Goal: Task Accomplishment & Management: Manage account settings

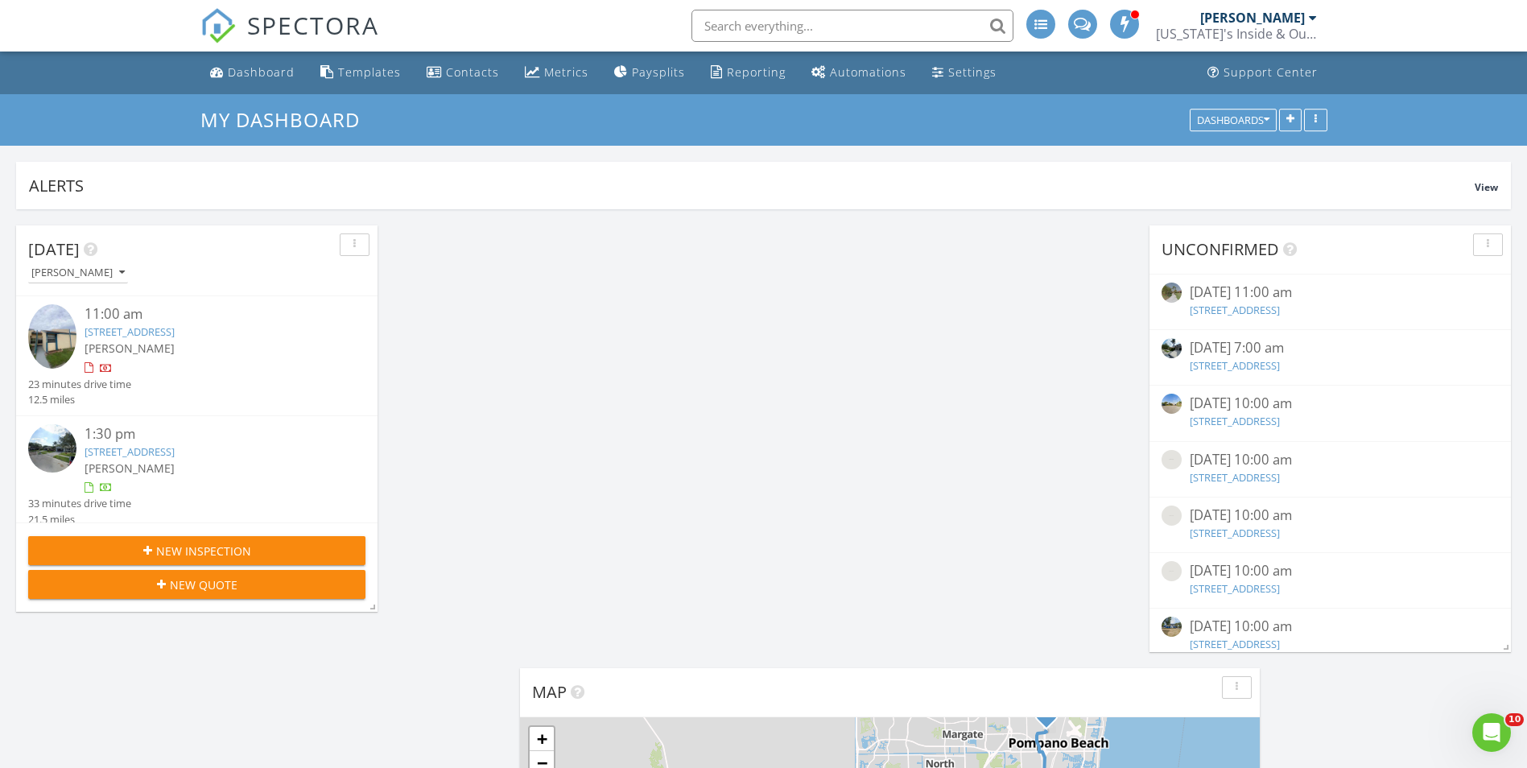
click at [60, 330] on img at bounding box center [52, 336] width 48 height 64
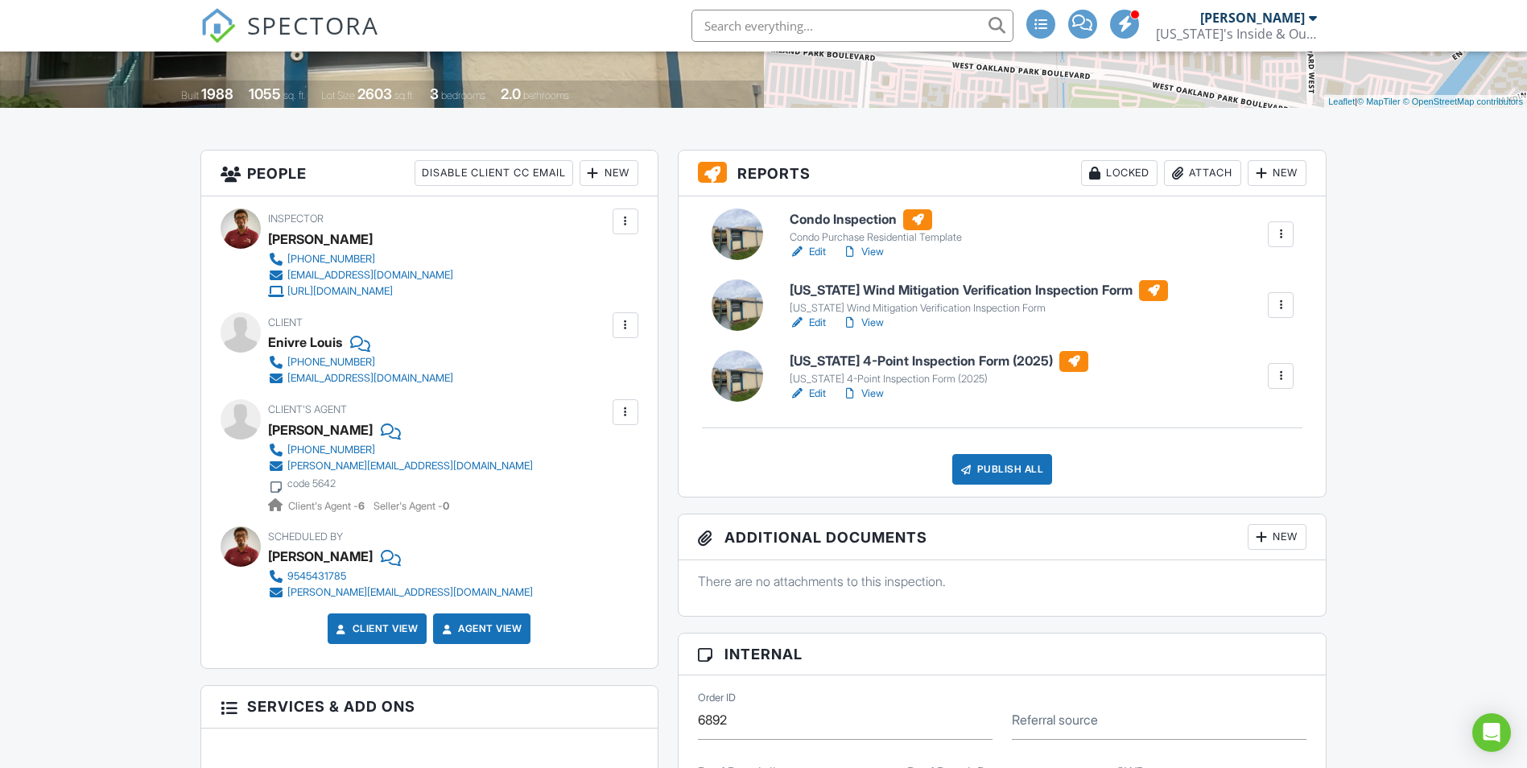
click at [819, 254] on link "Edit" at bounding box center [808, 252] width 36 height 16
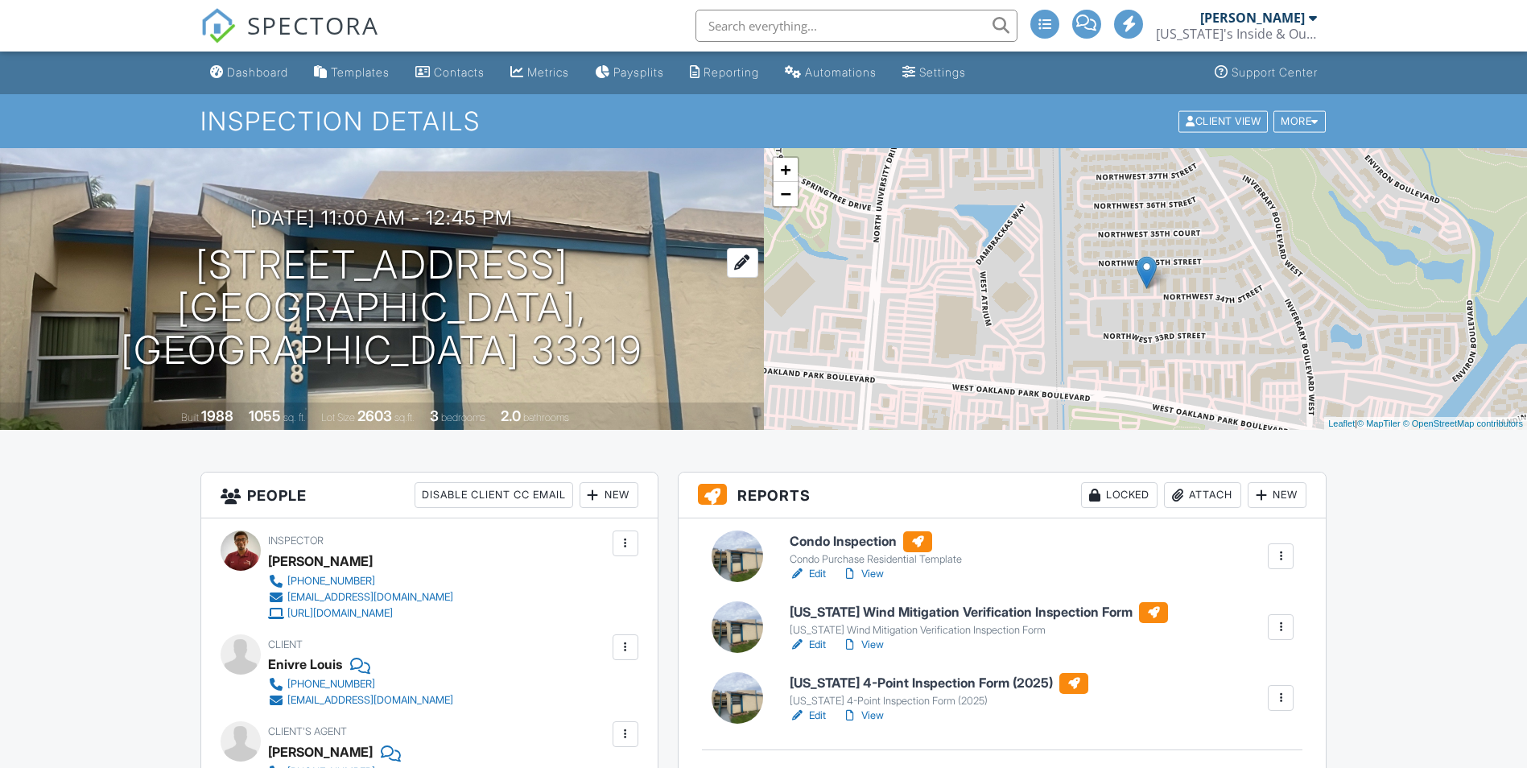
click at [411, 304] on div "08/27/2025 11:00 am - 12:45 pm 7438 NW 34th St Lauderhill, FL 33319" at bounding box center [382, 289] width 764 height 164
drag, startPoint x: 590, startPoint y: 338, endPoint x: 229, endPoint y: 285, distance: 365.4
click at [235, 287] on div "08/27/2025 11:00 am - 12:45 pm 7438 NW 34th St Lauderhill, FL 33319" at bounding box center [382, 289] width 764 height 164
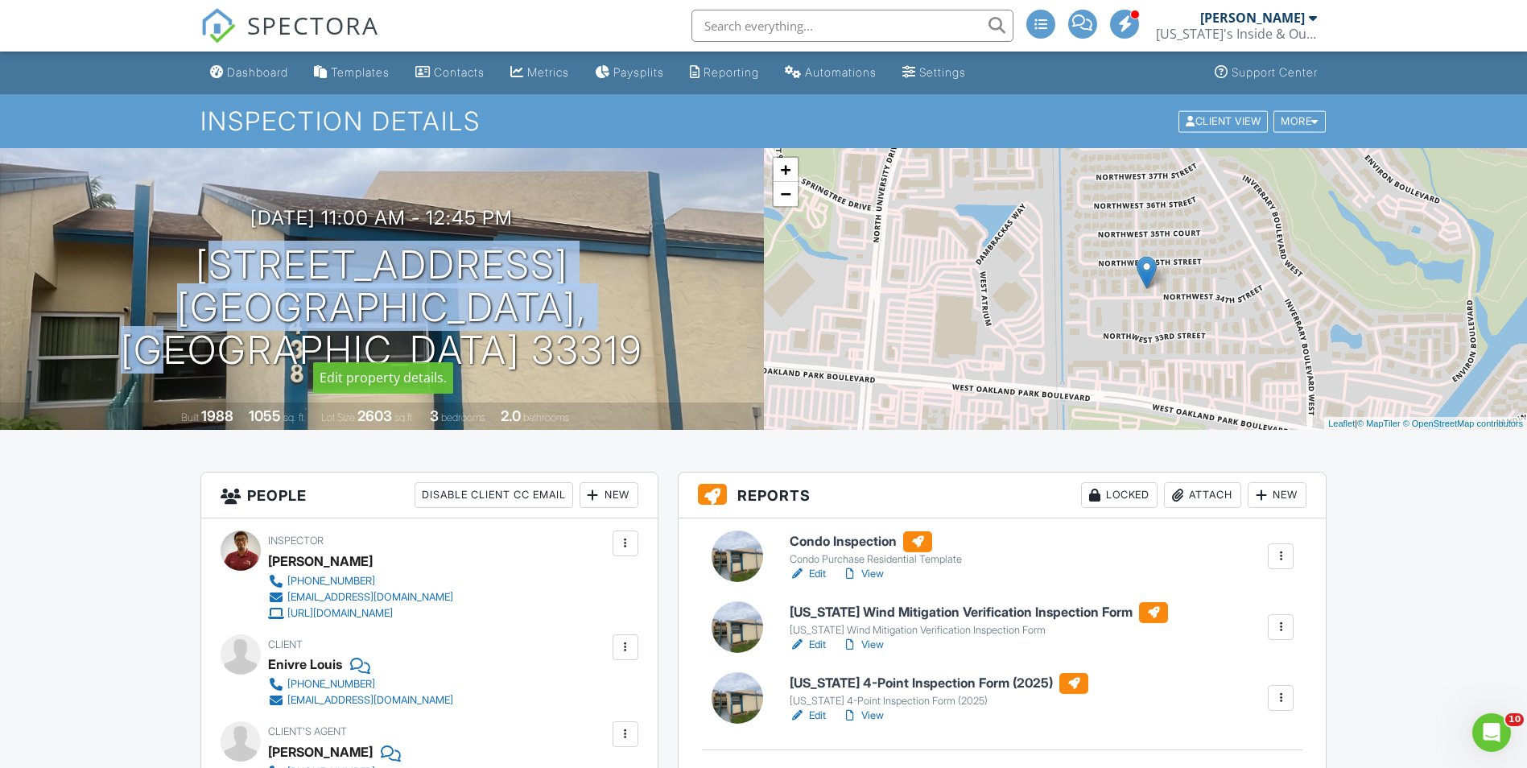
drag, startPoint x: 154, startPoint y: 282, endPoint x: 593, endPoint y: 341, distance: 442.7
click at [593, 341] on div "08/27/2025 11:00 am - 12:45 pm 7438 NW 34th St Lauderhill, FL 33319" at bounding box center [382, 289] width 764 height 164
copy h1 "7438 NW 34th St Lauderhill, FL 33319"
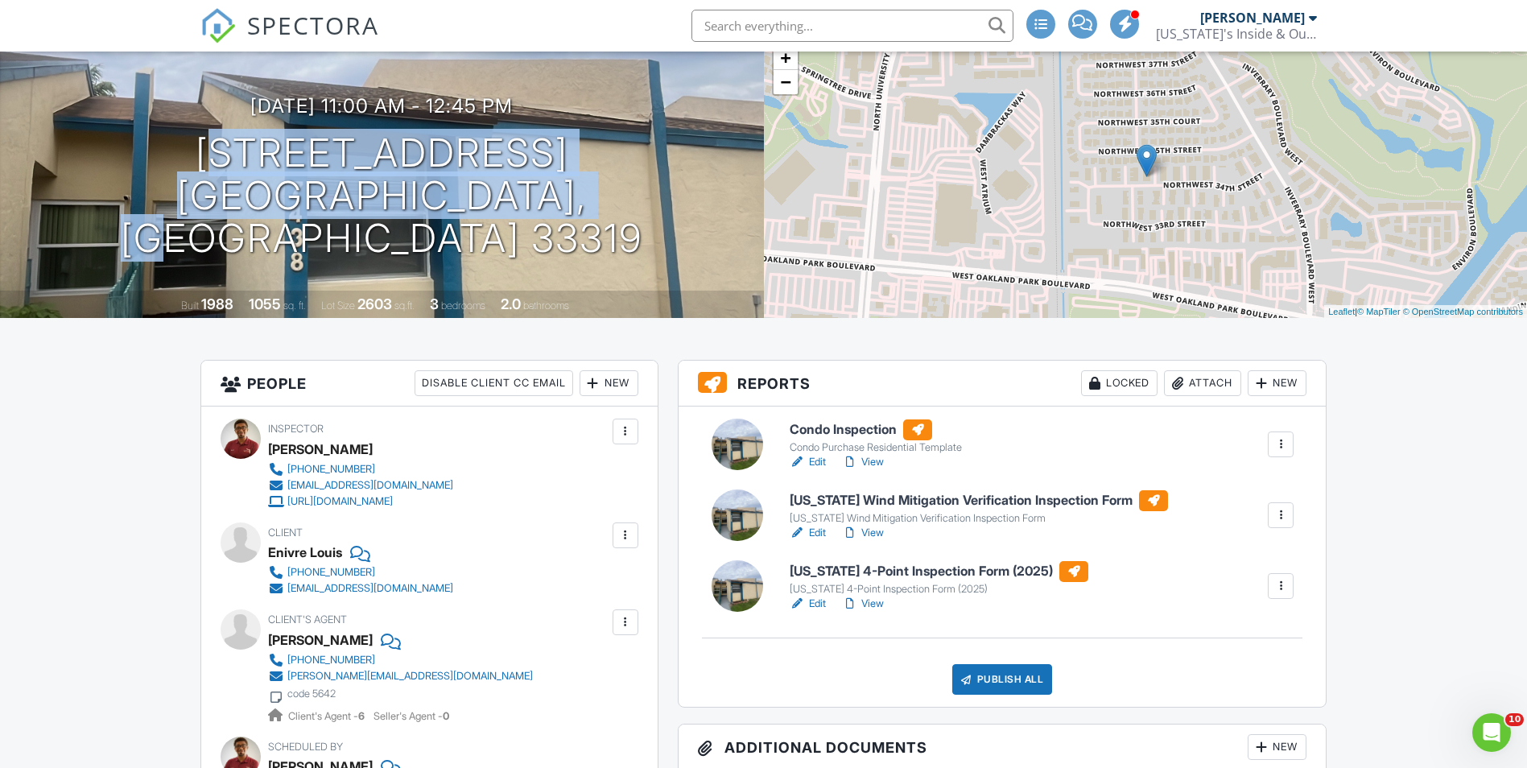
scroll to position [483, 0]
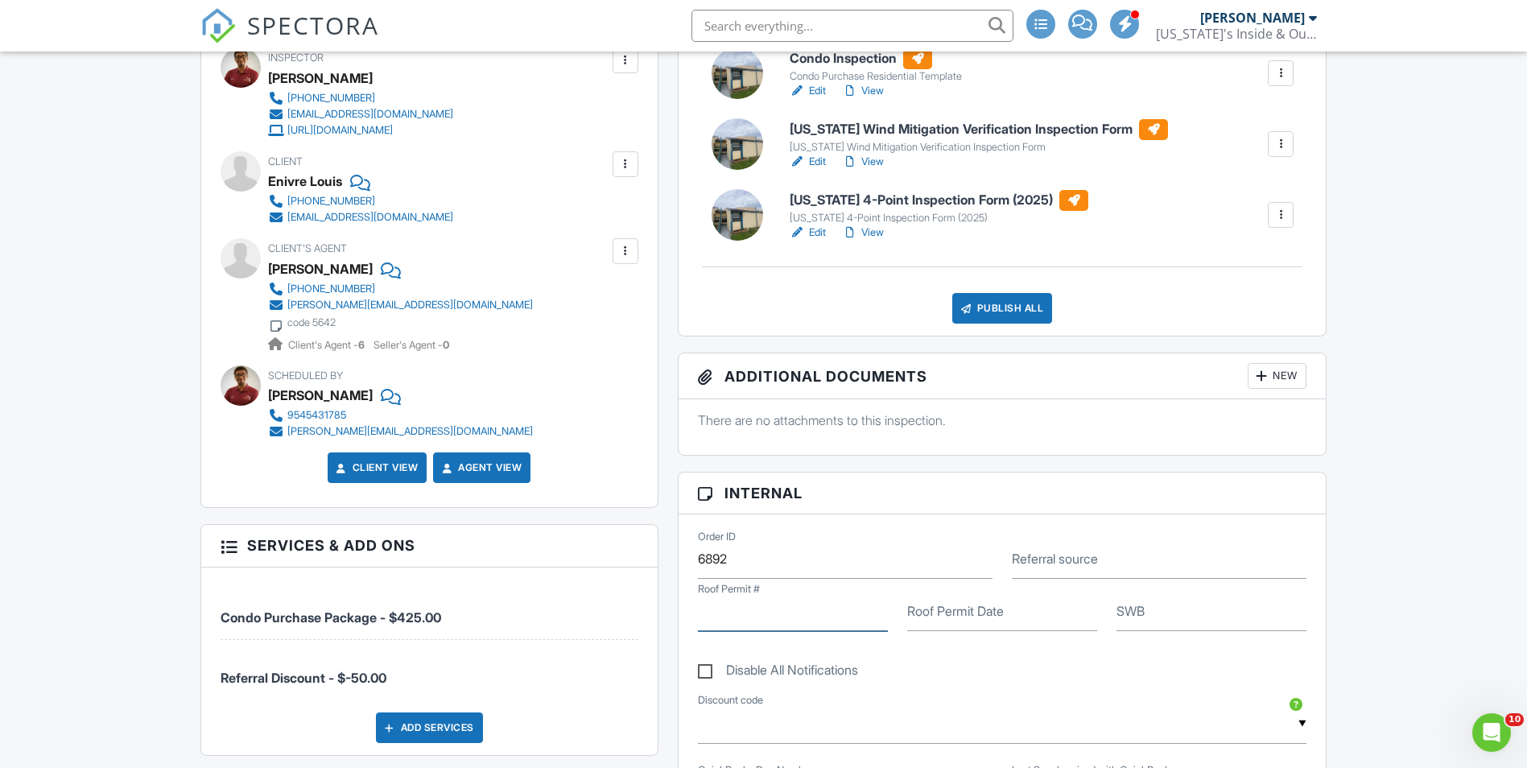
click at [766, 626] on input "Roof Permit #" at bounding box center [793, 611] width 190 height 39
paste input "24080163"
type input "24080163"
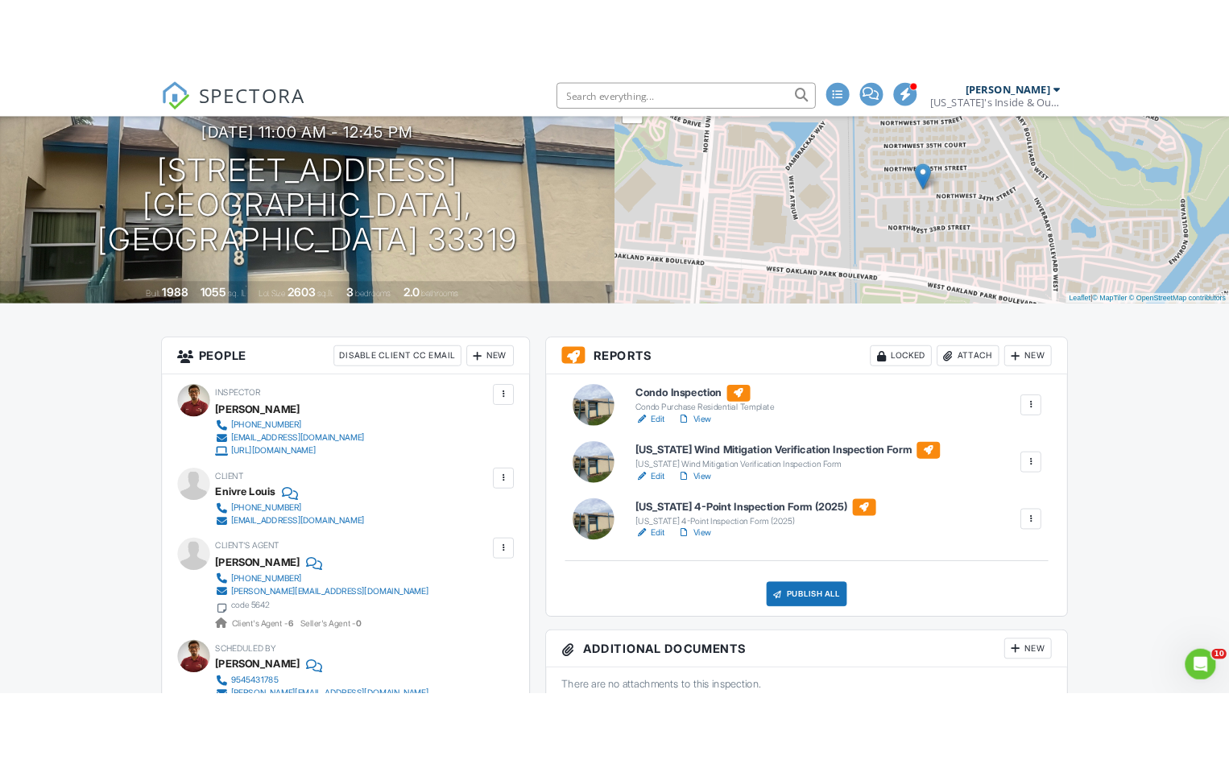
scroll to position [81, 0]
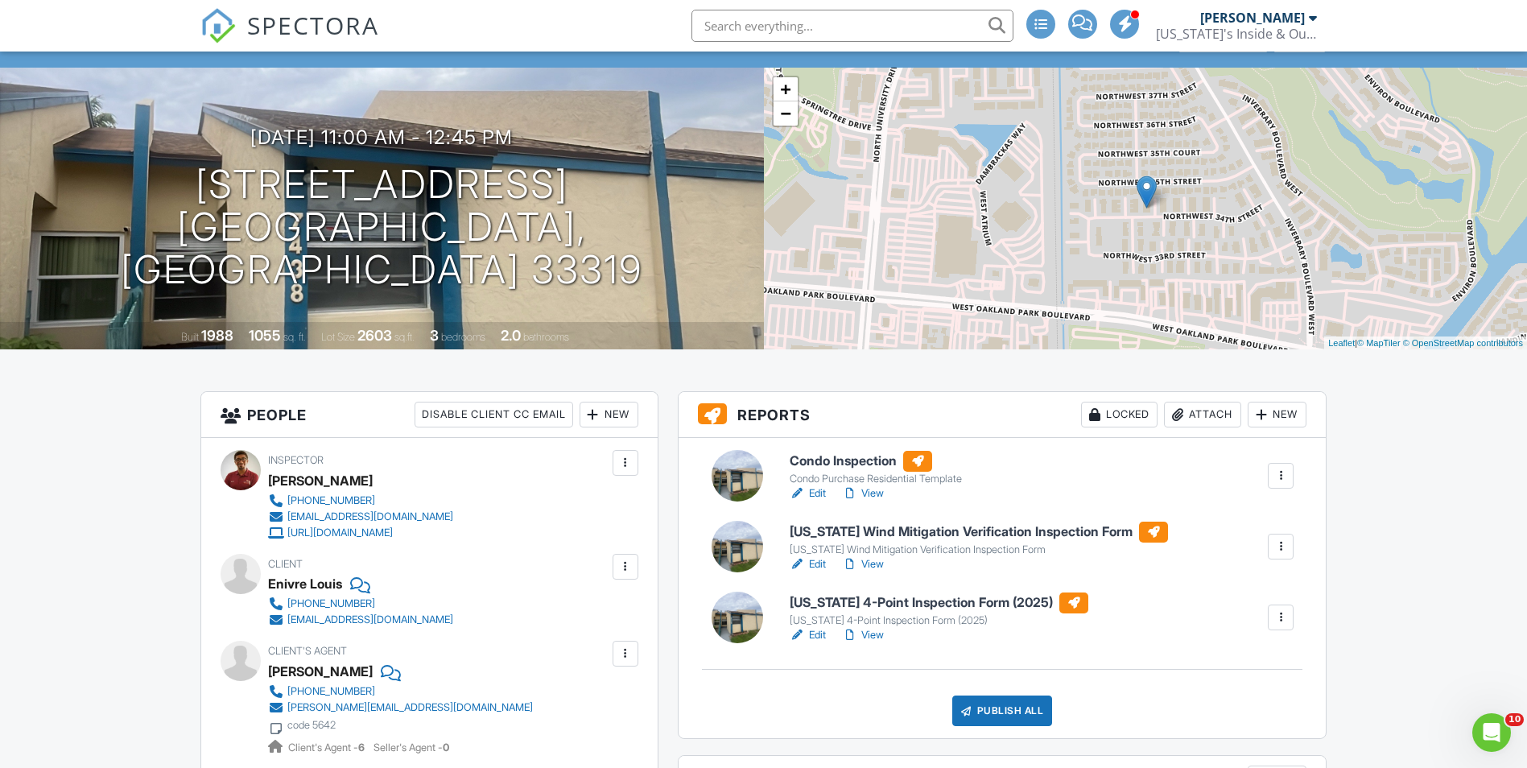
type input "[DATE]"
click at [1200, 417] on div "Attach" at bounding box center [1202, 415] width 77 height 26
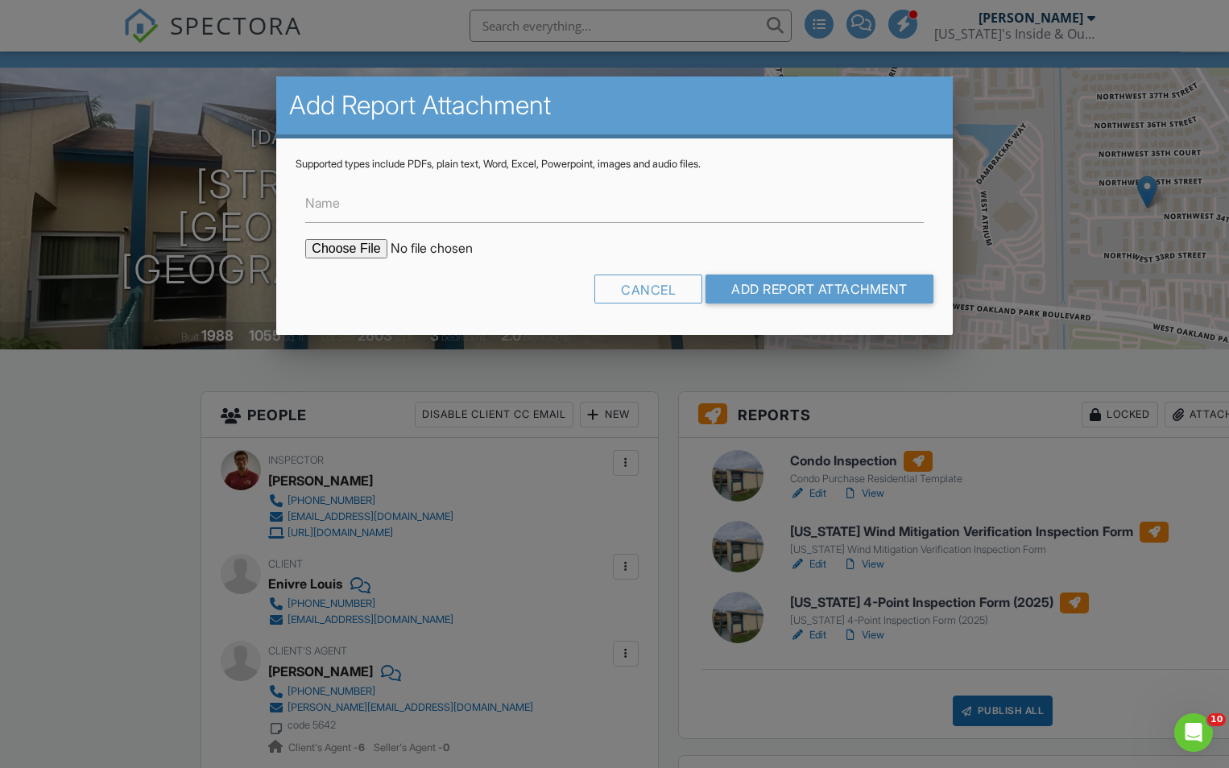
click at [341, 254] on input "file" at bounding box center [442, 248] width 274 height 19
type input "C:\fakepath\BuildFaxReport_20250827215847842572-0VUXKJ-766163053.pdf"
click at [363, 213] on input "Name" at bounding box center [614, 203] width 618 height 39
type input "Permit info"
click at [750, 291] on input "Add Report Attachment" at bounding box center [819, 289] width 228 height 29
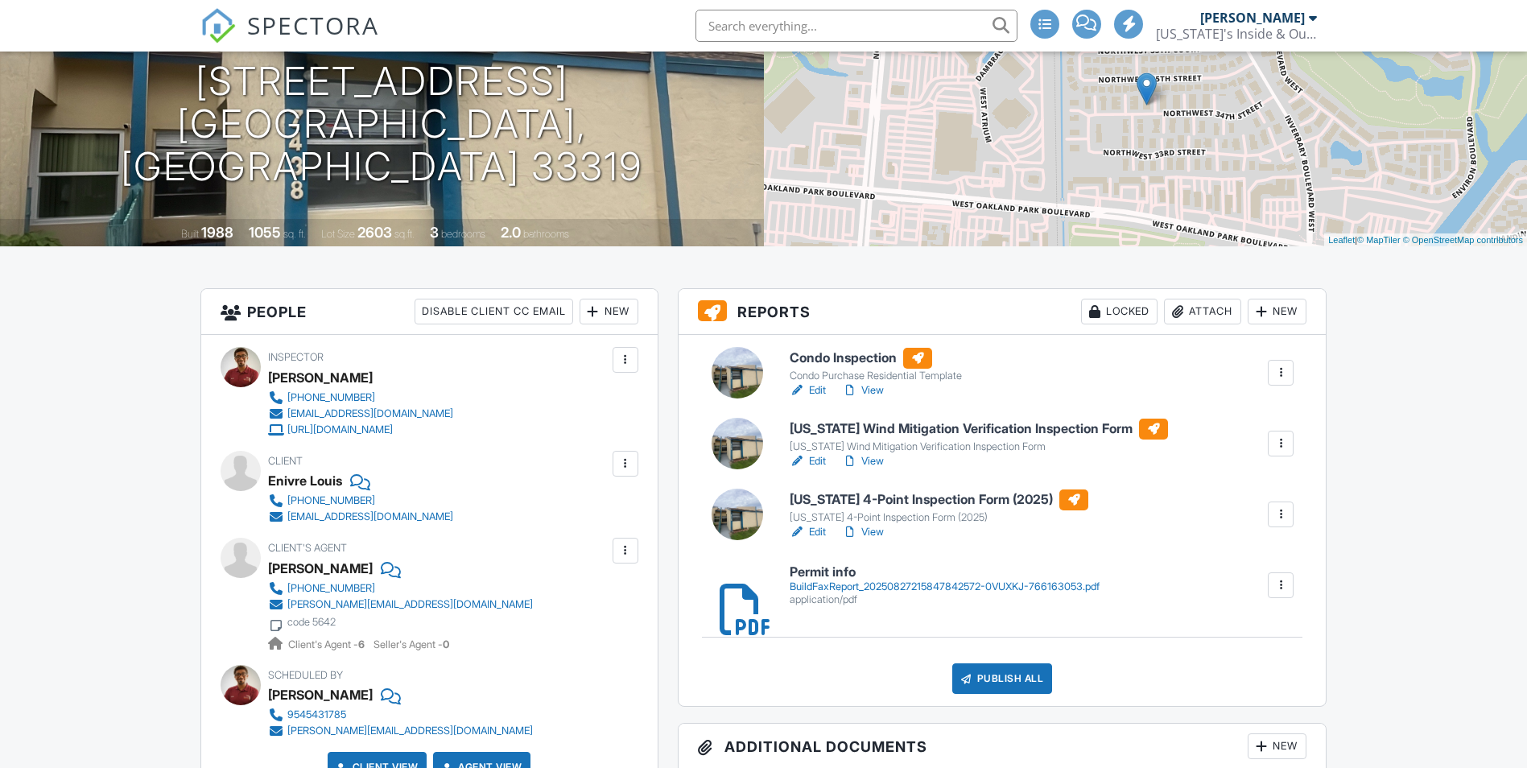
scroll to position [161, 0]
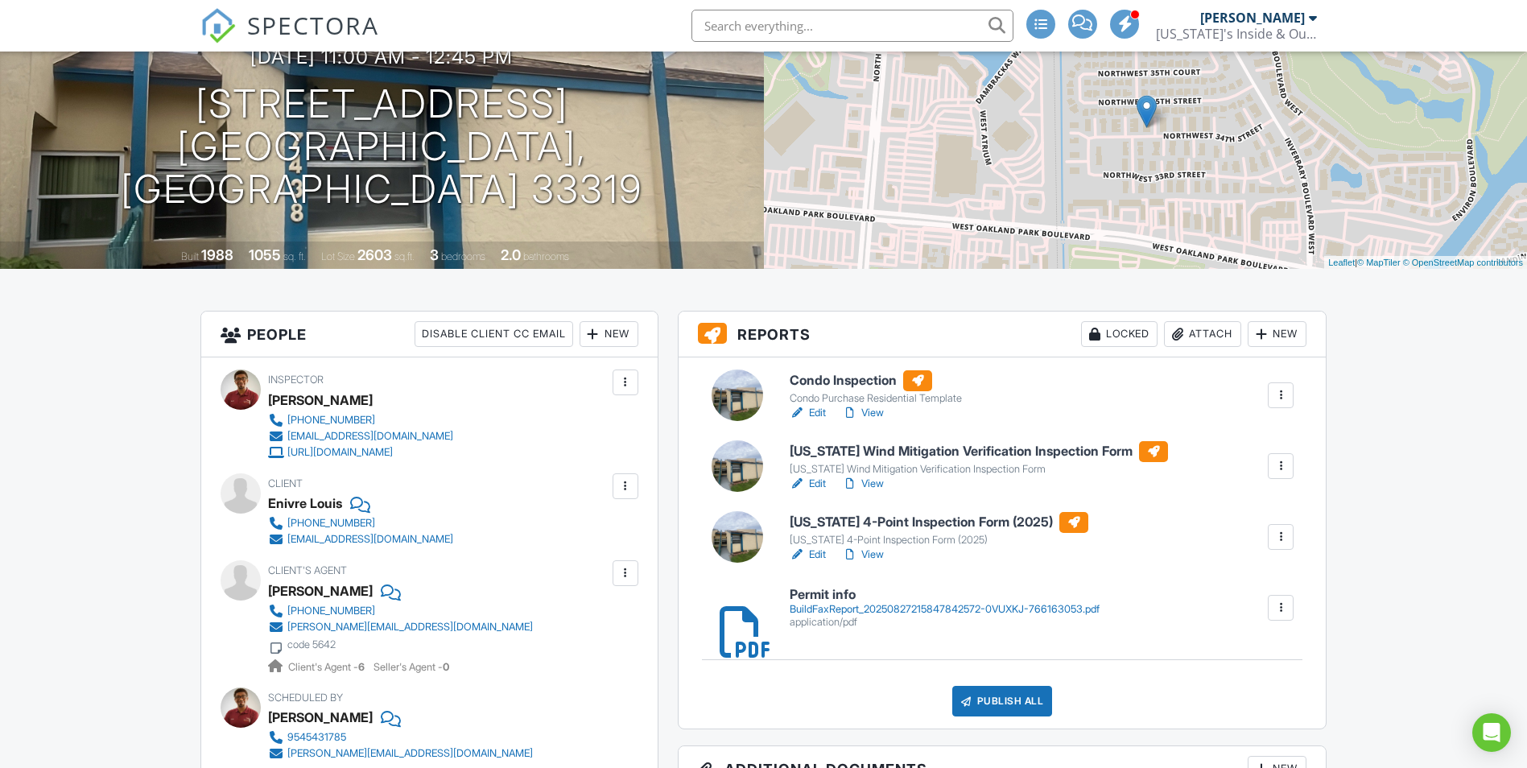
click at [817, 481] on link "Edit" at bounding box center [808, 484] width 36 height 16
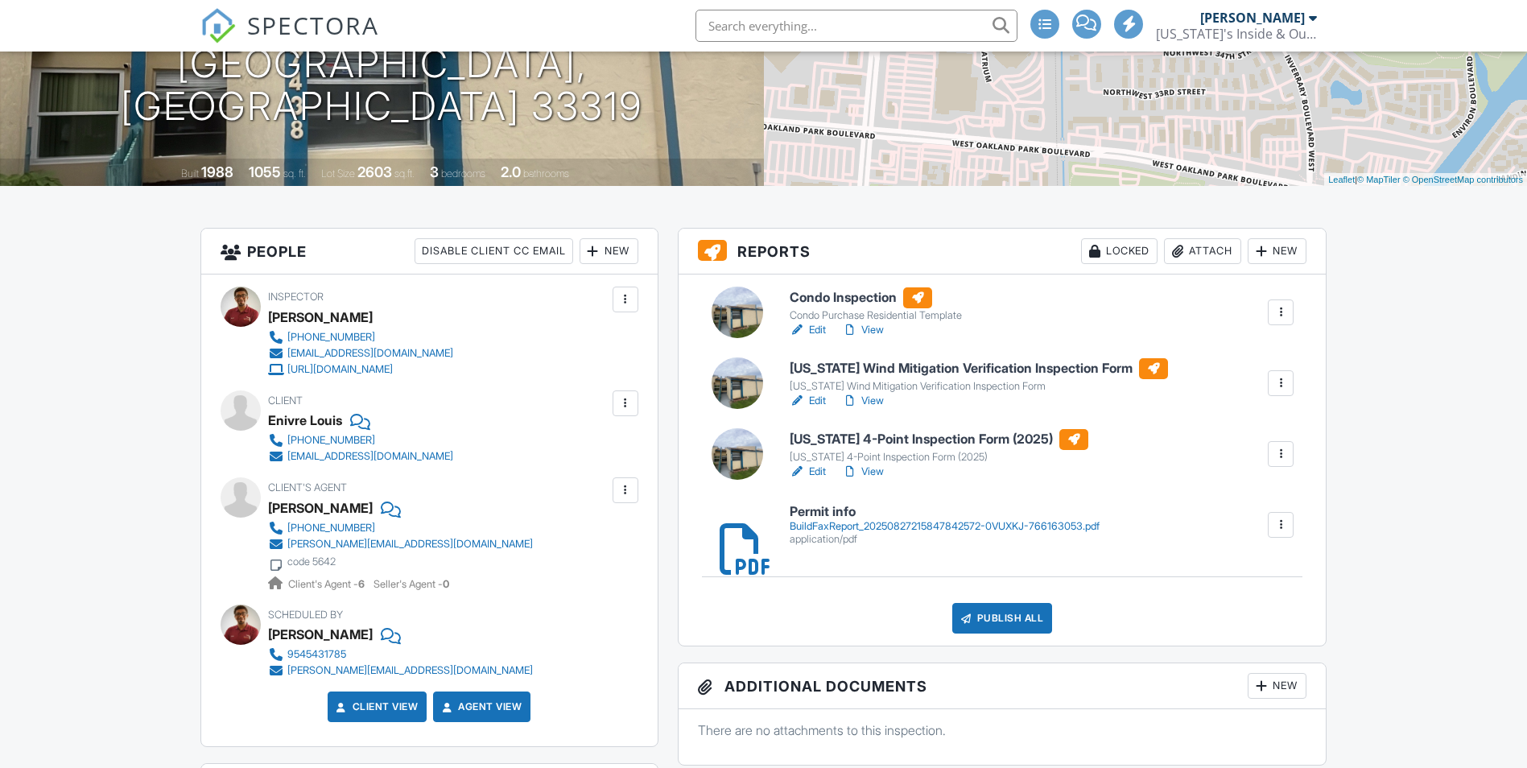
scroll to position [564, 0]
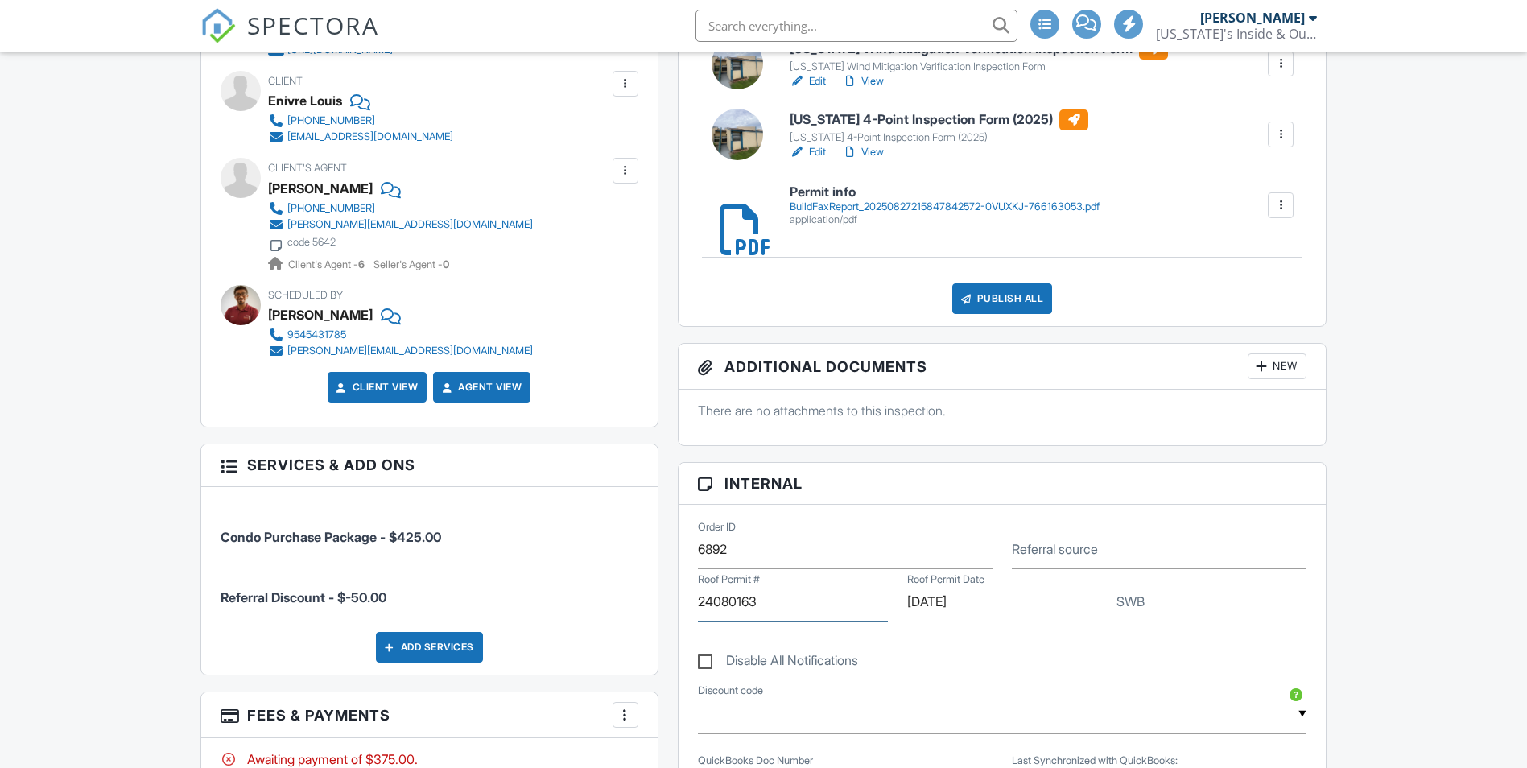
click at [747, 612] on input "24080163" at bounding box center [793, 601] width 190 height 39
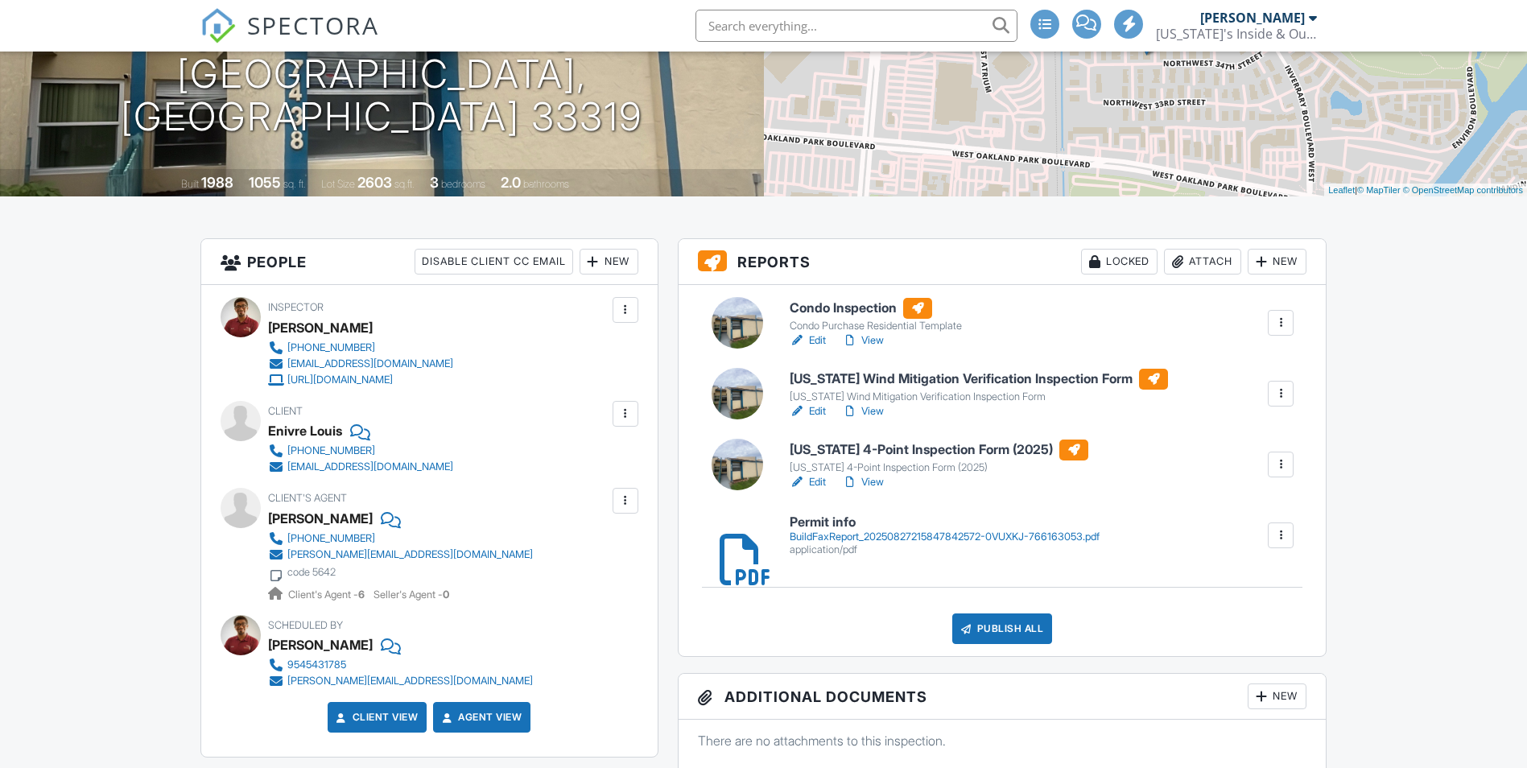
scroll to position [242, 0]
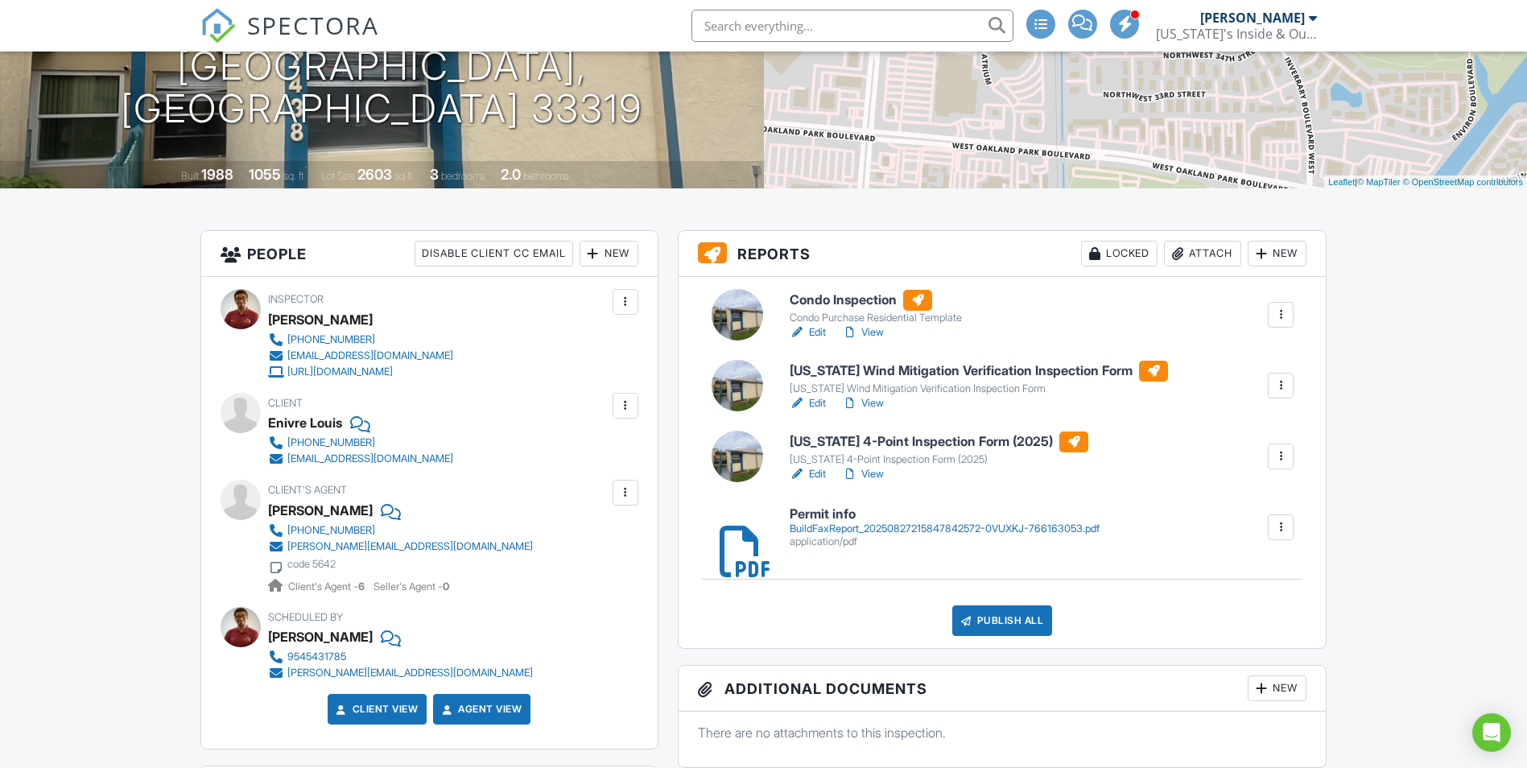
click at [875, 400] on link "View" at bounding box center [863, 403] width 42 height 16
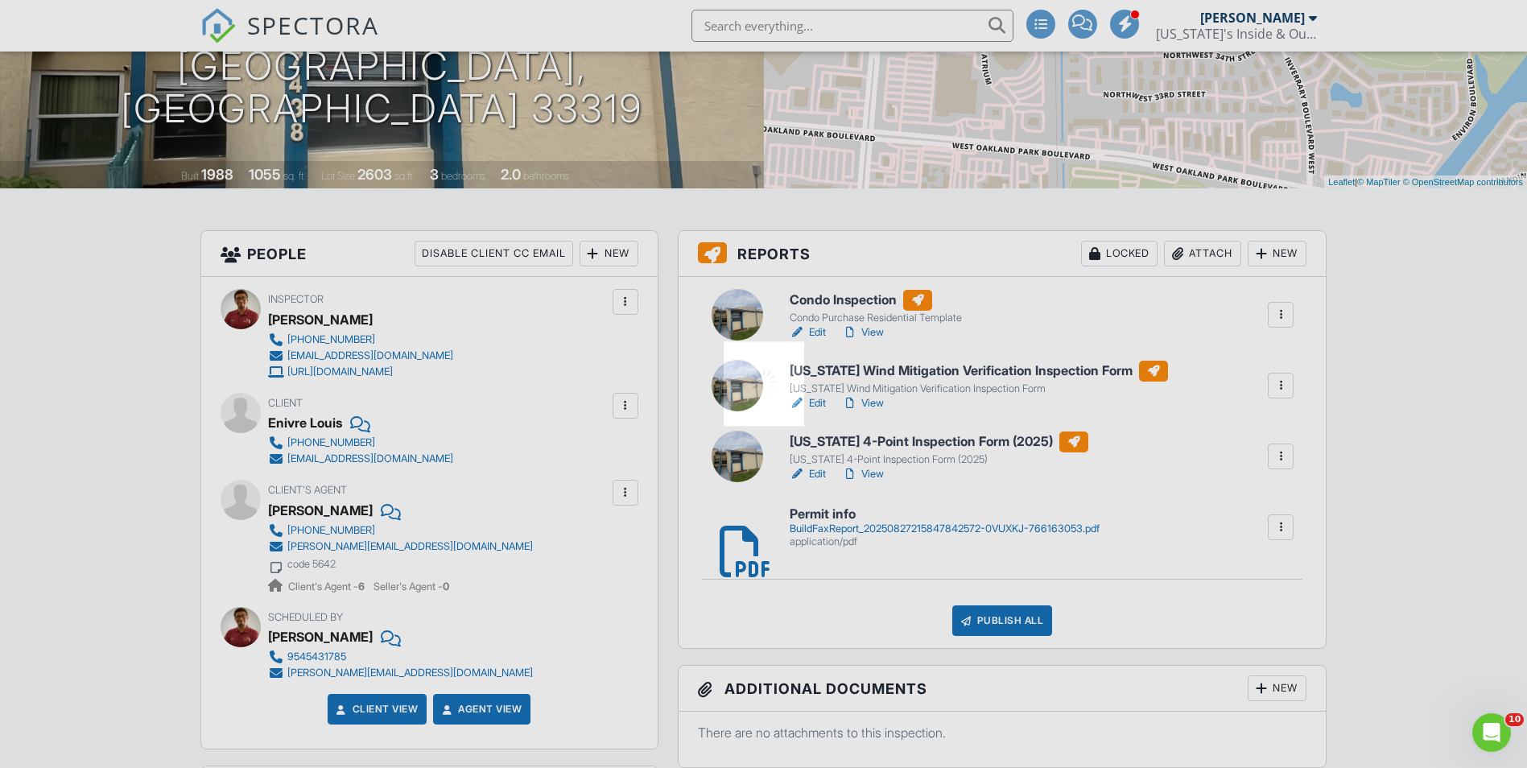
scroll to position [0, 0]
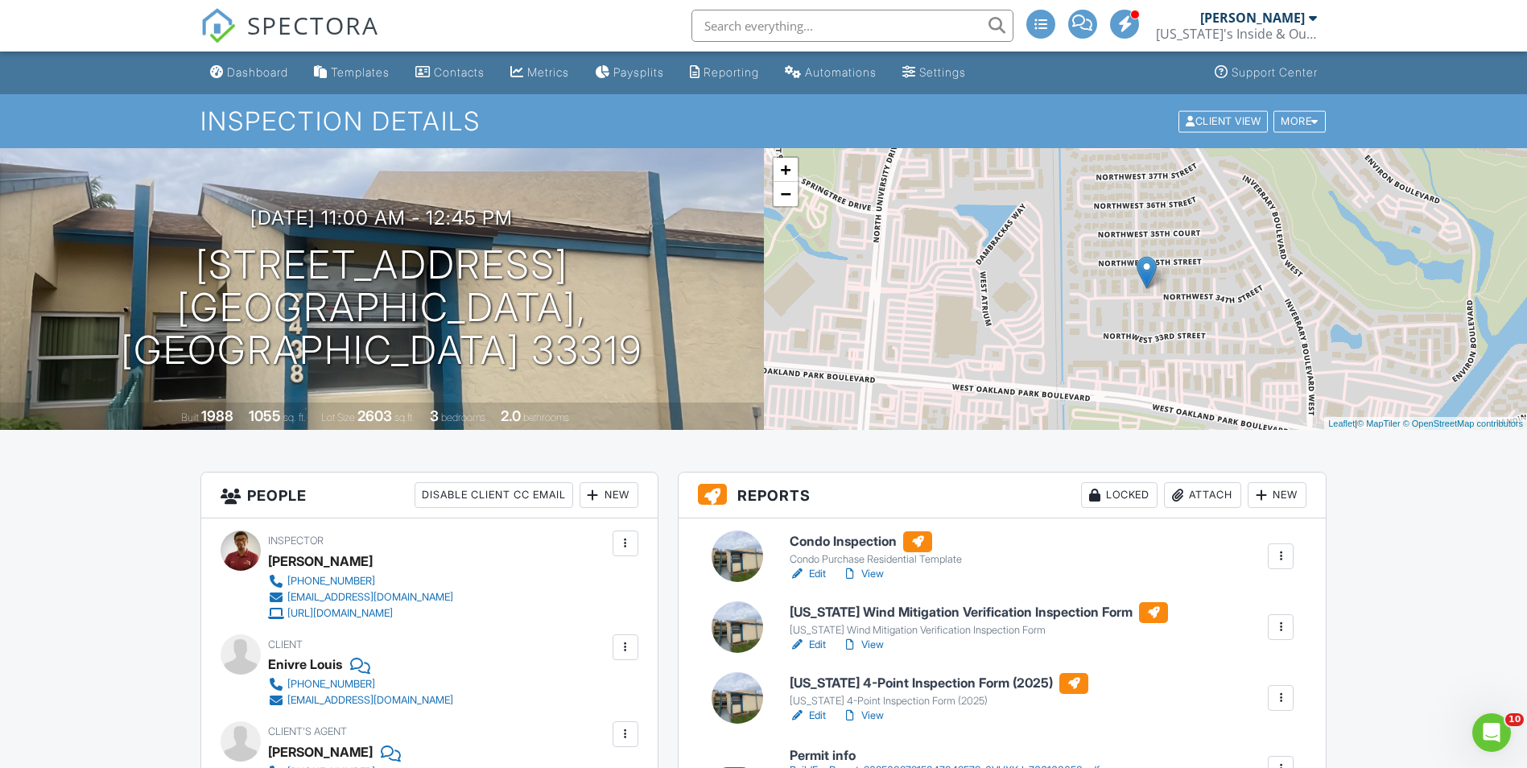
click at [824, 716] on link "Edit" at bounding box center [808, 716] width 36 height 16
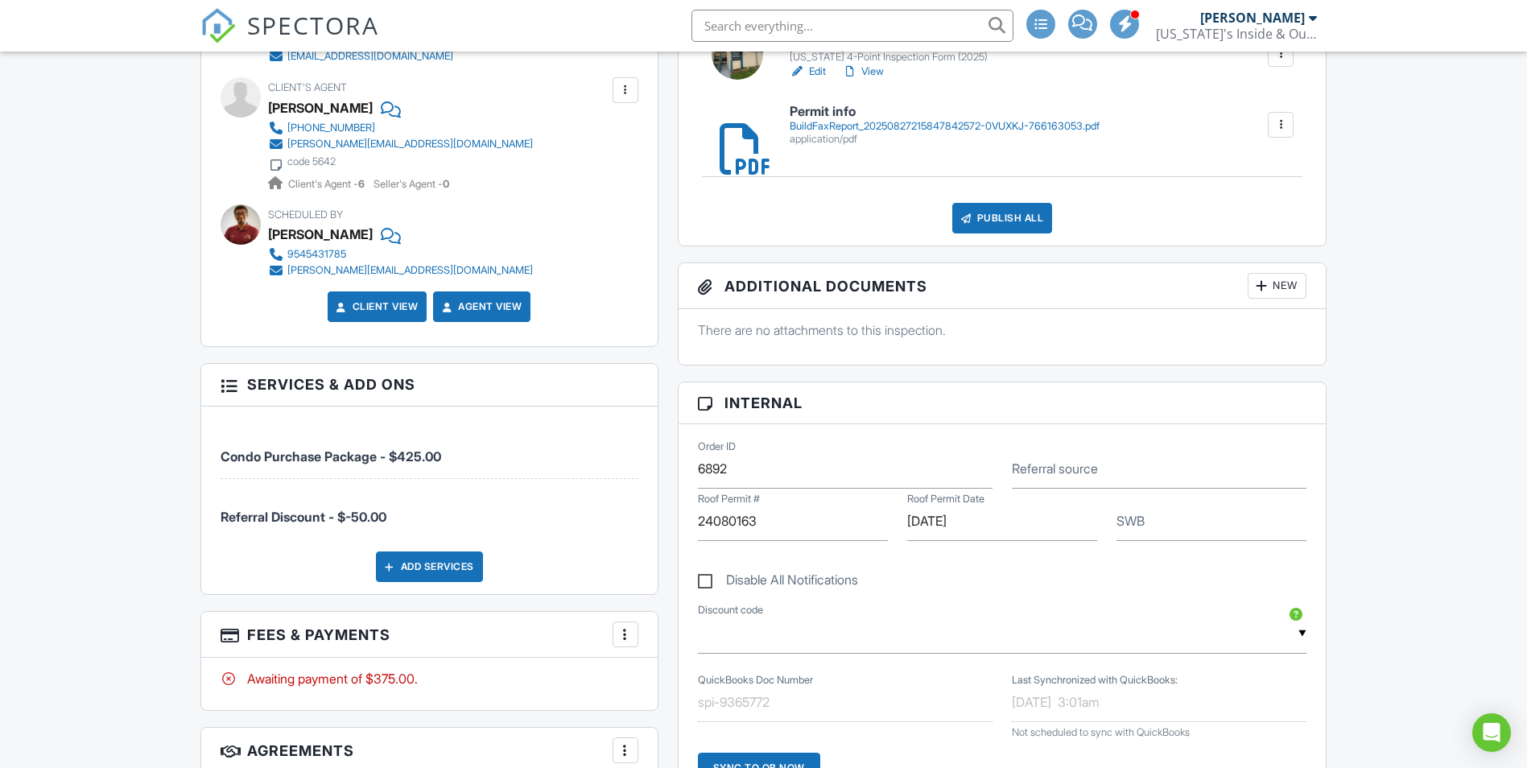
click at [1005, 216] on div "Publish All" at bounding box center [1002, 218] width 101 height 31
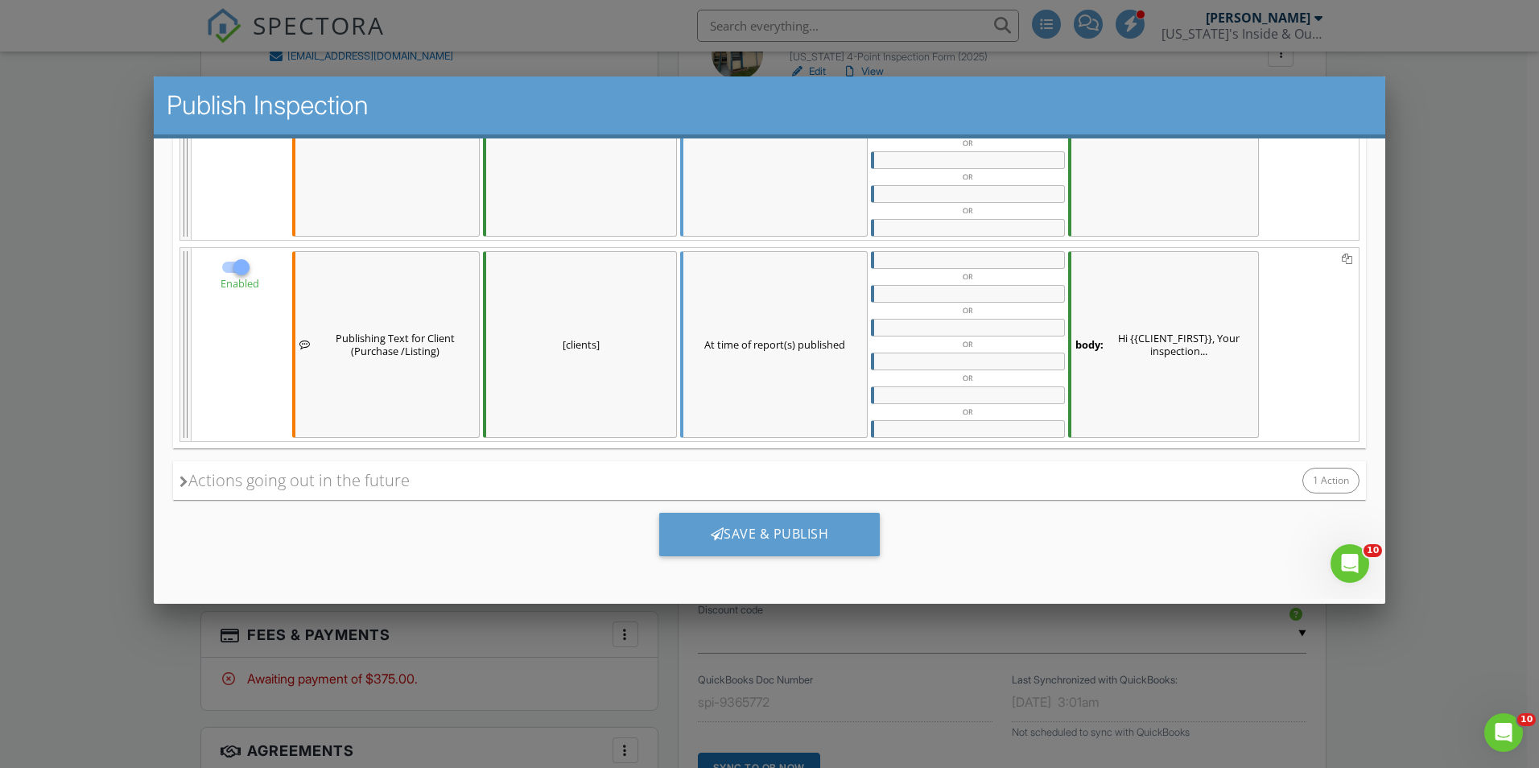
scroll to position [988, 0]
click at [860, 544] on div "Save & Publish" at bounding box center [769, 532] width 221 height 43
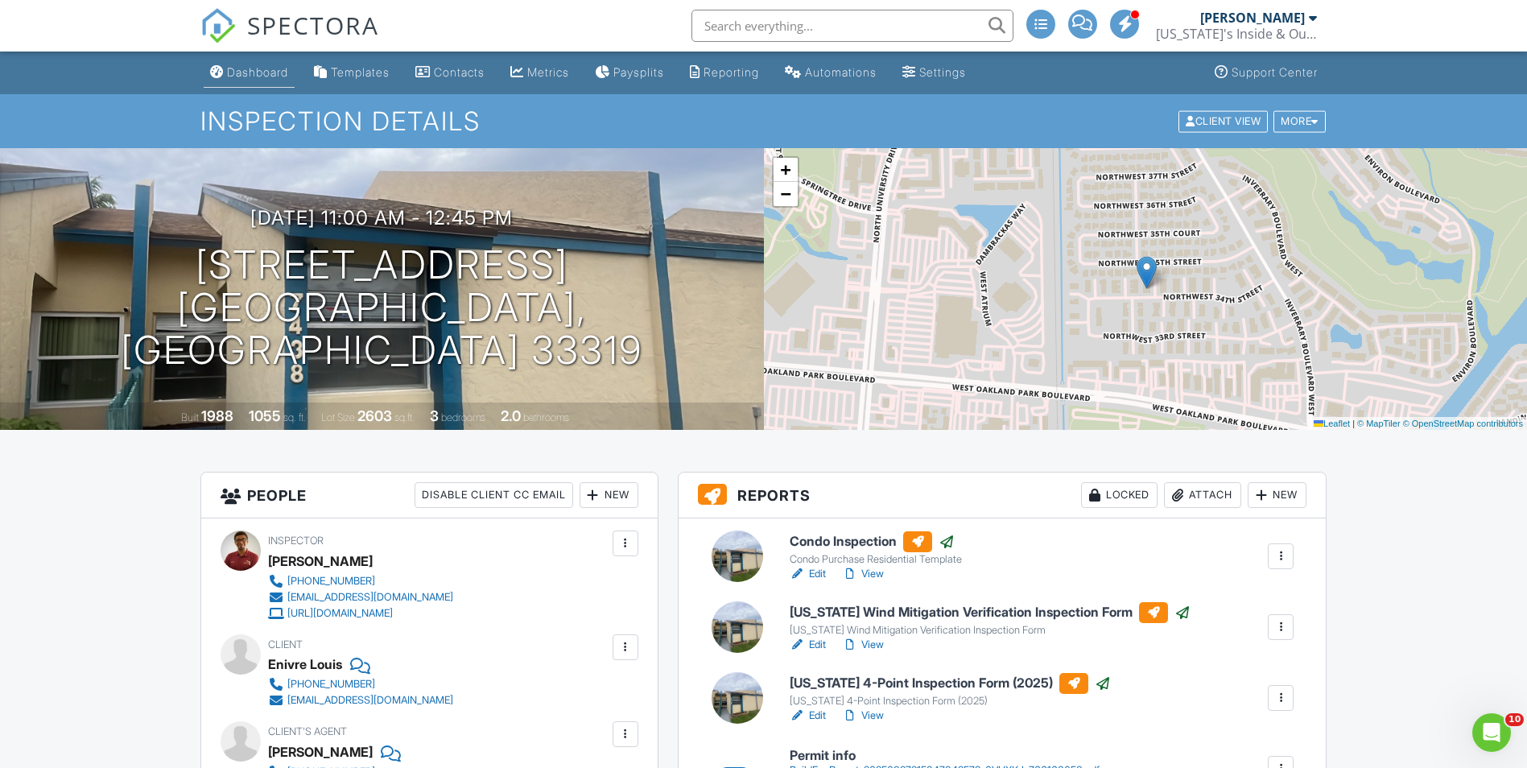
click at [264, 74] on div "Dashboard" at bounding box center [257, 72] width 61 height 14
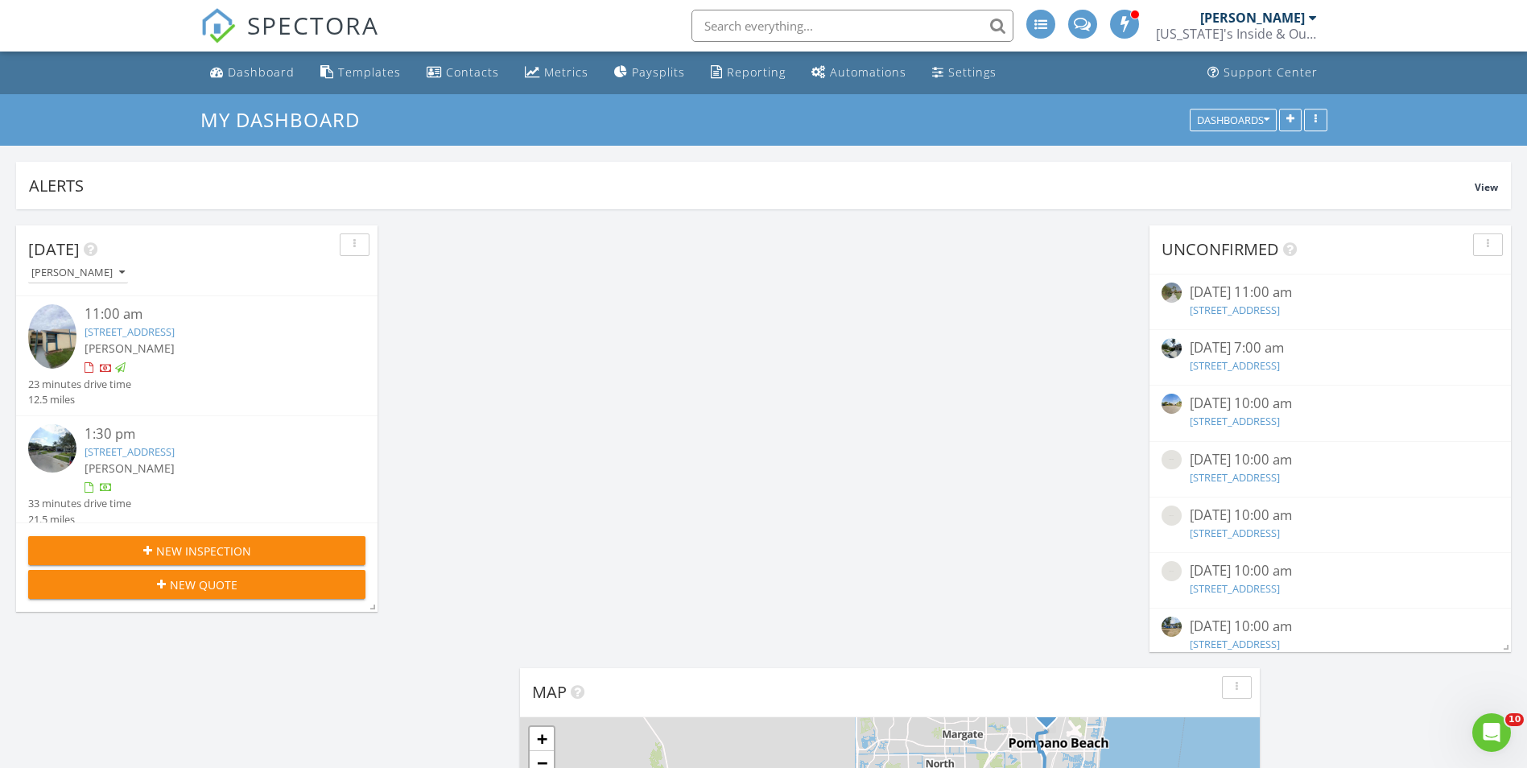
click at [152, 441] on div "1:30 pm" at bounding box center [211, 434] width 253 height 20
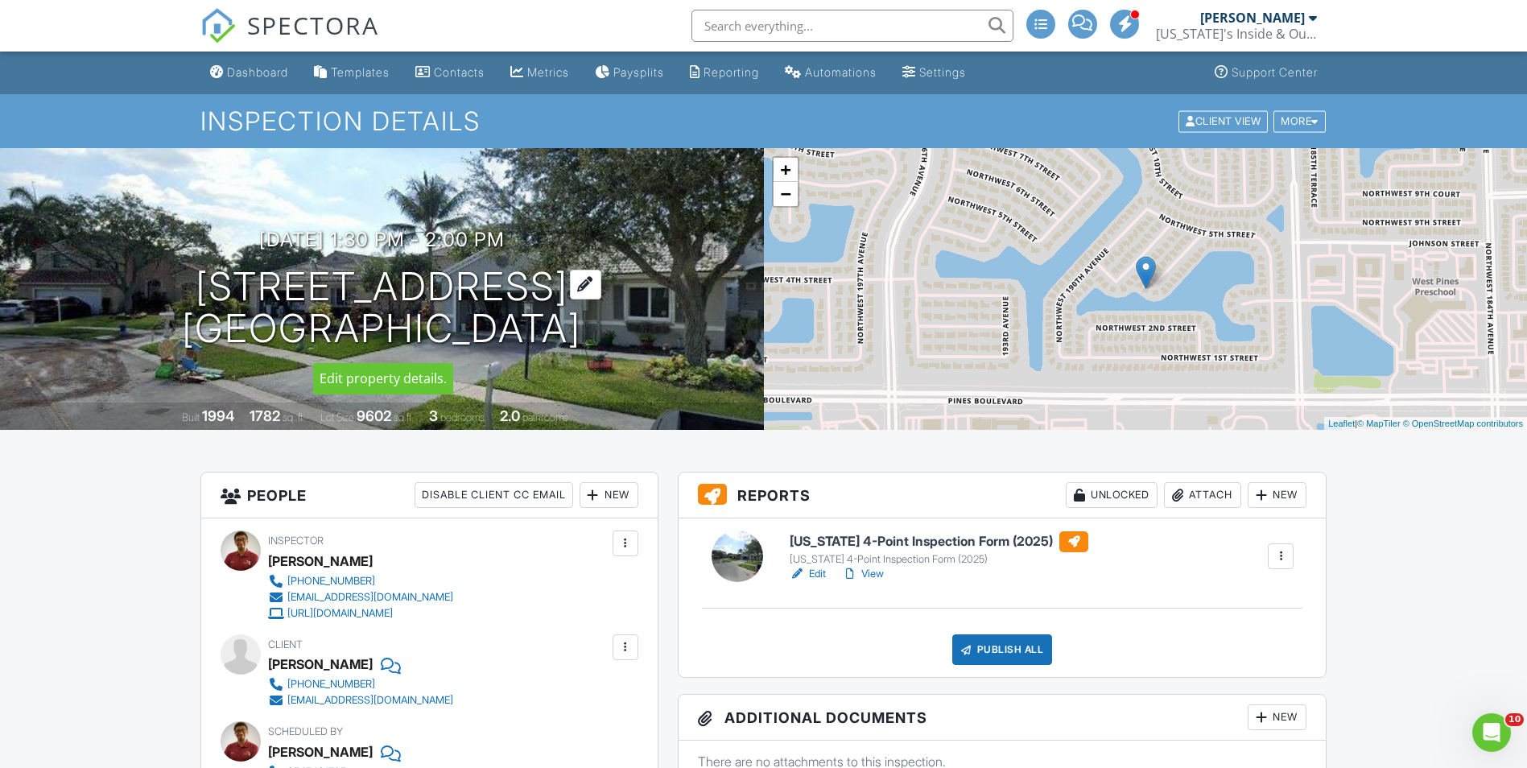
click at [494, 331] on h1 "18810 NW 4 St Pembroke Pines, FL 33029" at bounding box center [381, 308] width 399 height 85
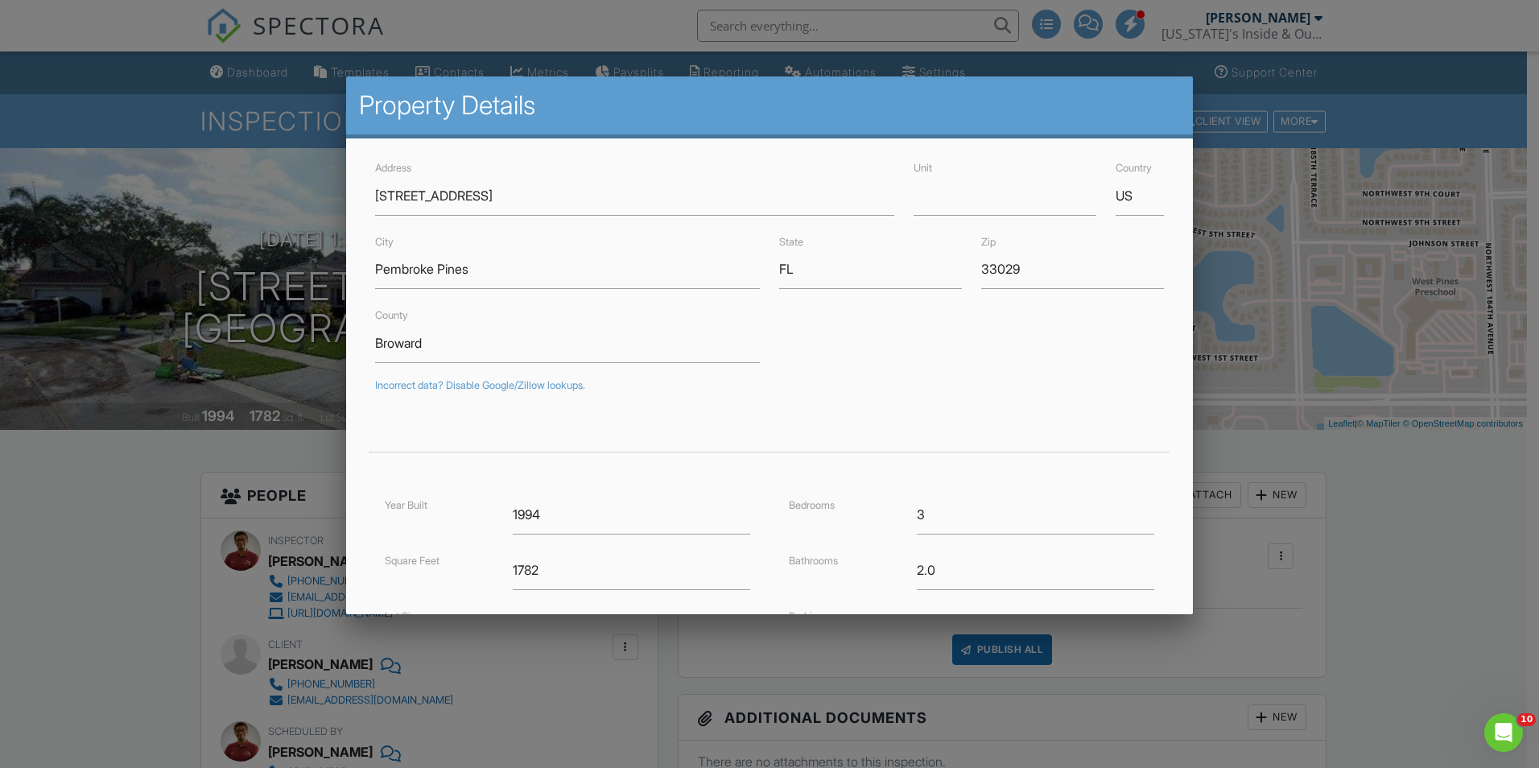
click at [126, 494] on div at bounding box center [769, 399] width 1539 height 960
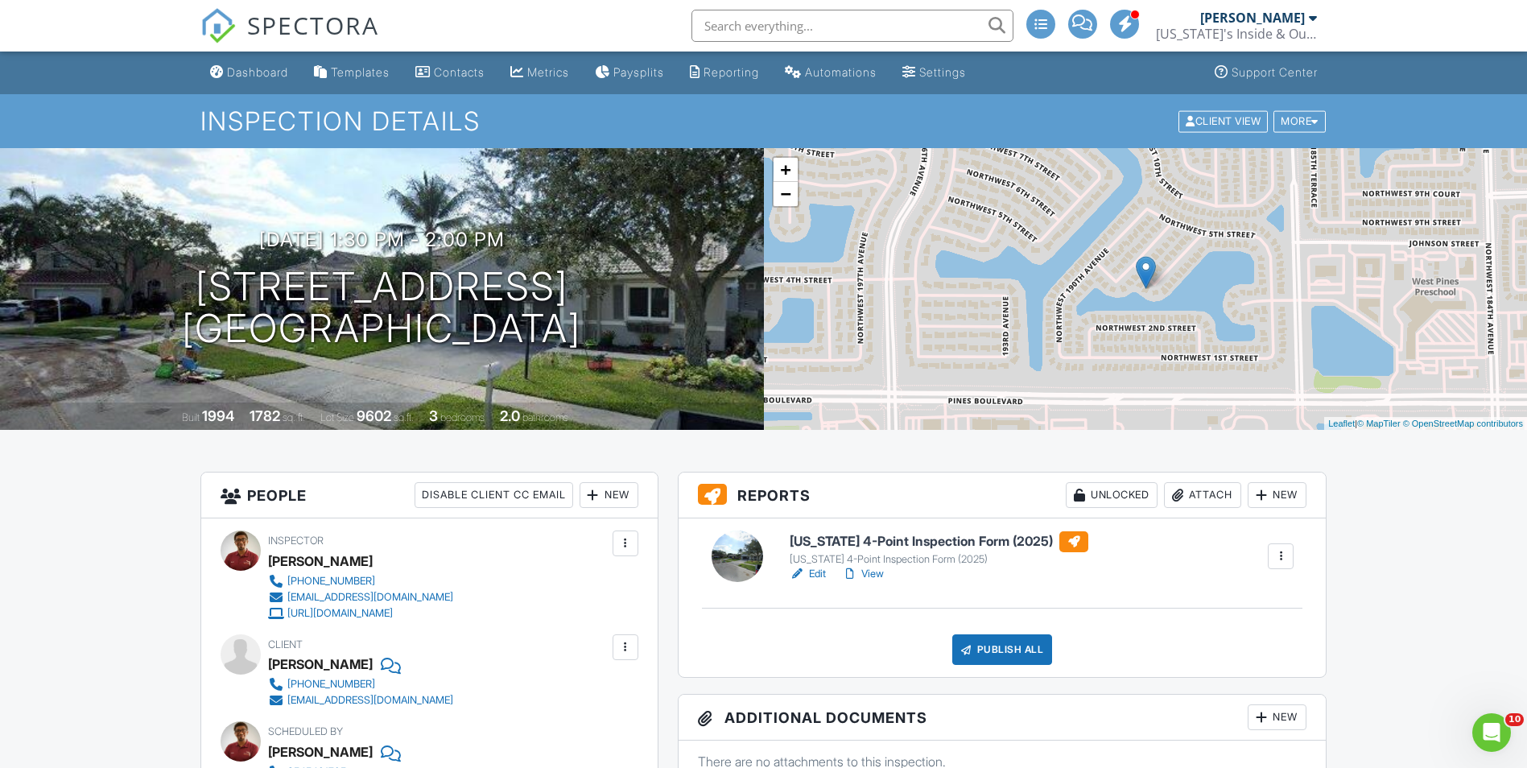
drag, startPoint x: 670, startPoint y: 342, endPoint x: 259, endPoint y: 259, distance: 418.9
click at [259, 259] on div "08/27/2025 1:30 pm - 2:00 pm 18810 NW 4 St Pembroke Pines, FL 33029" at bounding box center [382, 290] width 764 height 122
copy div "18810 NW 4 St Pembroke Pines, FL 33029"
click at [441, 284] on h1 "18810 NW 4 St Pembroke Pines, FL 33029" at bounding box center [381, 308] width 399 height 85
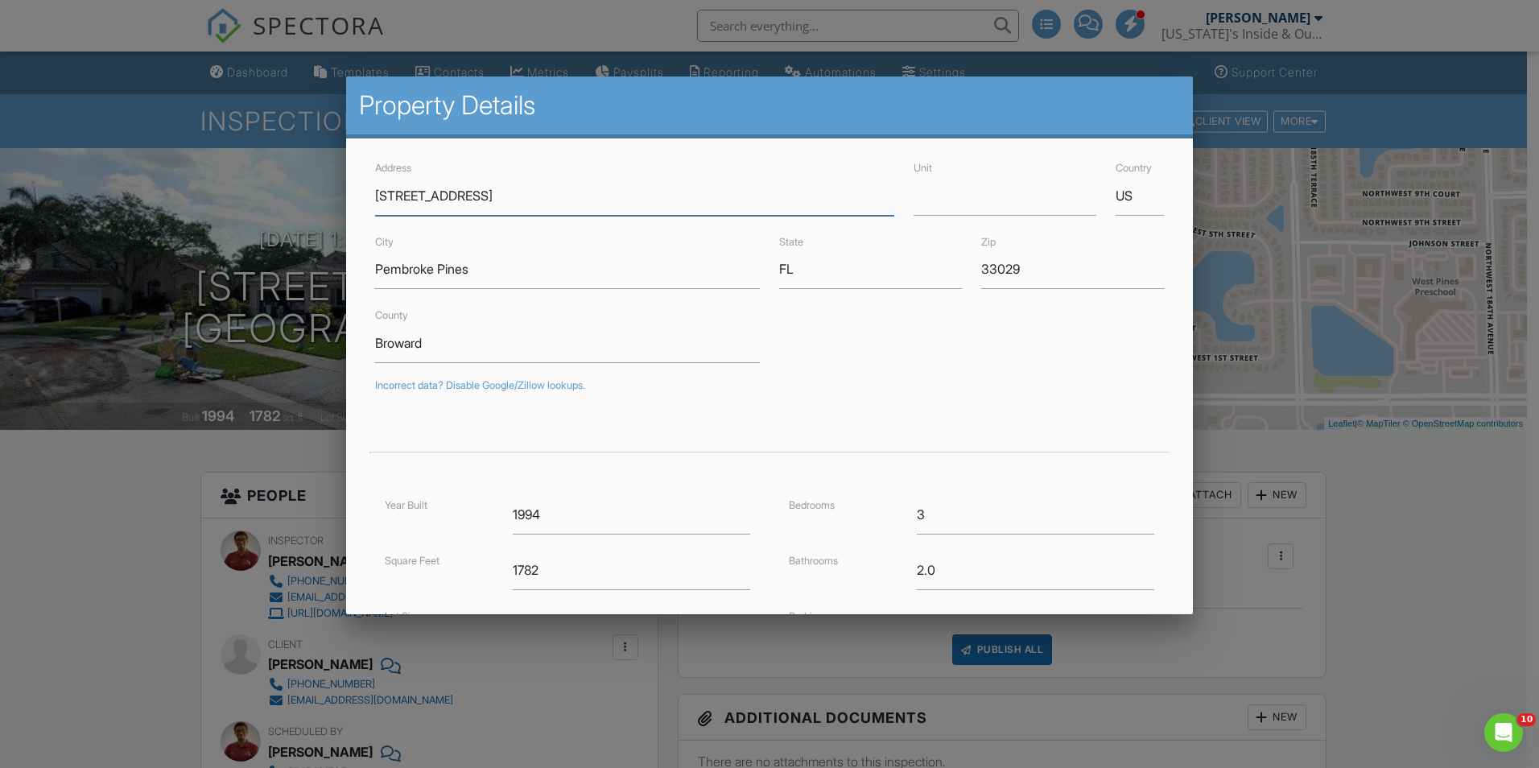
click at [423, 188] on input "18810 NW 4 St" at bounding box center [634, 195] width 519 height 39
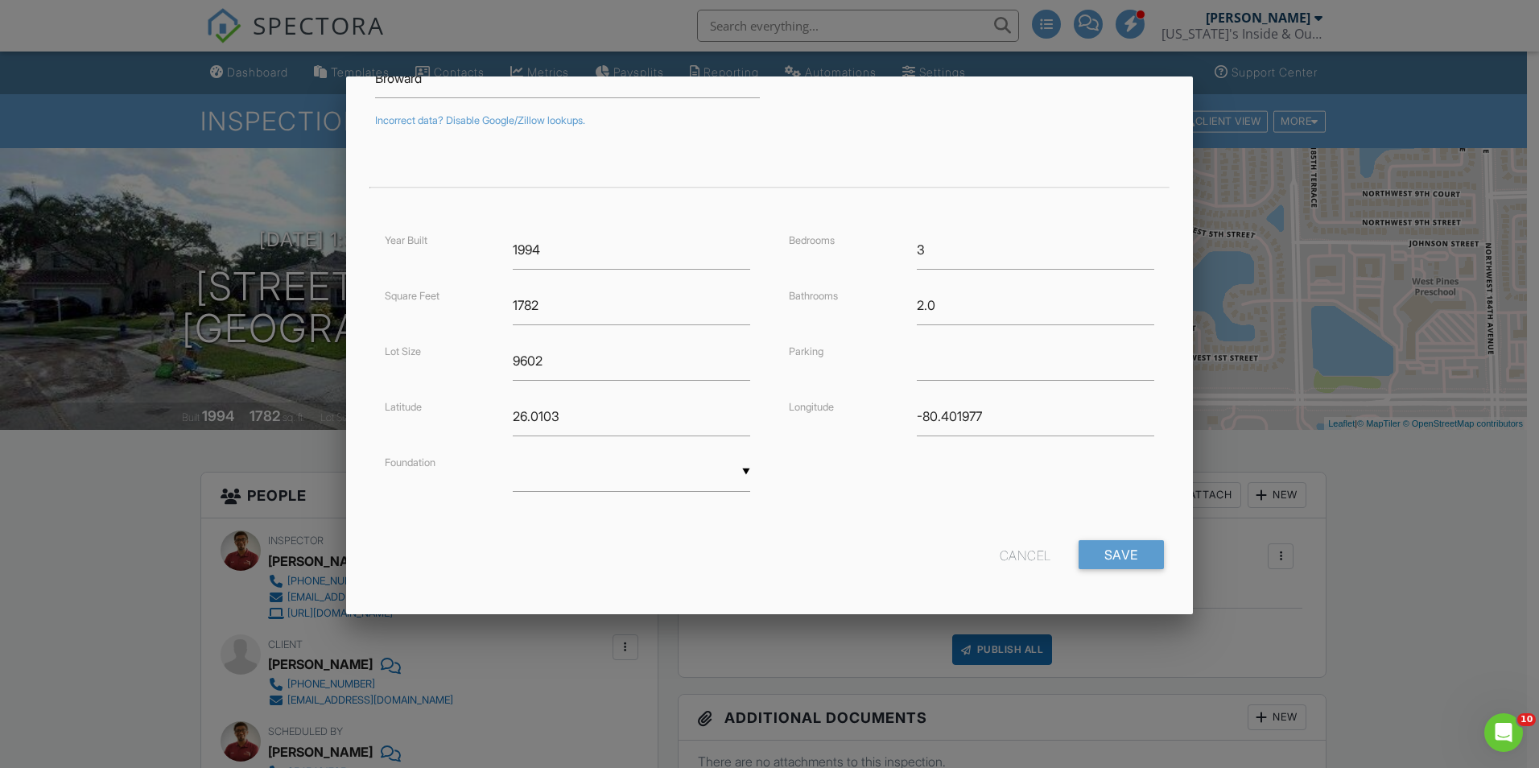
scroll to position [267, 0]
type input "18810 SW 4 St"
click at [1088, 542] on input "Save" at bounding box center [1121, 552] width 85 height 29
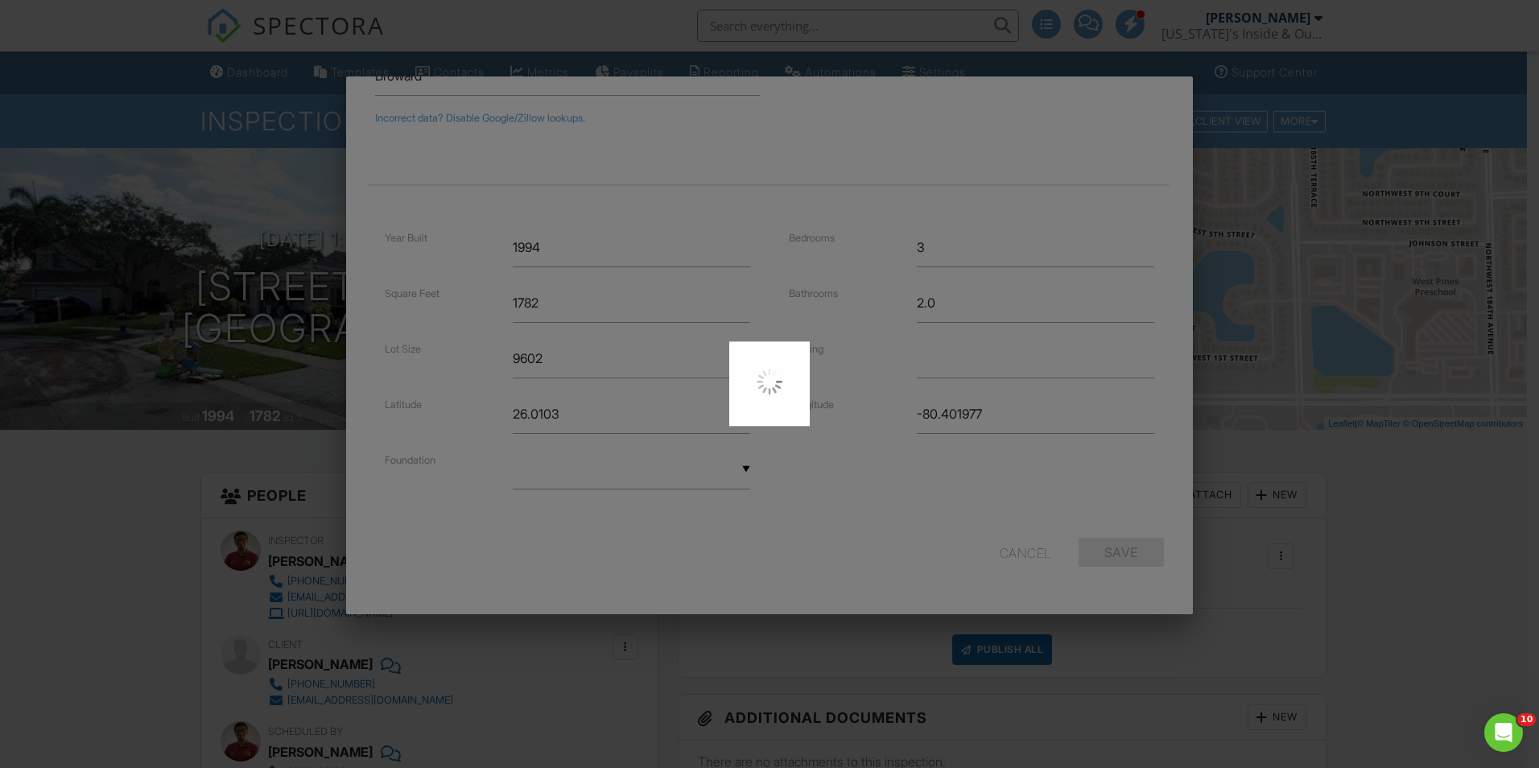
type input "26.0025296"
type input "-80.3996712"
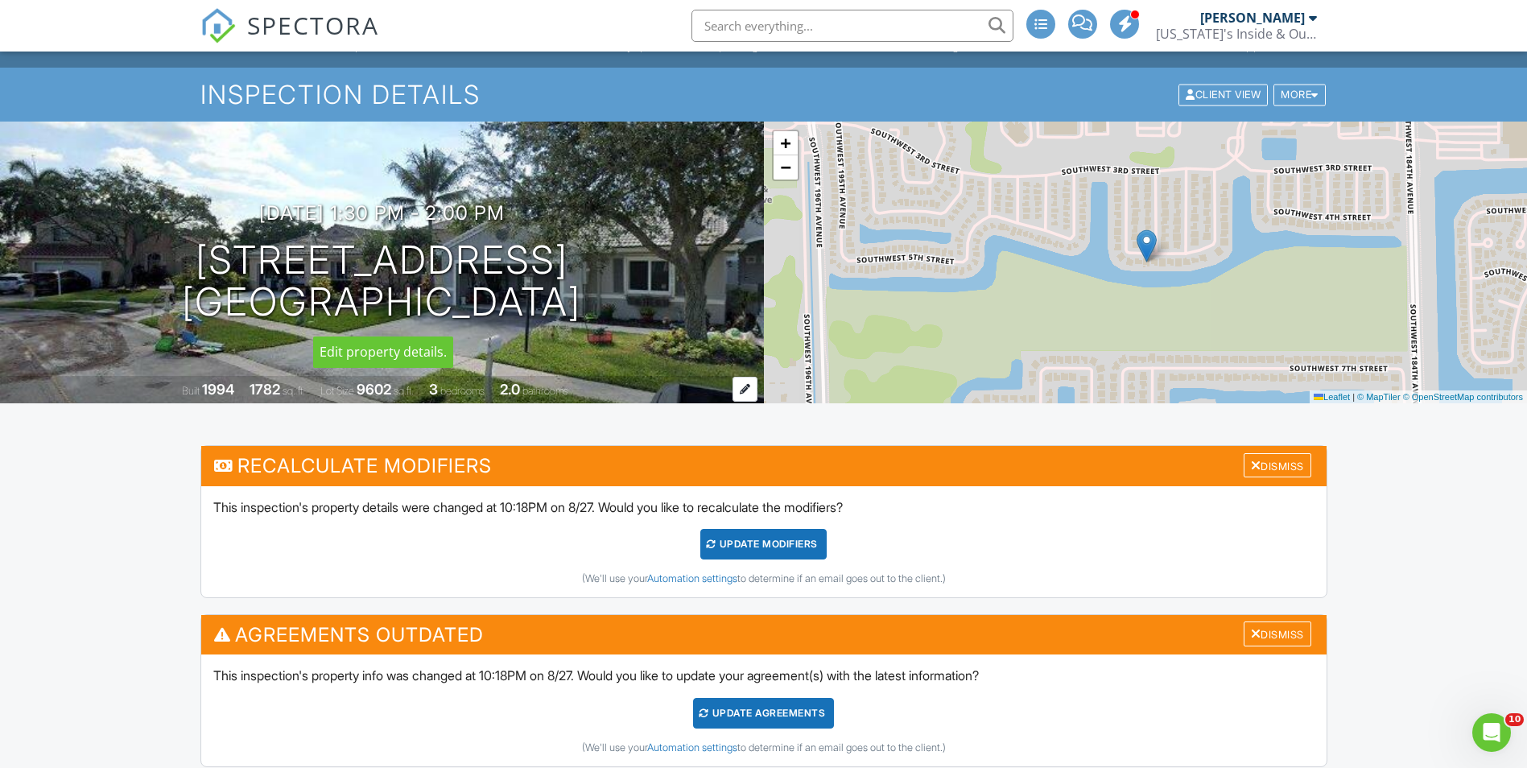
scroll to position [81, 0]
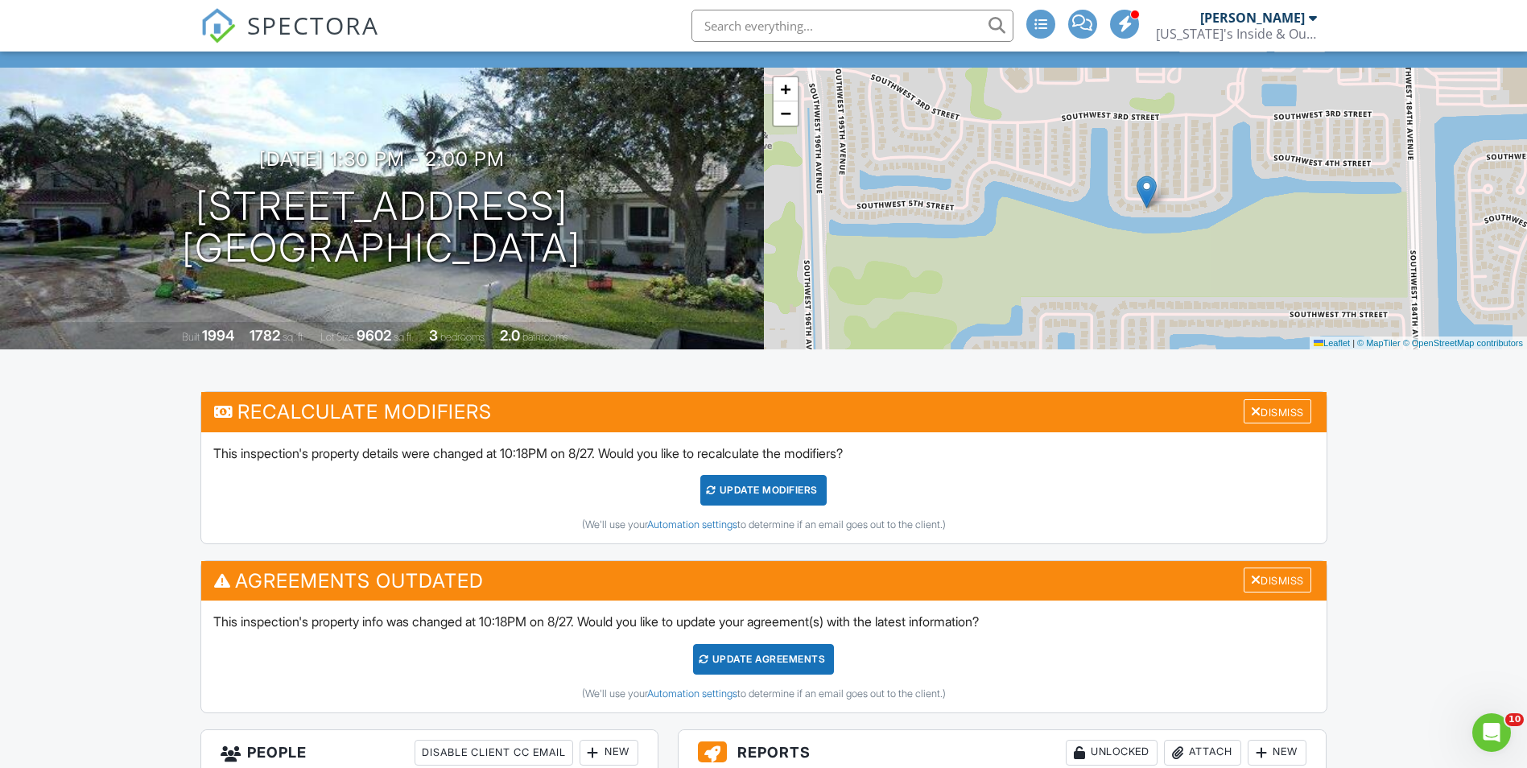
click at [780, 488] on div "UPDATE Modifiers" at bounding box center [763, 490] width 126 height 31
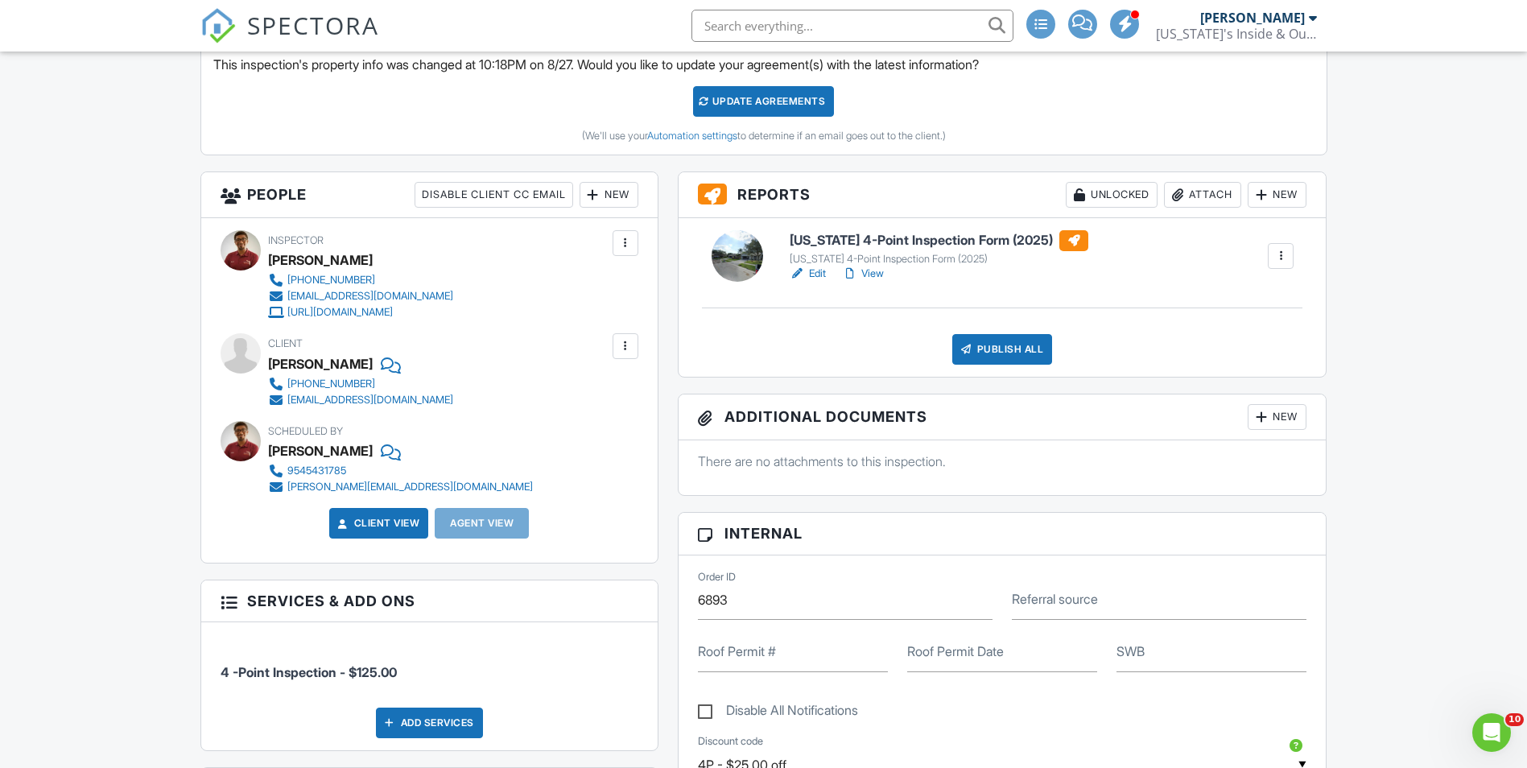
scroll to position [483, 0]
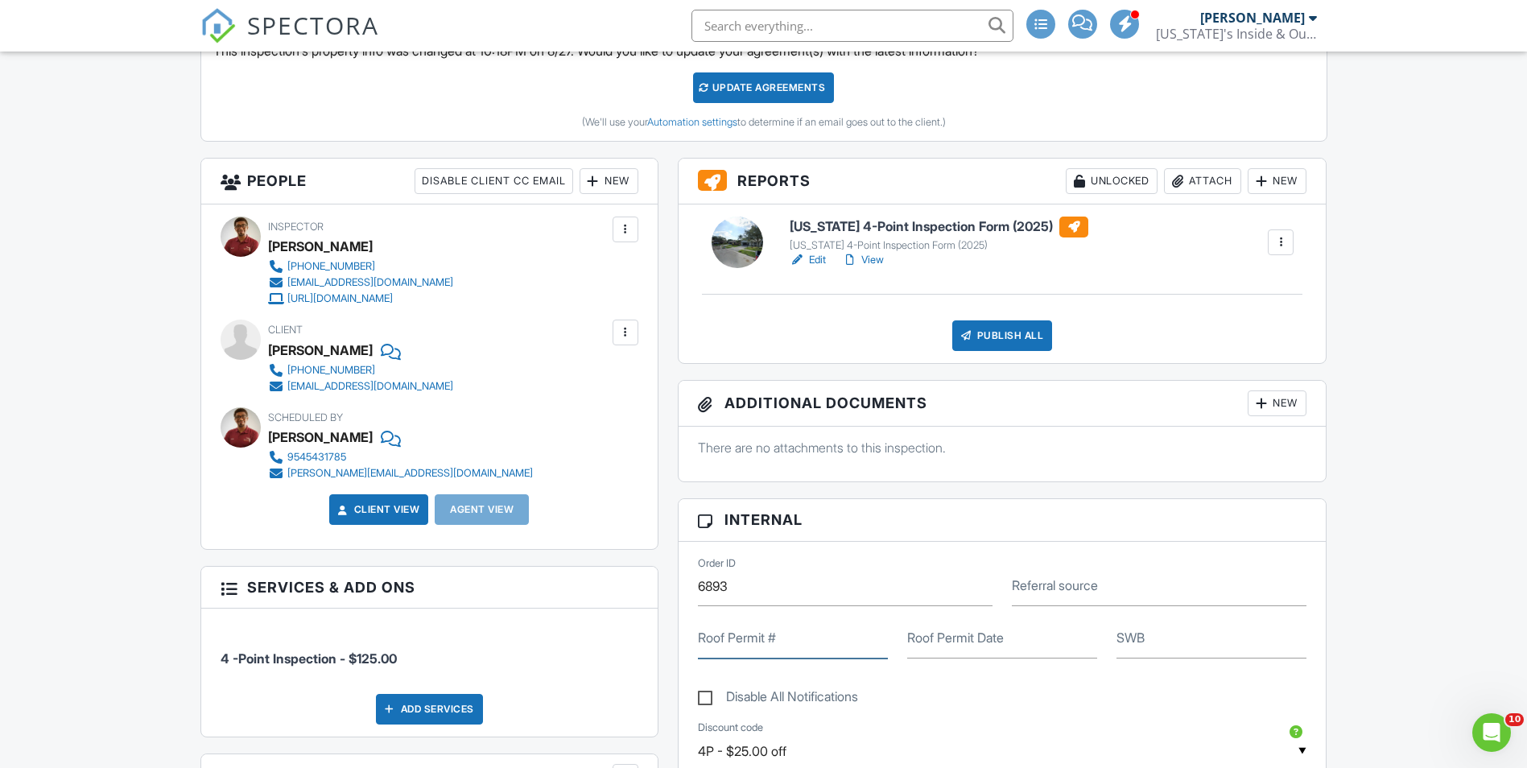
click at [746, 657] on input "Roof Permit #" at bounding box center [793, 638] width 190 height 39
paste input "64030869"
type input "64030869"
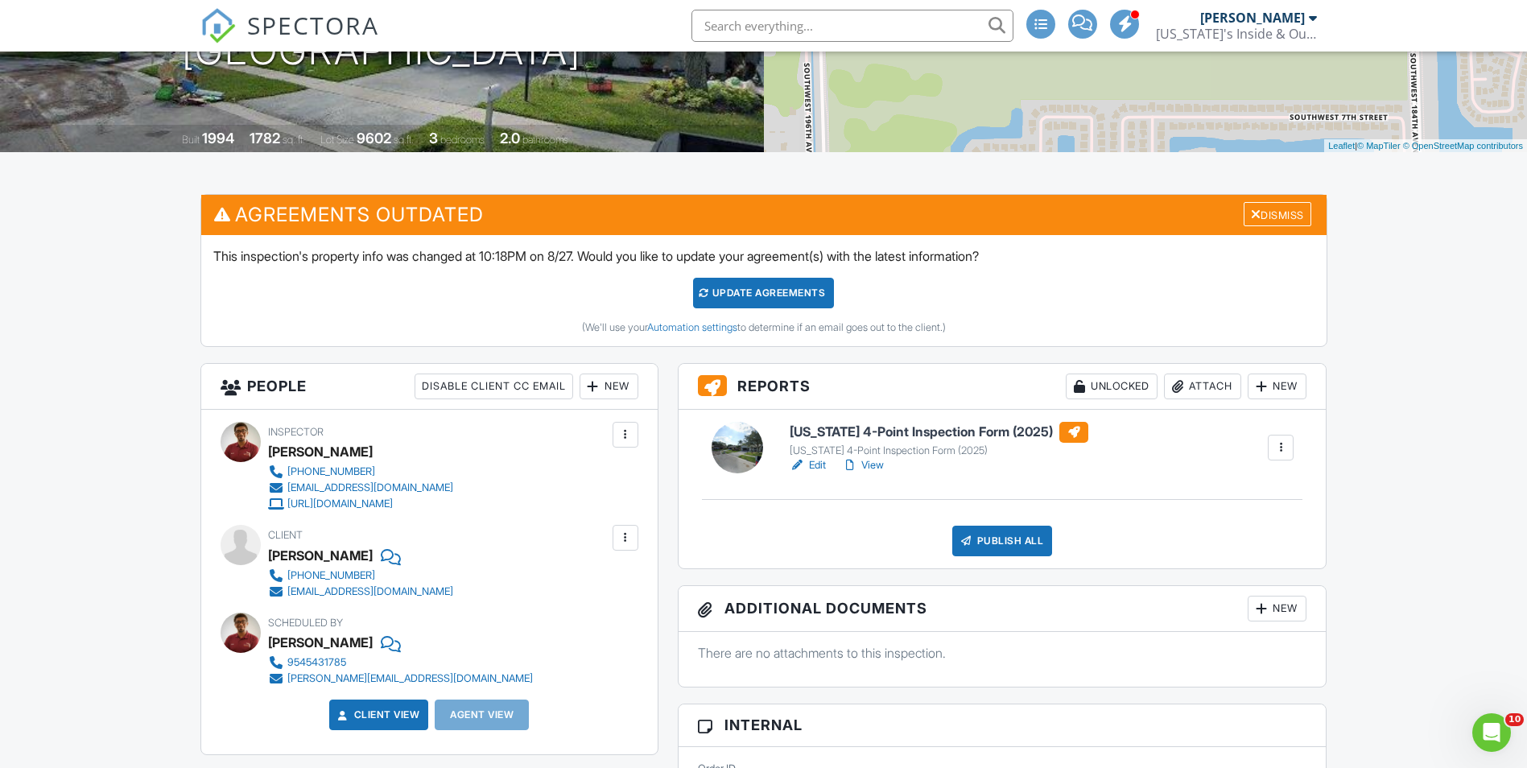
scroll to position [403, 0]
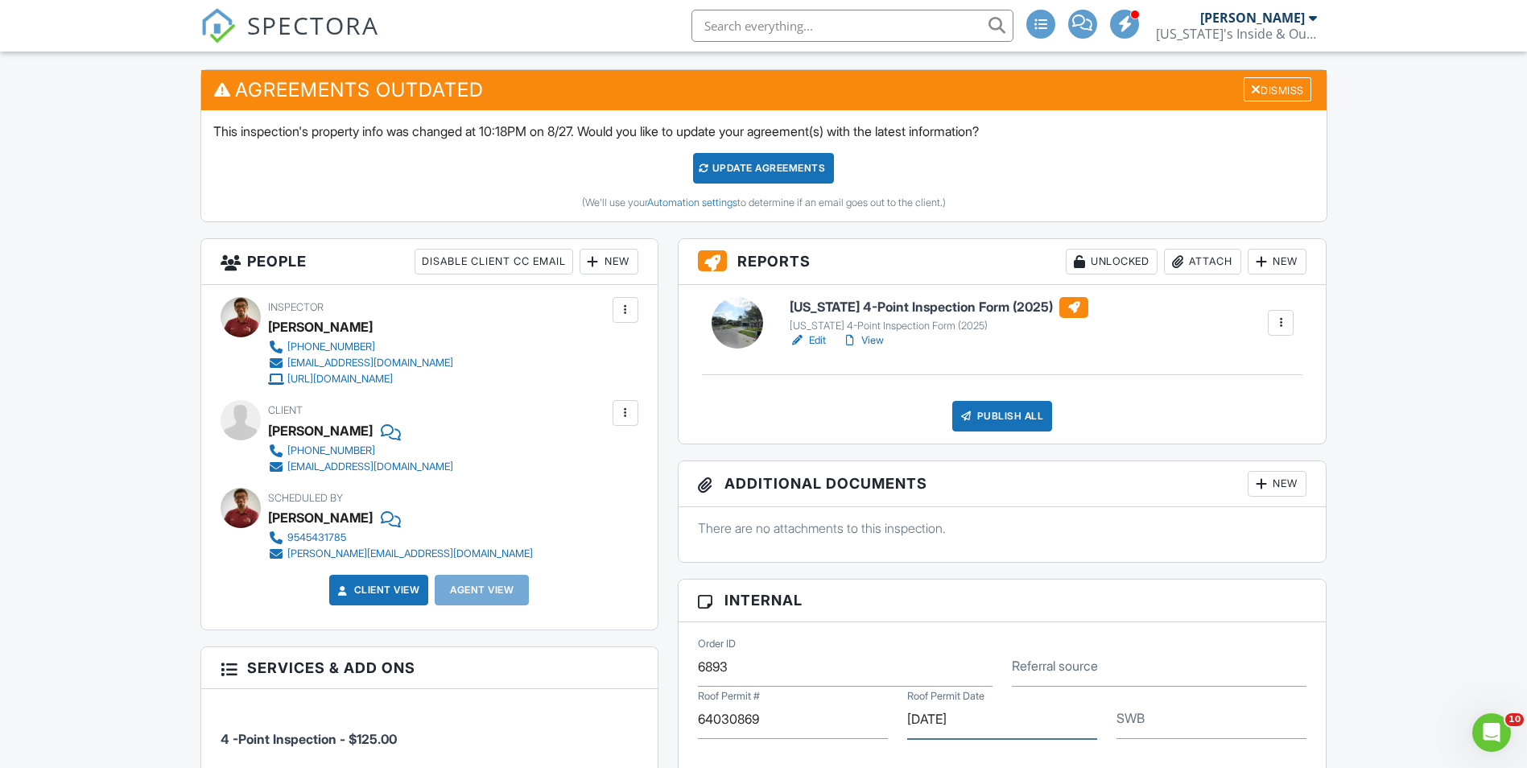
click at [823, 346] on link "Edit" at bounding box center [808, 341] width 36 height 16
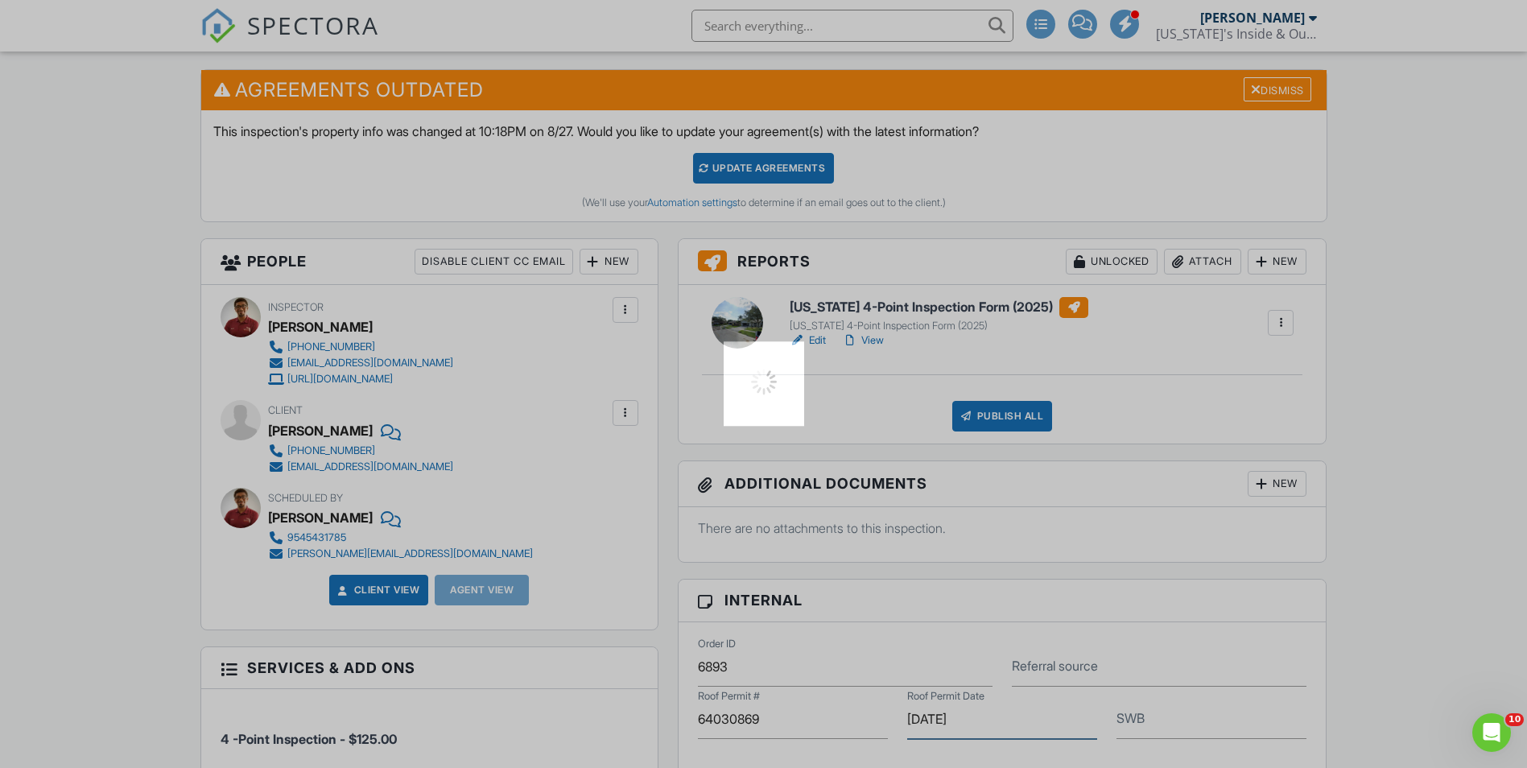
type input "05/24/1995"
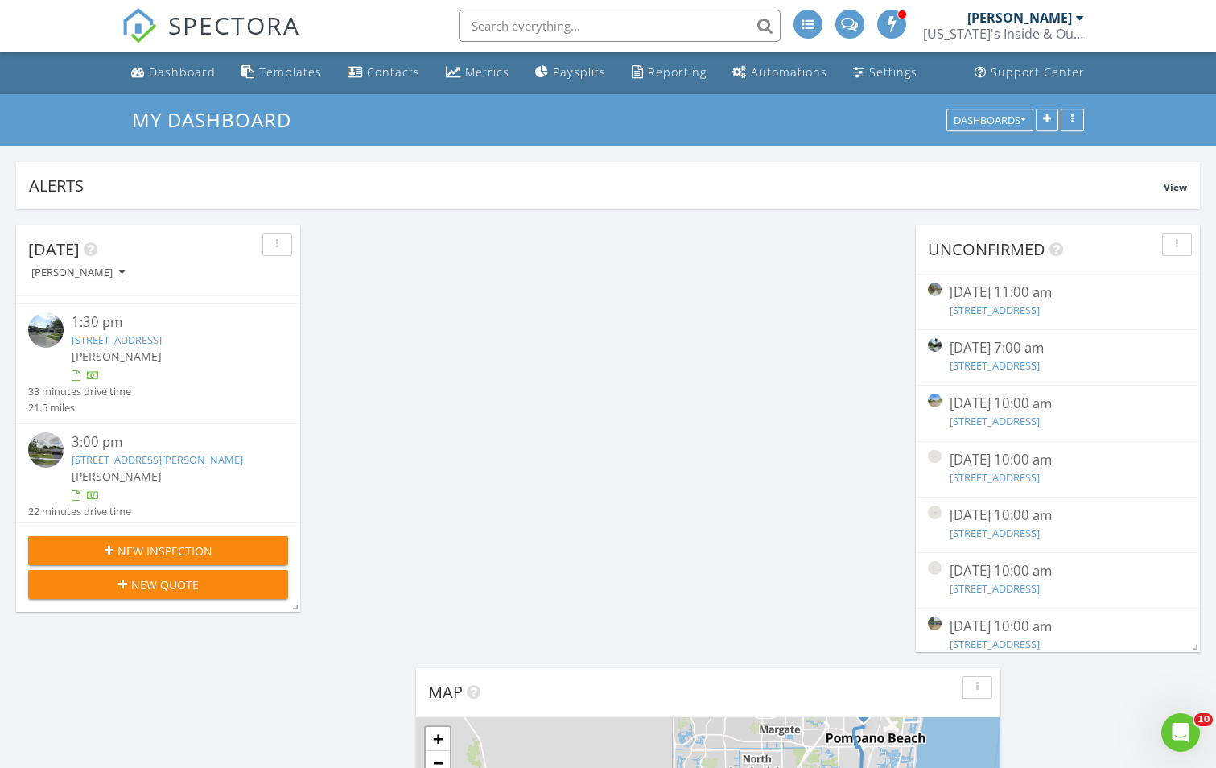
scroll to position [148, 0]
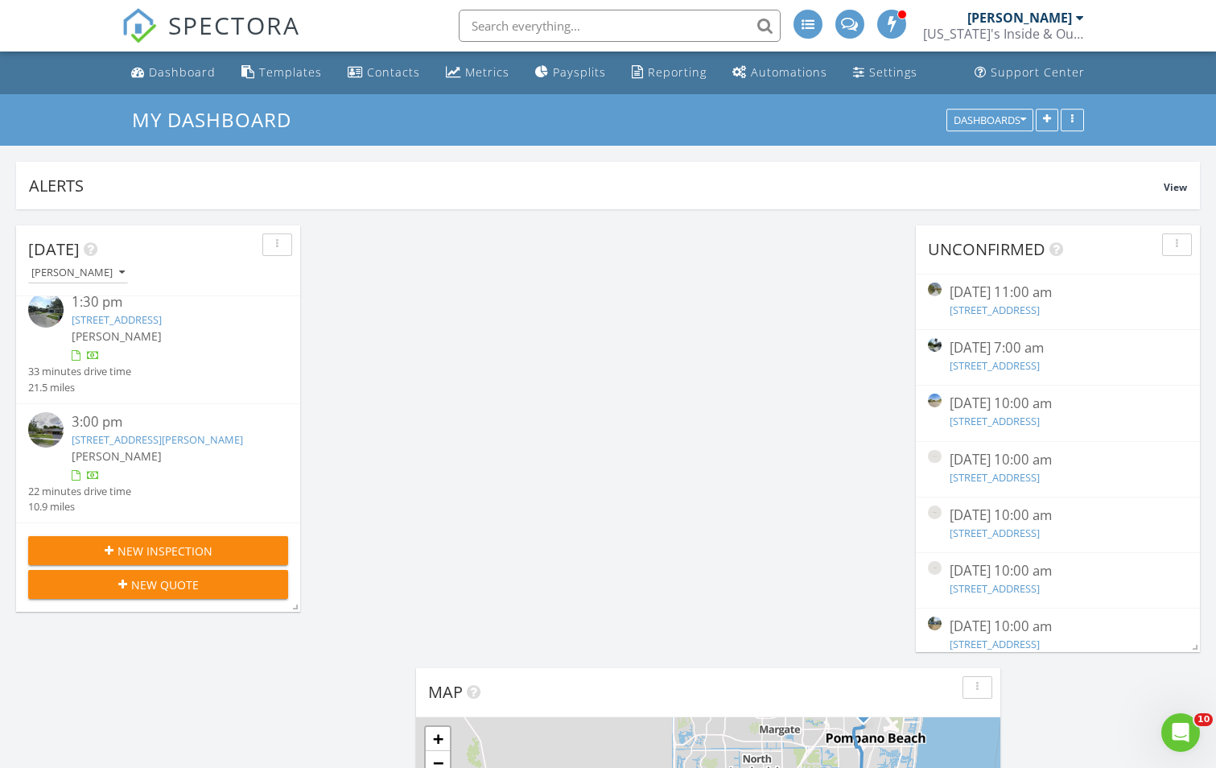
click at [139, 451] on div "[PERSON_NAME]" at bounding box center [169, 456] width 195 height 17
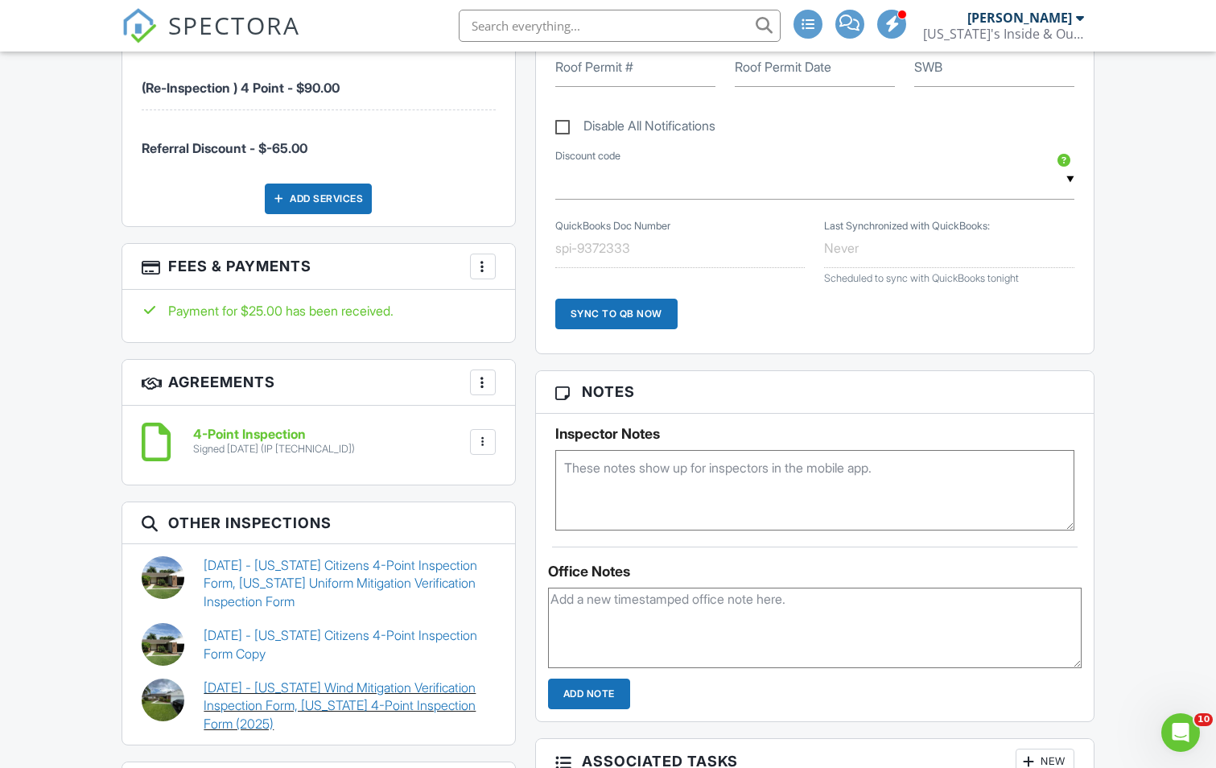
click at [291, 691] on link "[DATE] - [US_STATE] Wind Mitigation Verification Inspection Form, [US_STATE] 4-…" at bounding box center [349, 706] width 291 height 54
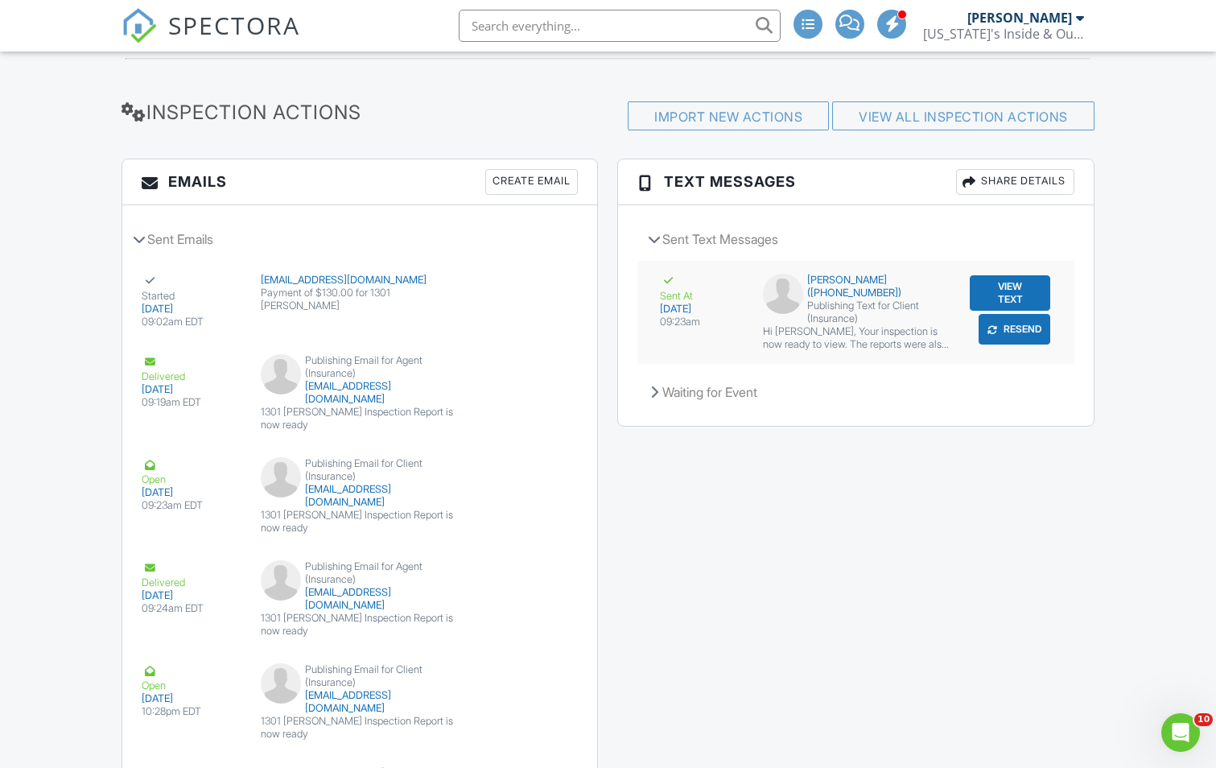
scroll to position [2228, 0]
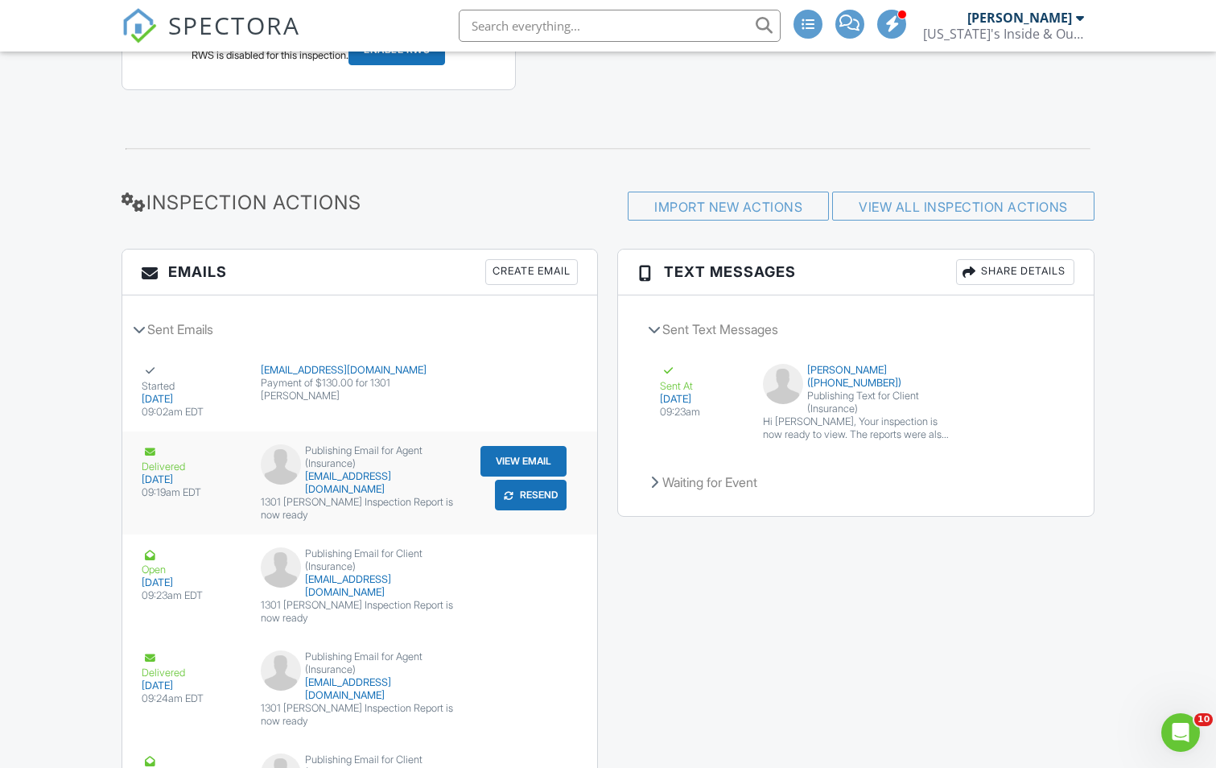
click at [505, 450] on button "View Email" at bounding box center [524, 461] width 86 height 31
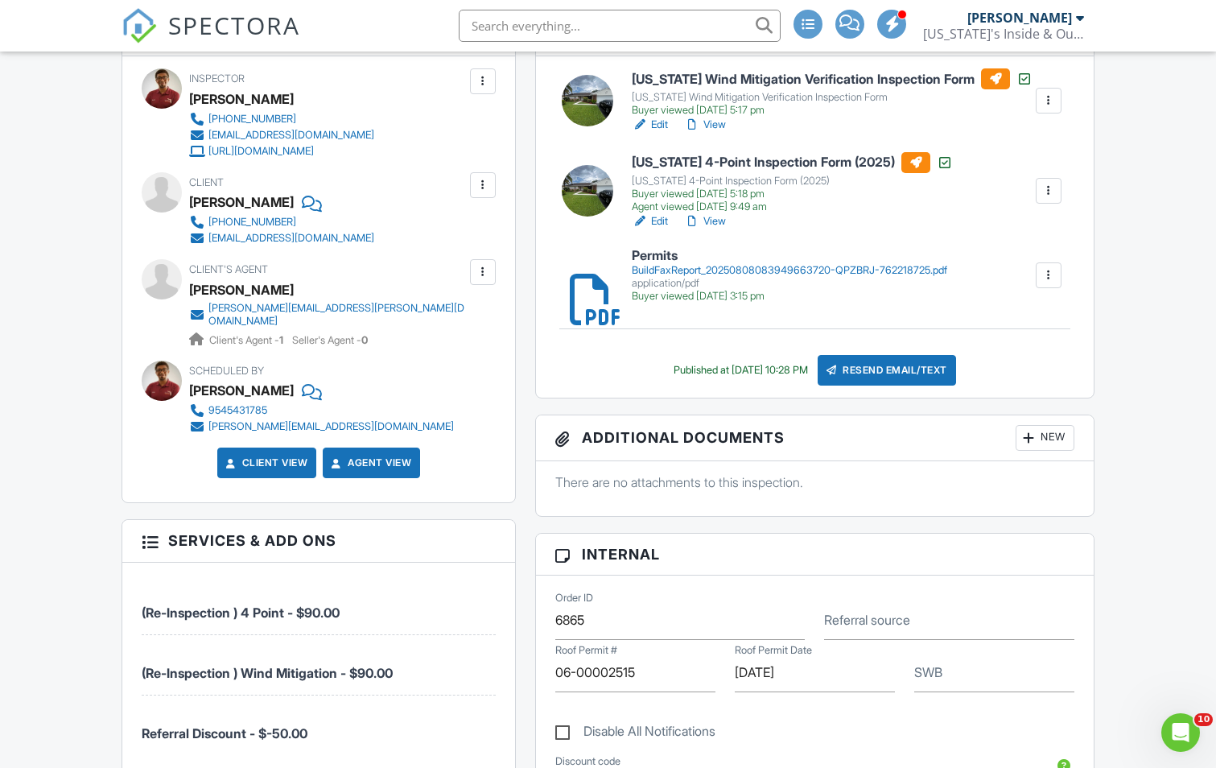
scroll to position [456, 0]
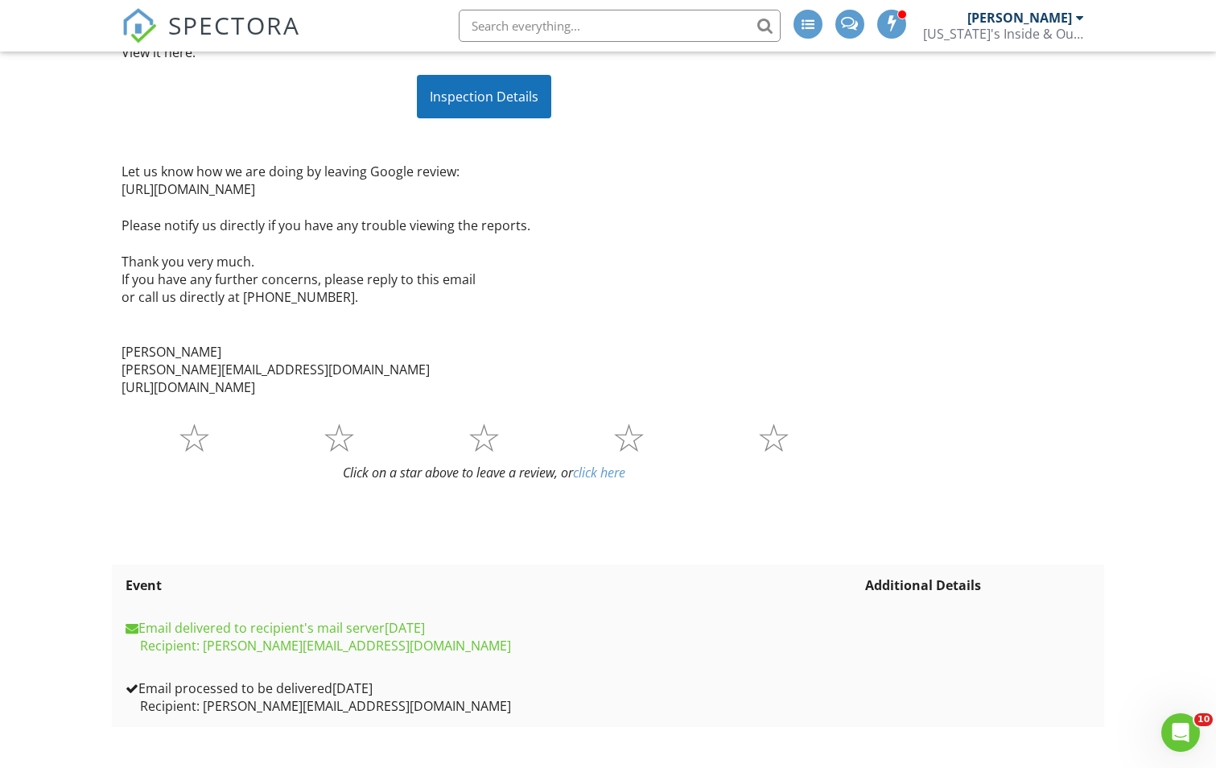
scroll to position [299, 0]
drag, startPoint x: 351, startPoint y: 648, endPoint x: 204, endPoint y: 646, distance: 147.4
click at [204, 646] on div "Recipient: [PERSON_NAME][EMAIL_ADDRESS][DOMAIN_NAME]" at bounding box center [492, 645] width 732 height 18
copy div "[EMAIL_ADDRESS][DOMAIN_NAME]"
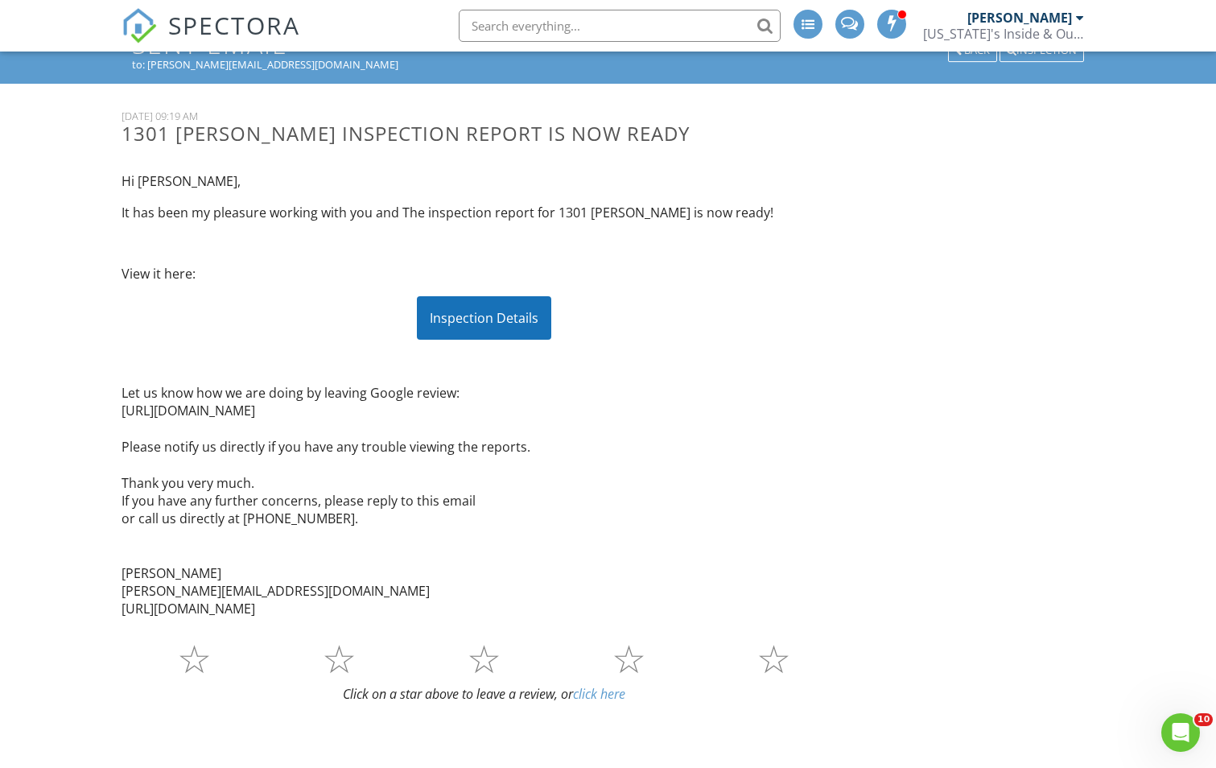
scroll to position [0, 0]
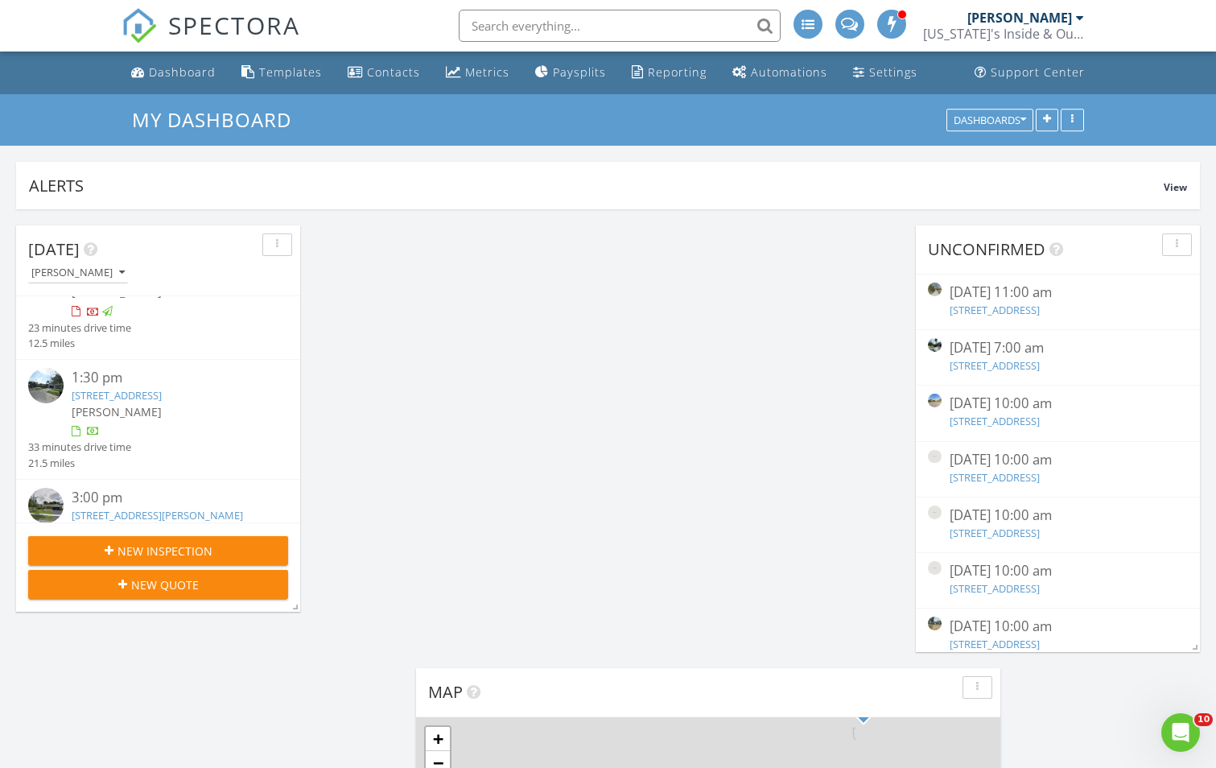
scroll to position [148, 0]
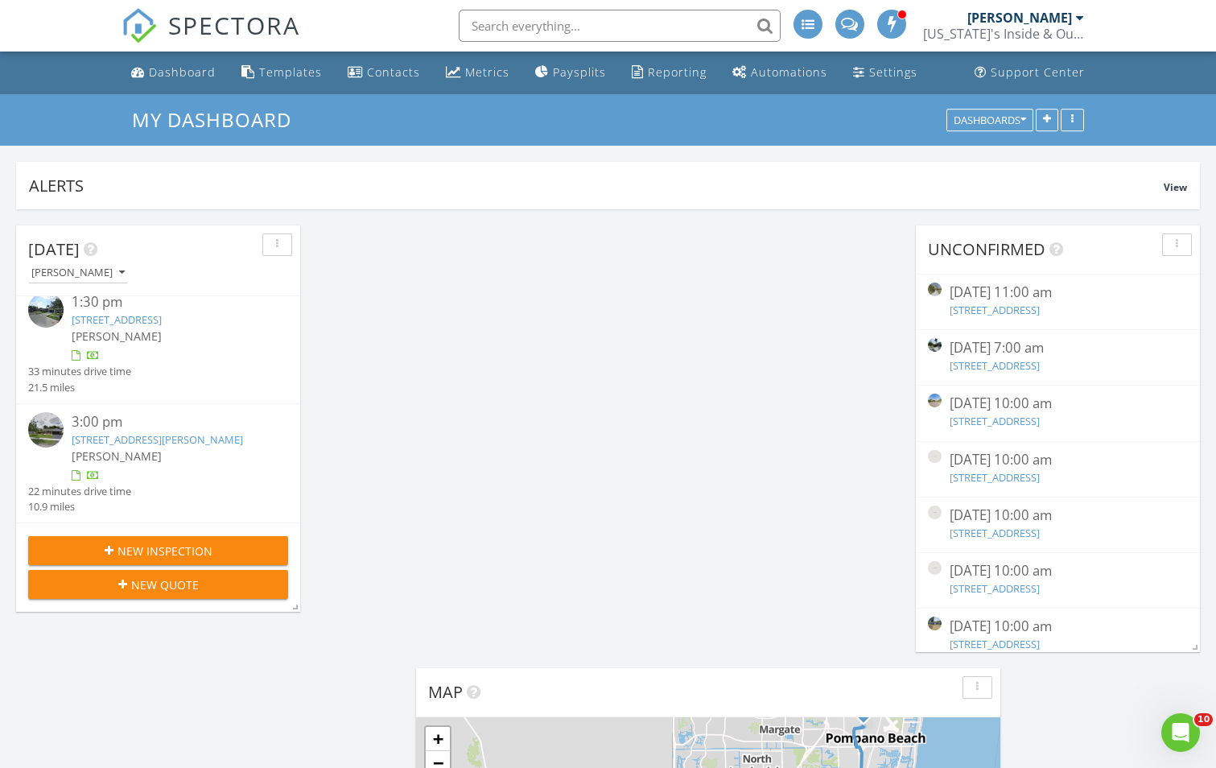
click at [163, 452] on div "[PERSON_NAME]" at bounding box center [169, 456] width 195 height 17
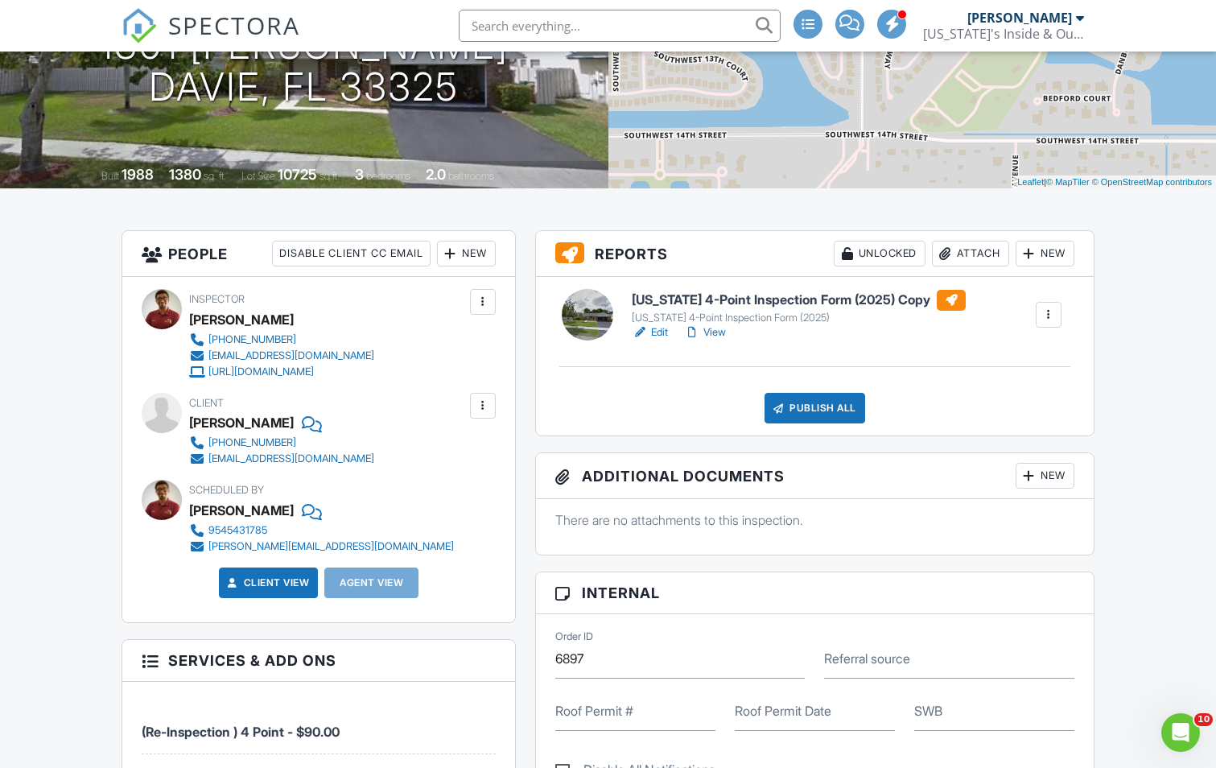
click at [466, 259] on div "New" at bounding box center [466, 254] width 59 height 26
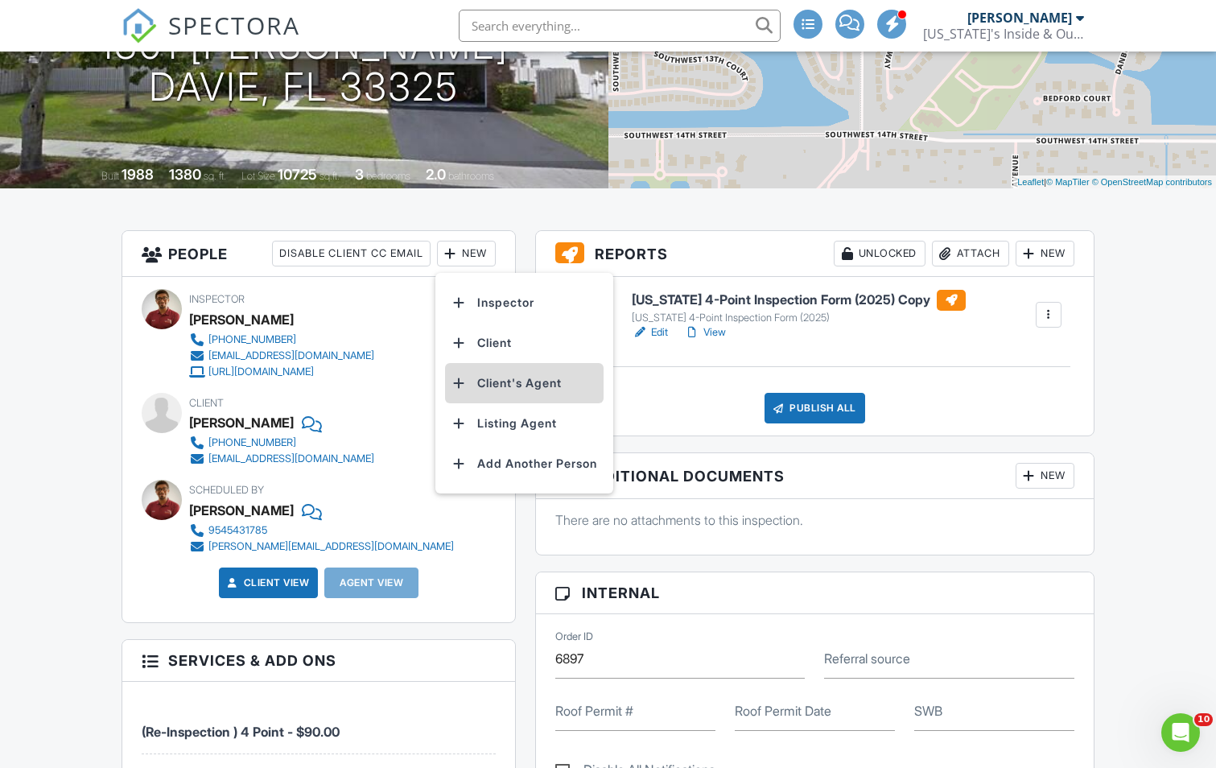
click at [529, 382] on li "Client's Agent" at bounding box center [524, 383] width 159 height 40
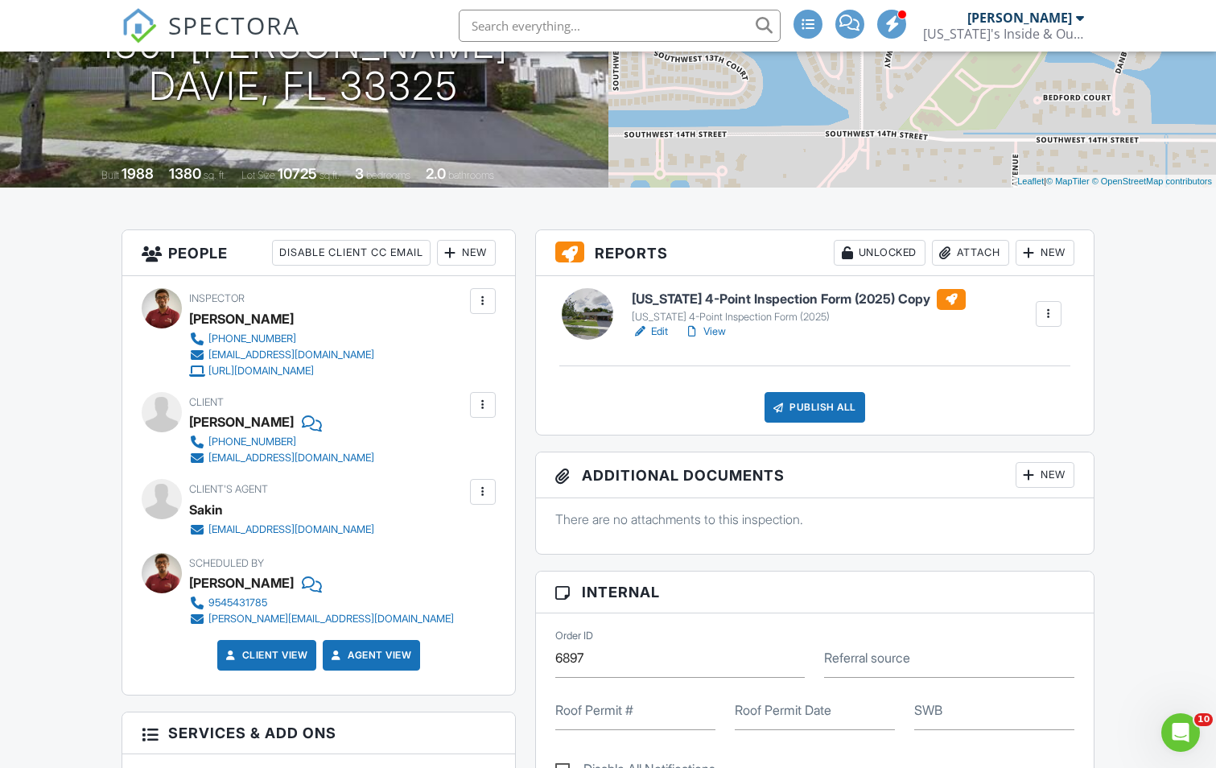
click at [476, 256] on div "New" at bounding box center [466, 253] width 59 height 26
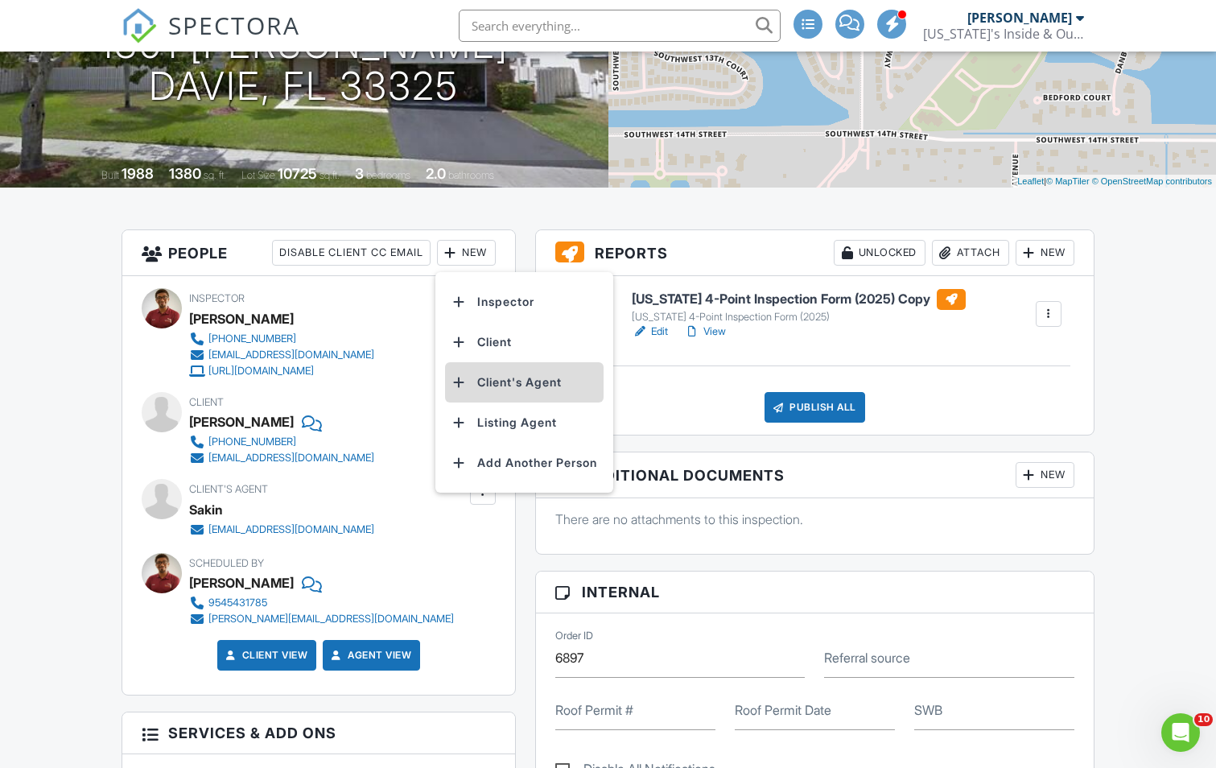
click at [506, 390] on li "Client's Agent" at bounding box center [524, 382] width 159 height 40
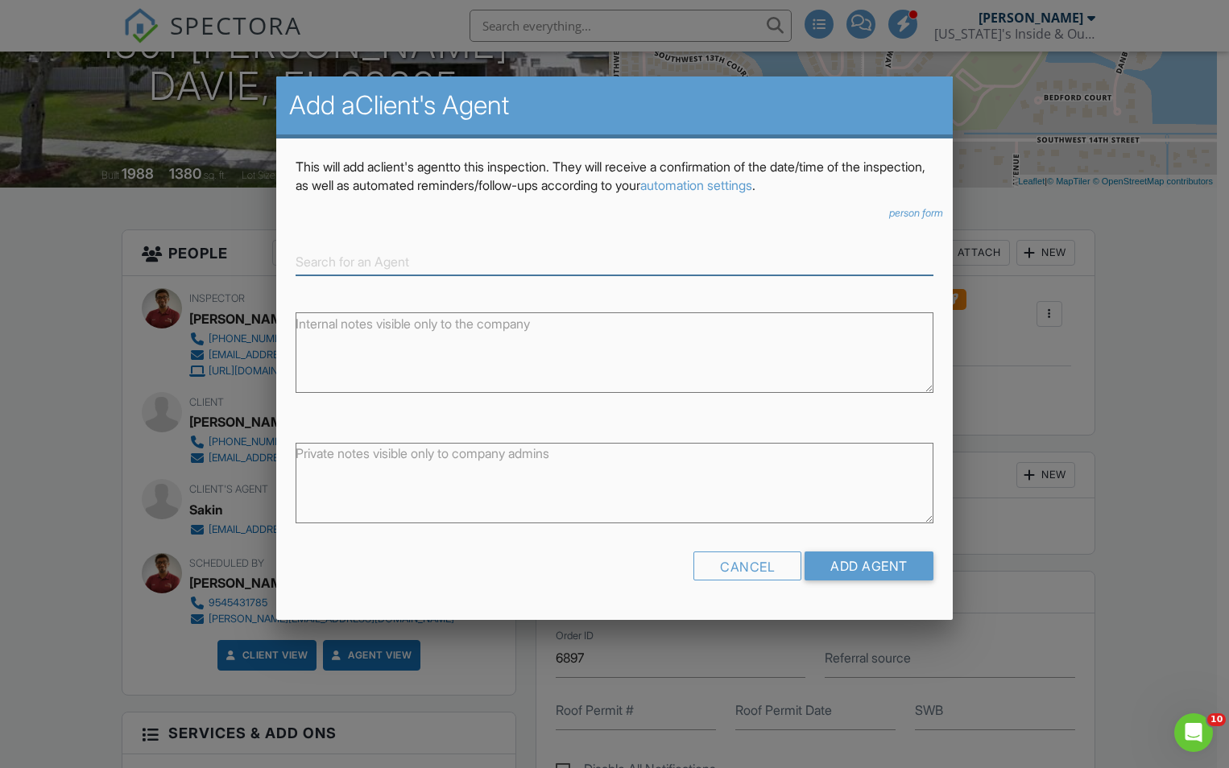
click at [400, 263] on input at bounding box center [613, 262] width 637 height 27
click at [760, 561] on div "Cancel" at bounding box center [747, 565] width 108 height 29
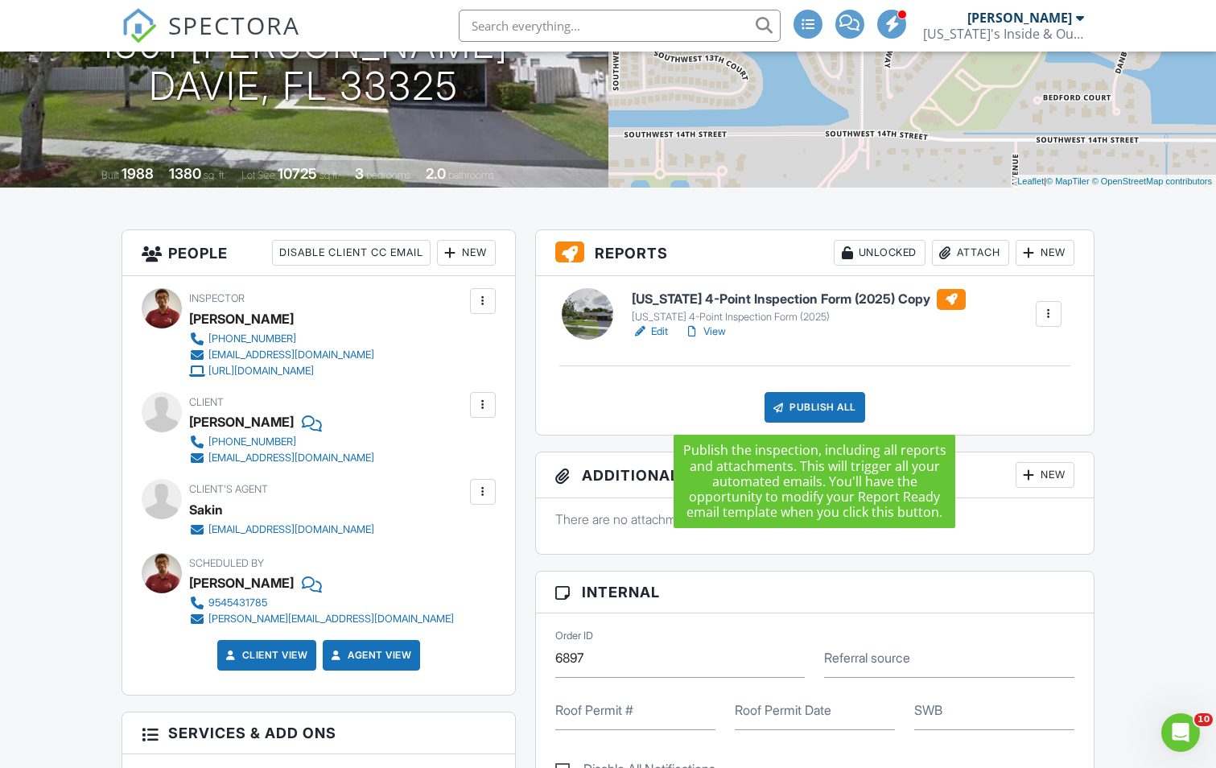
click at [808, 410] on div "Publish All" at bounding box center [815, 407] width 101 height 31
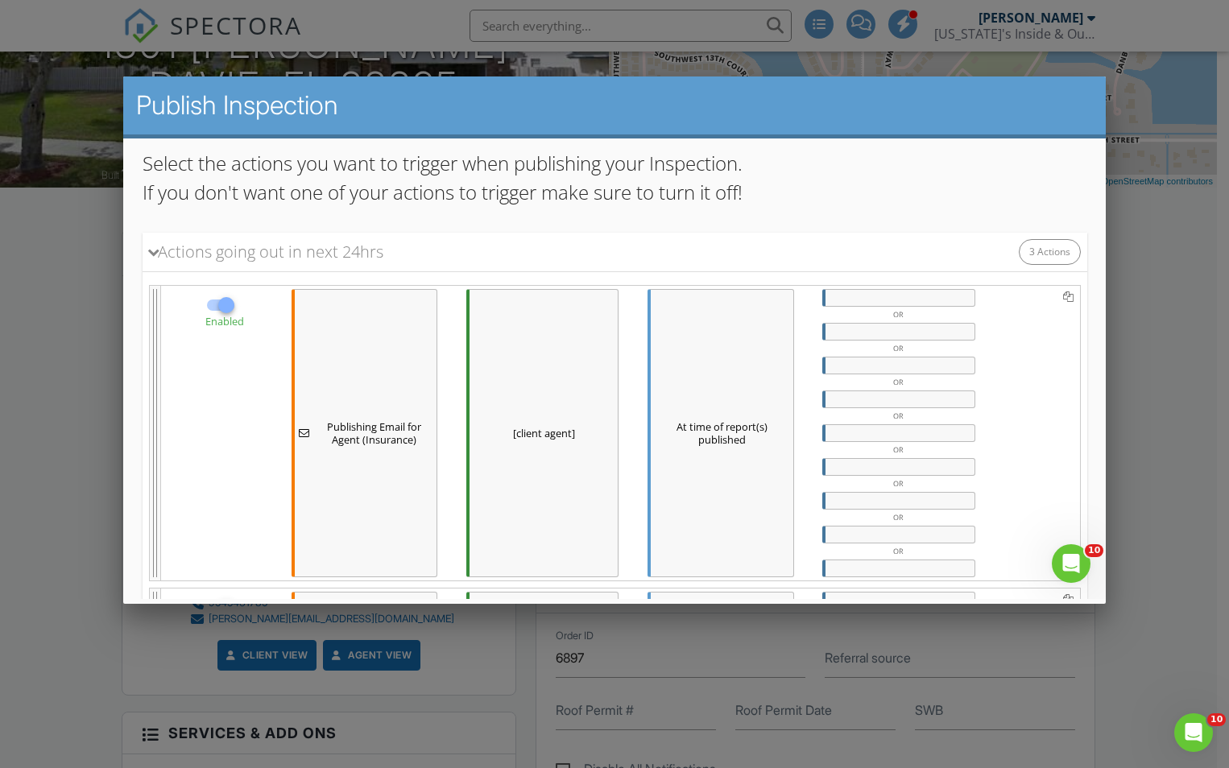
scroll to position [708, 0]
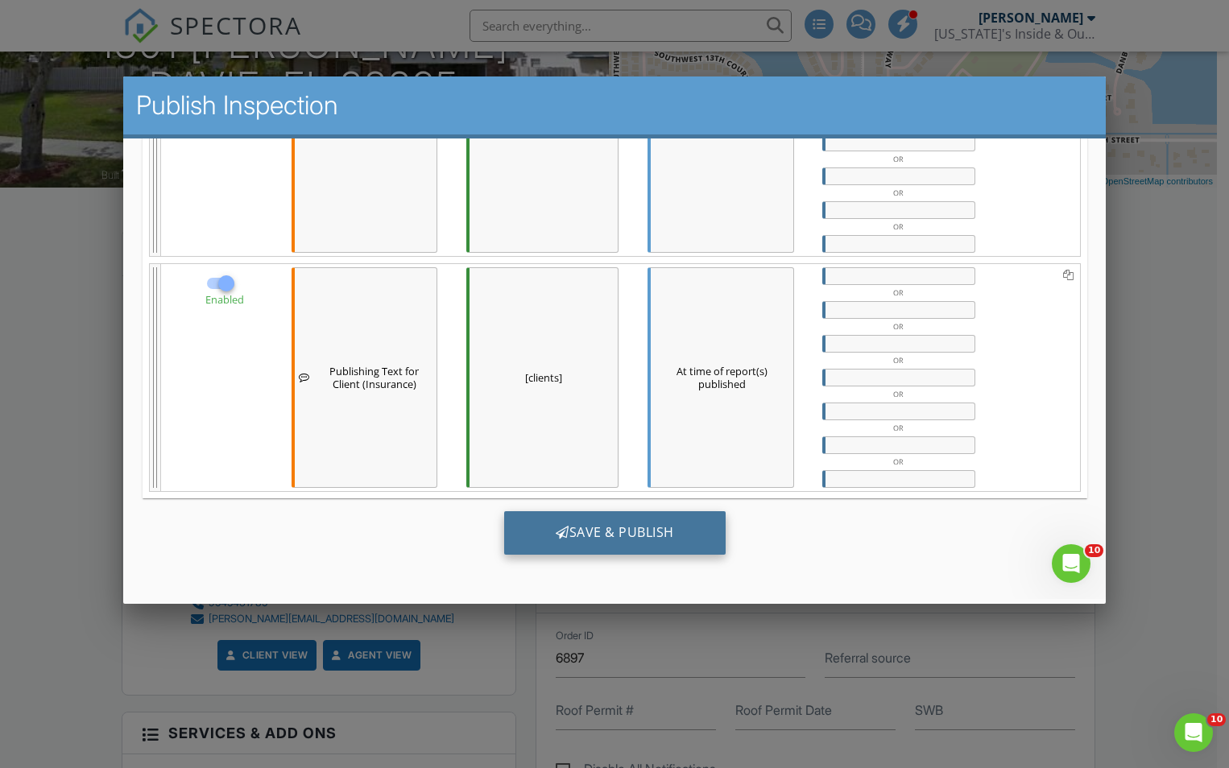
click at [667, 523] on div "Save & Publish" at bounding box center [613, 532] width 221 height 43
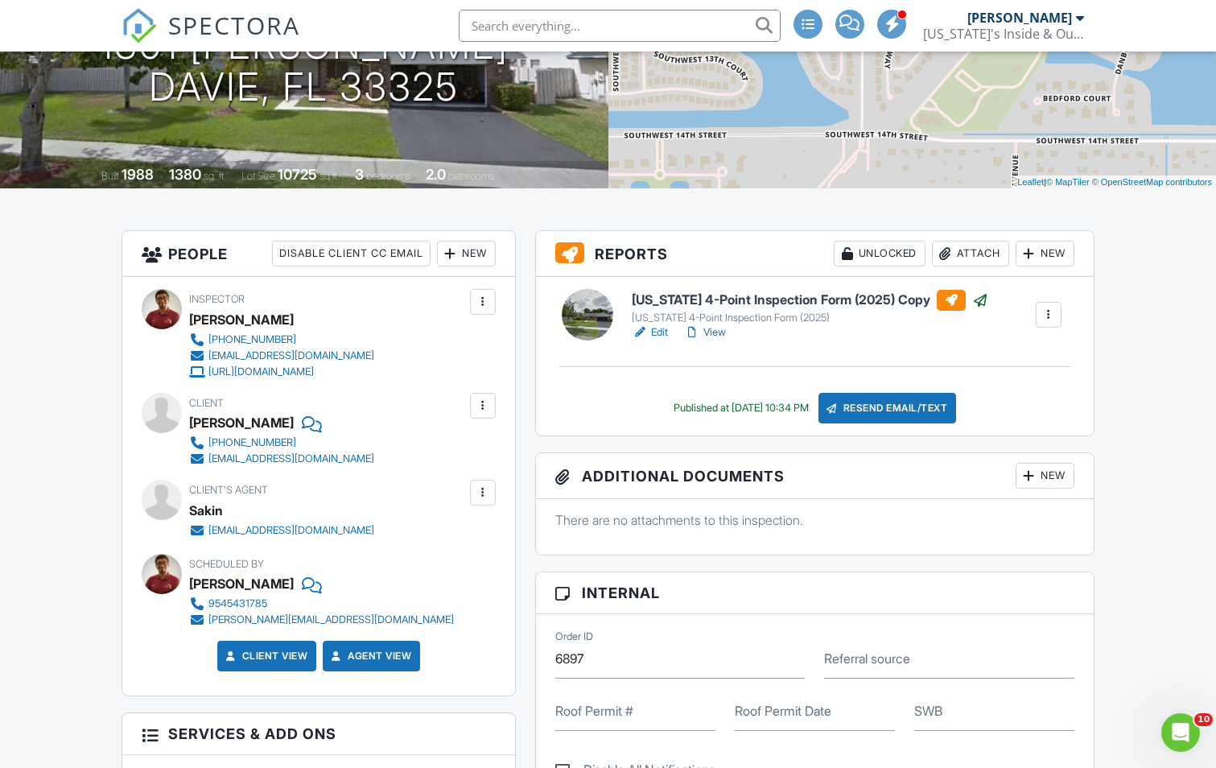
click at [485, 493] on div at bounding box center [483, 493] width 16 height 16
click at [474, 582] on li "Remove" at bounding box center [445, 582] width 82 height 40
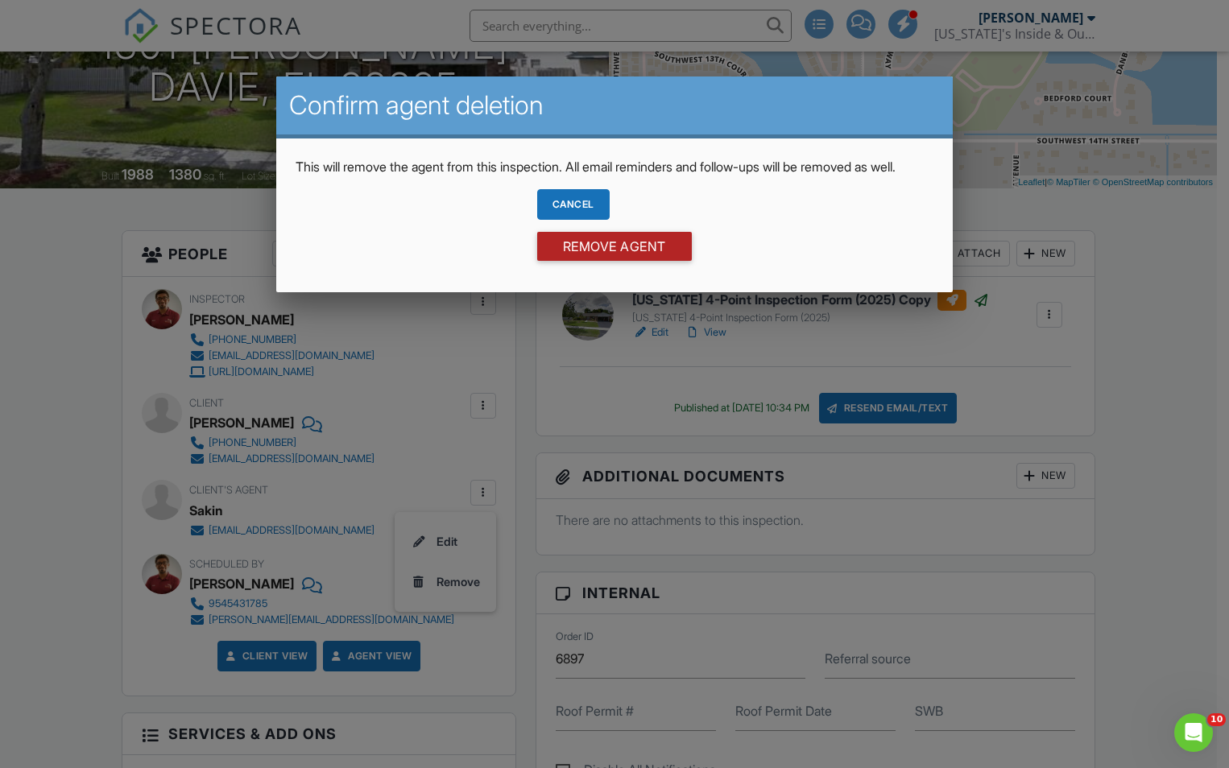
drag, startPoint x: 627, startPoint y: 265, endPoint x: 64, endPoint y: 442, distance: 590.7
click at [63, 436] on div at bounding box center [614, 399] width 1229 height 960
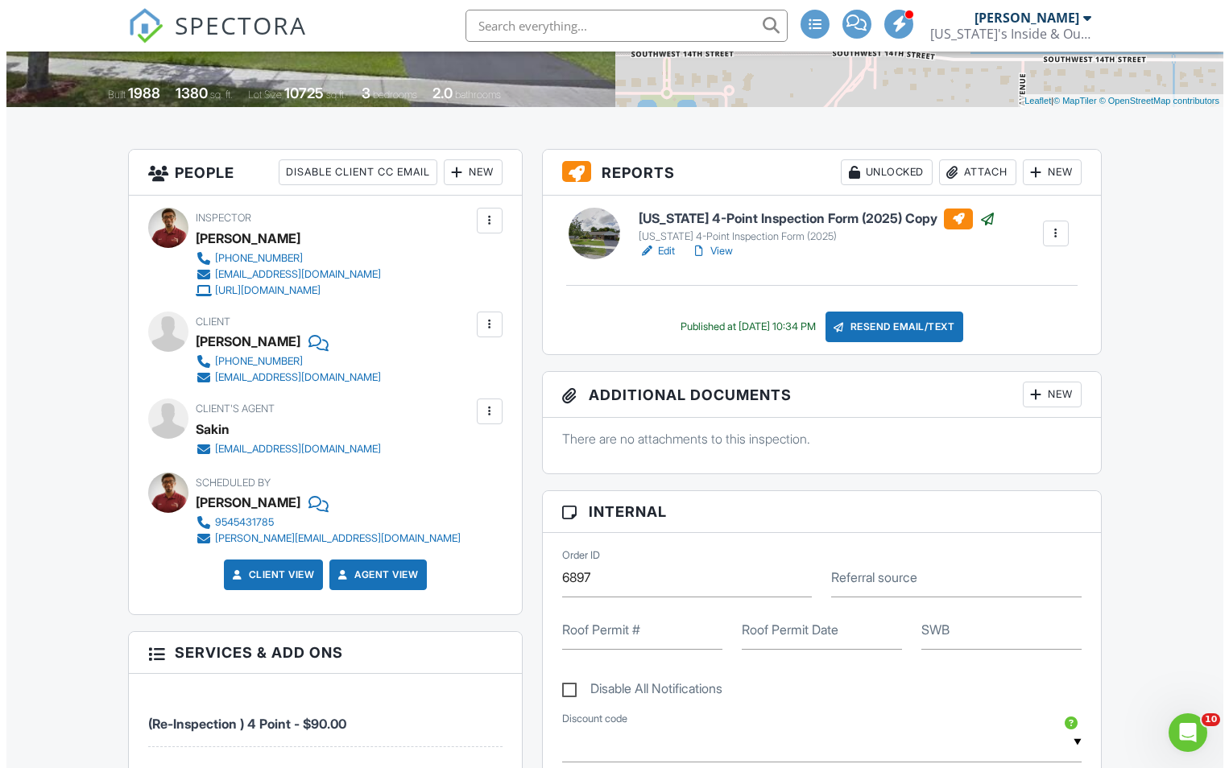
scroll to position [322, 0]
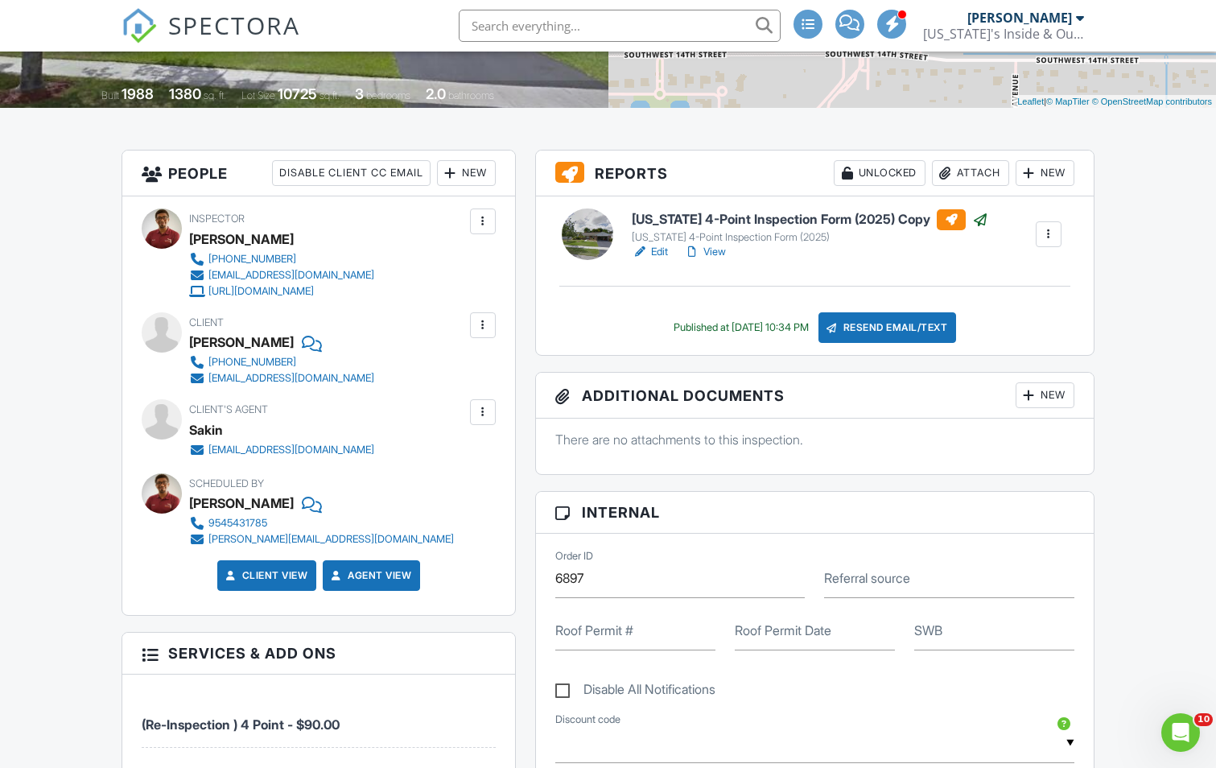
click at [480, 409] on div at bounding box center [483, 412] width 16 height 16
click at [452, 503] on li "Remove" at bounding box center [445, 501] width 82 height 40
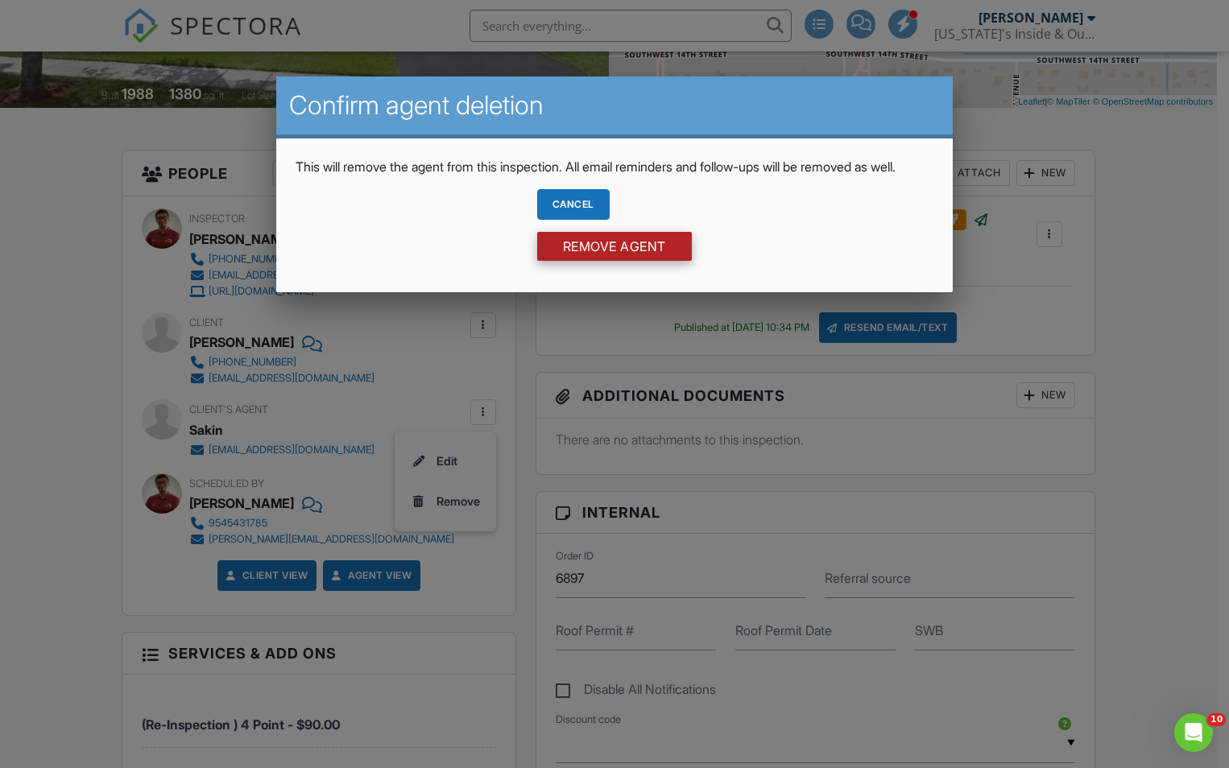
click at [608, 261] on input "Remove Agent" at bounding box center [614, 246] width 155 height 29
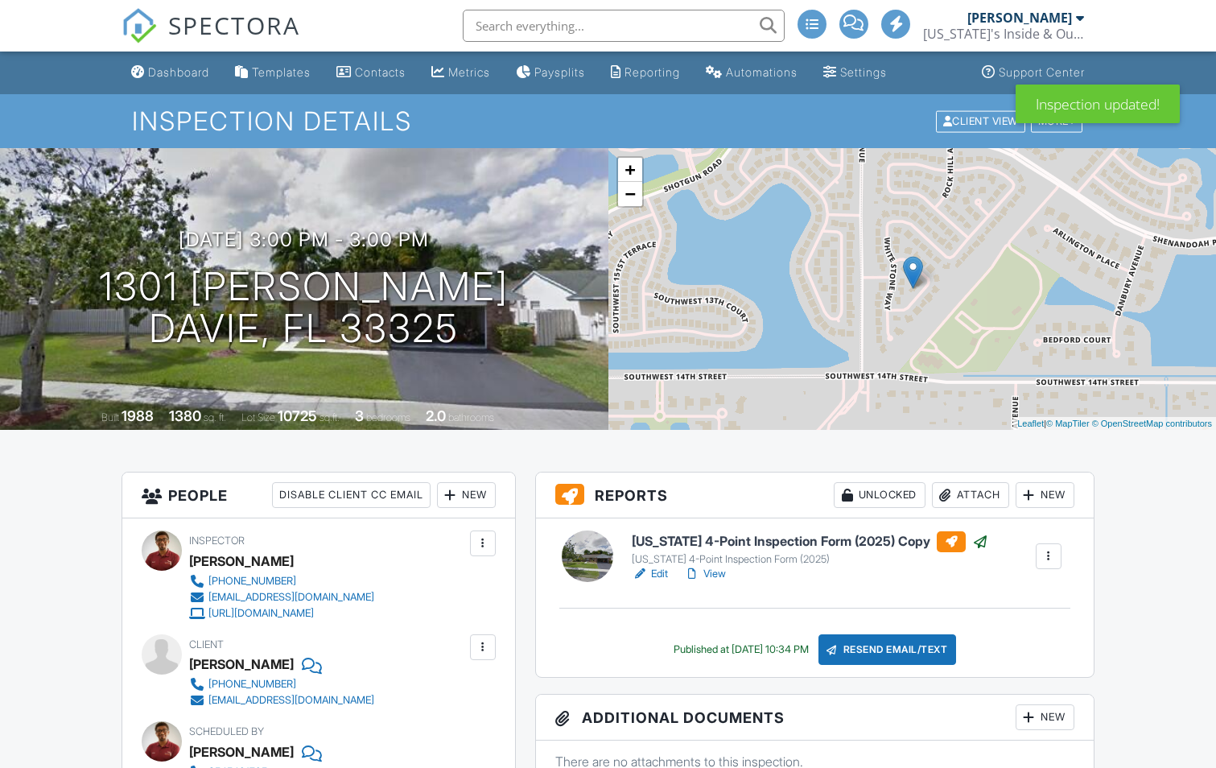
click at [458, 495] on div "New" at bounding box center [466, 495] width 59 height 26
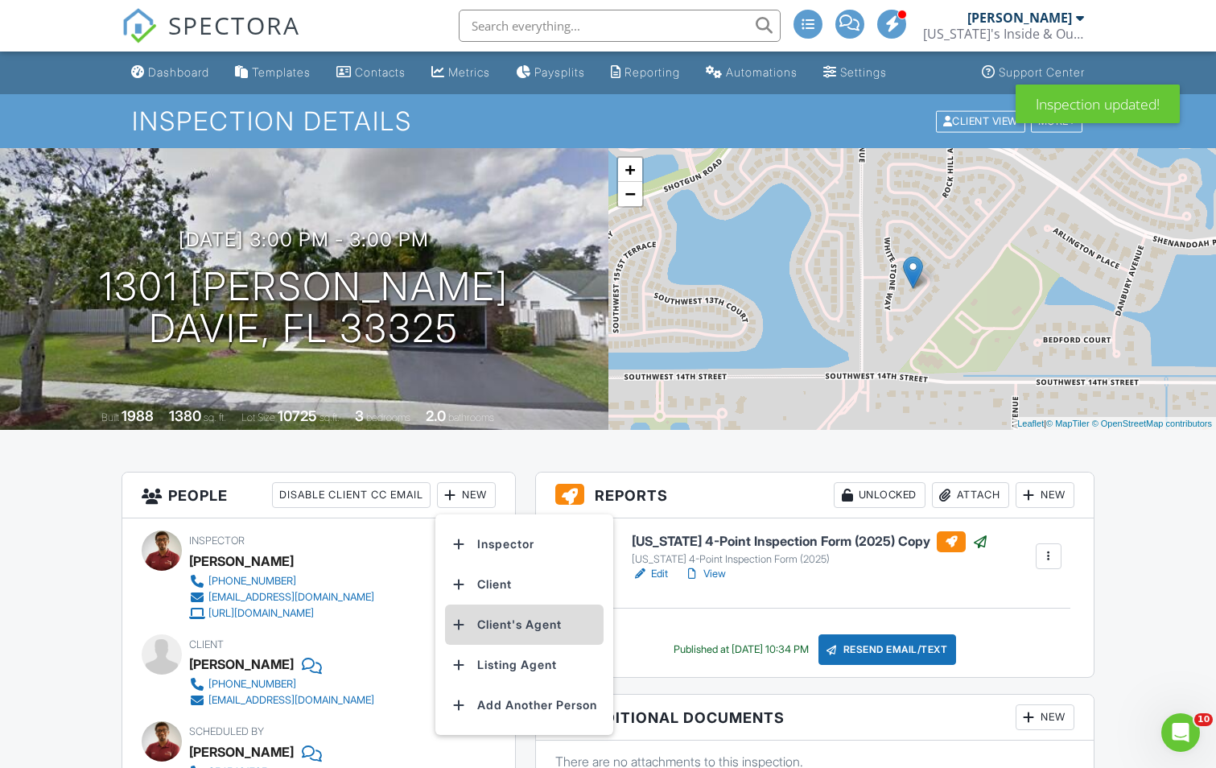
click at [503, 626] on li "Client's Agent" at bounding box center [524, 625] width 159 height 40
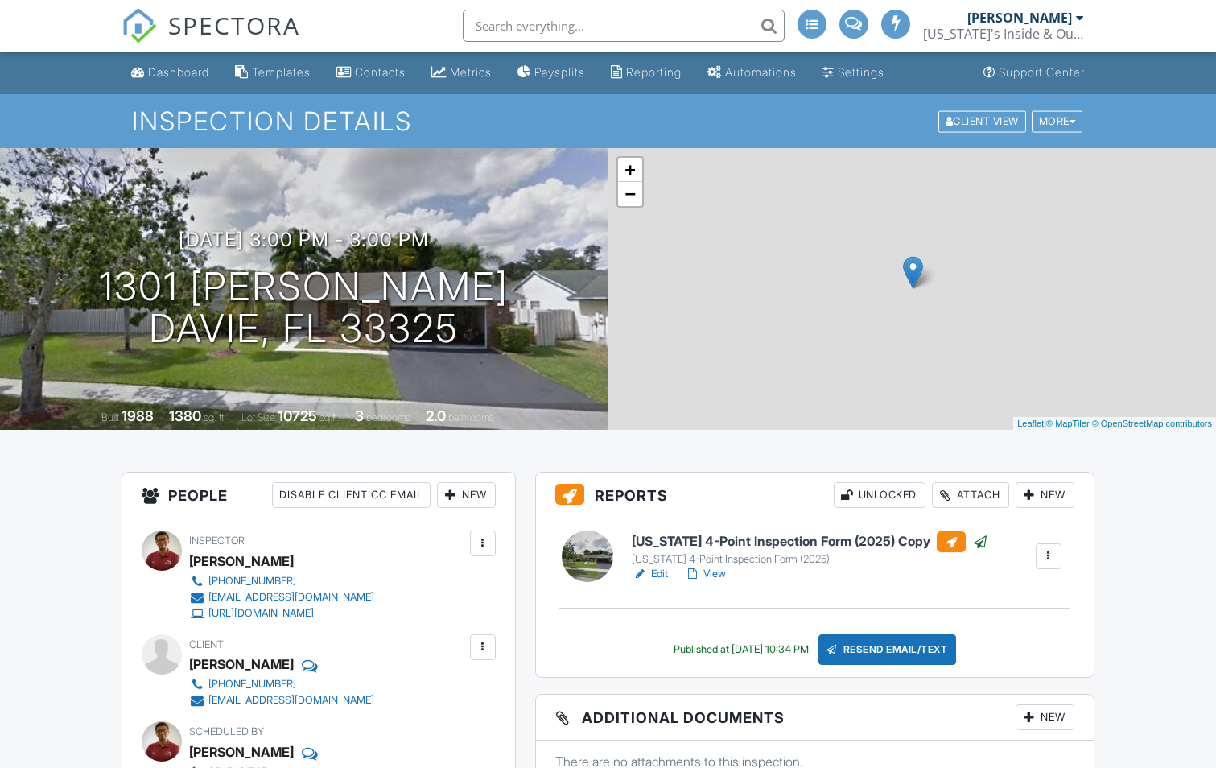
click at [458, 498] on div "New" at bounding box center [466, 495] width 59 height 26
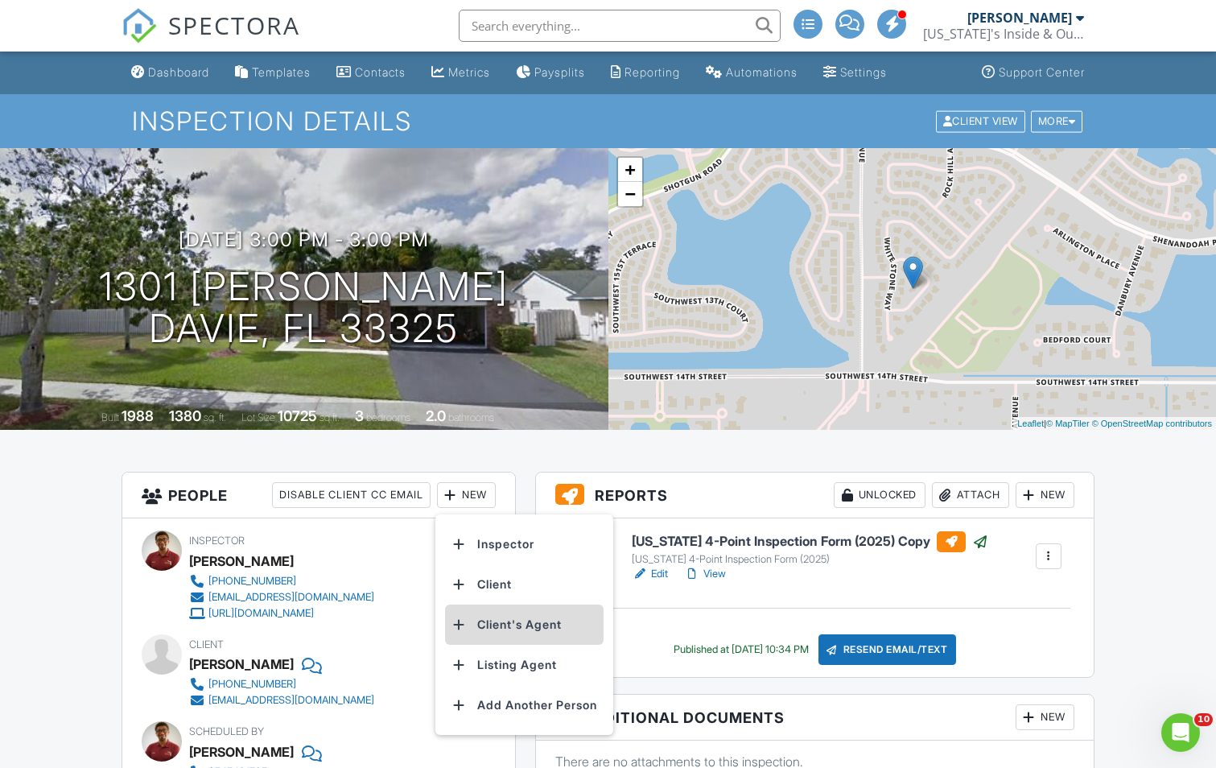
click at [510, 623] on li "Client's Agent" at bounding box center [524, 625] width 159 height 40
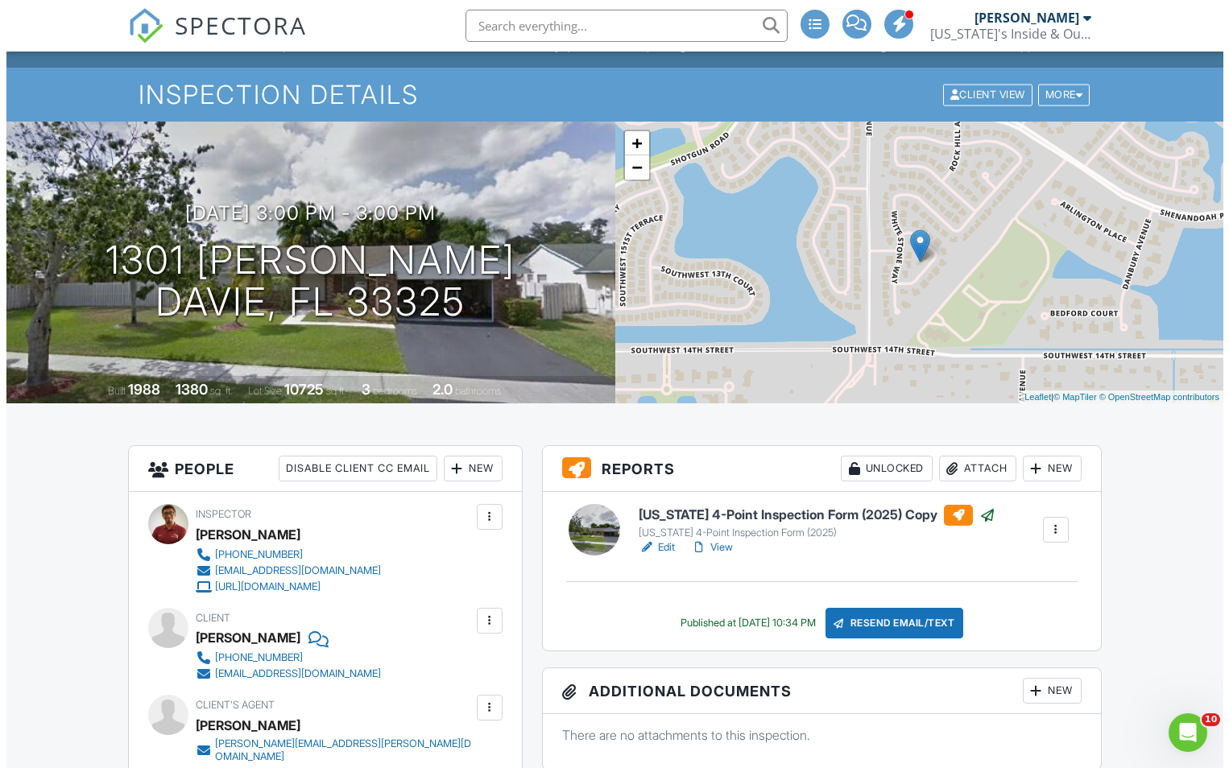
scroll to position [81, 0]
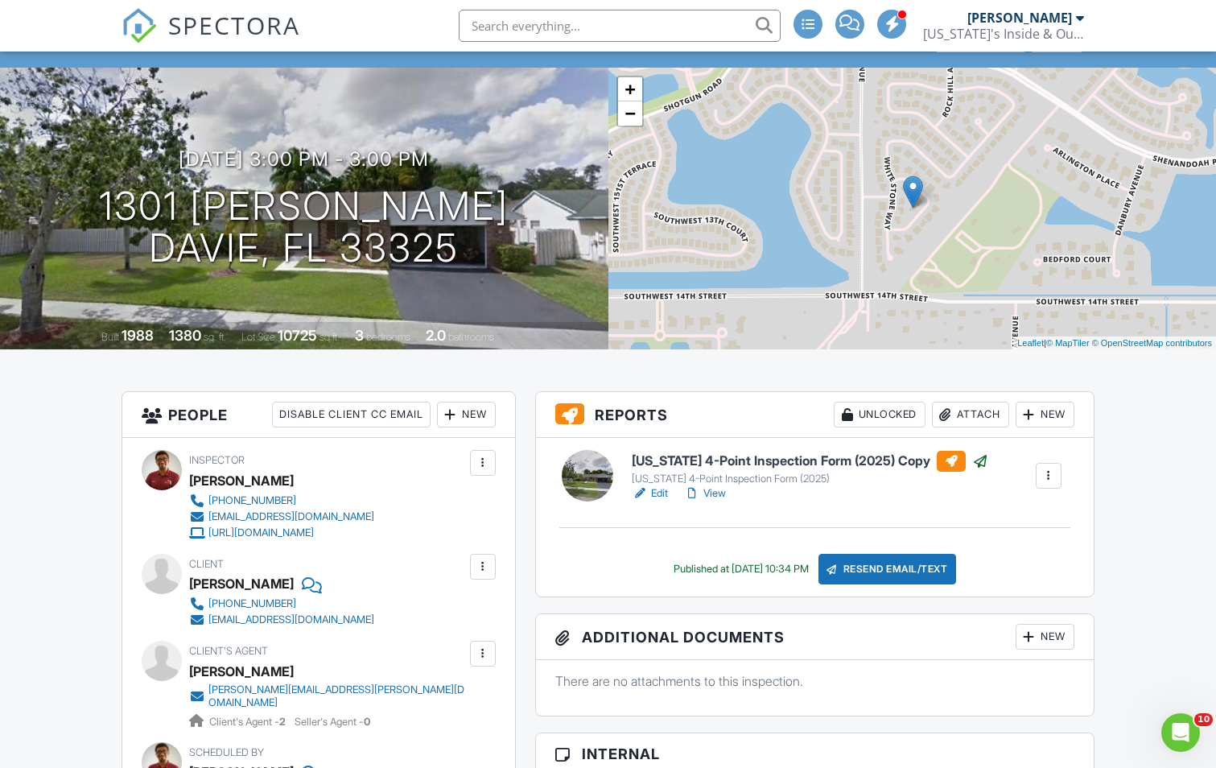
click at [491, 655] on div at bounding box center [483, 654] width 26 height 26
click at [458, 693] on li "Edit" at bounding box center [445, 703] width 82 height 40
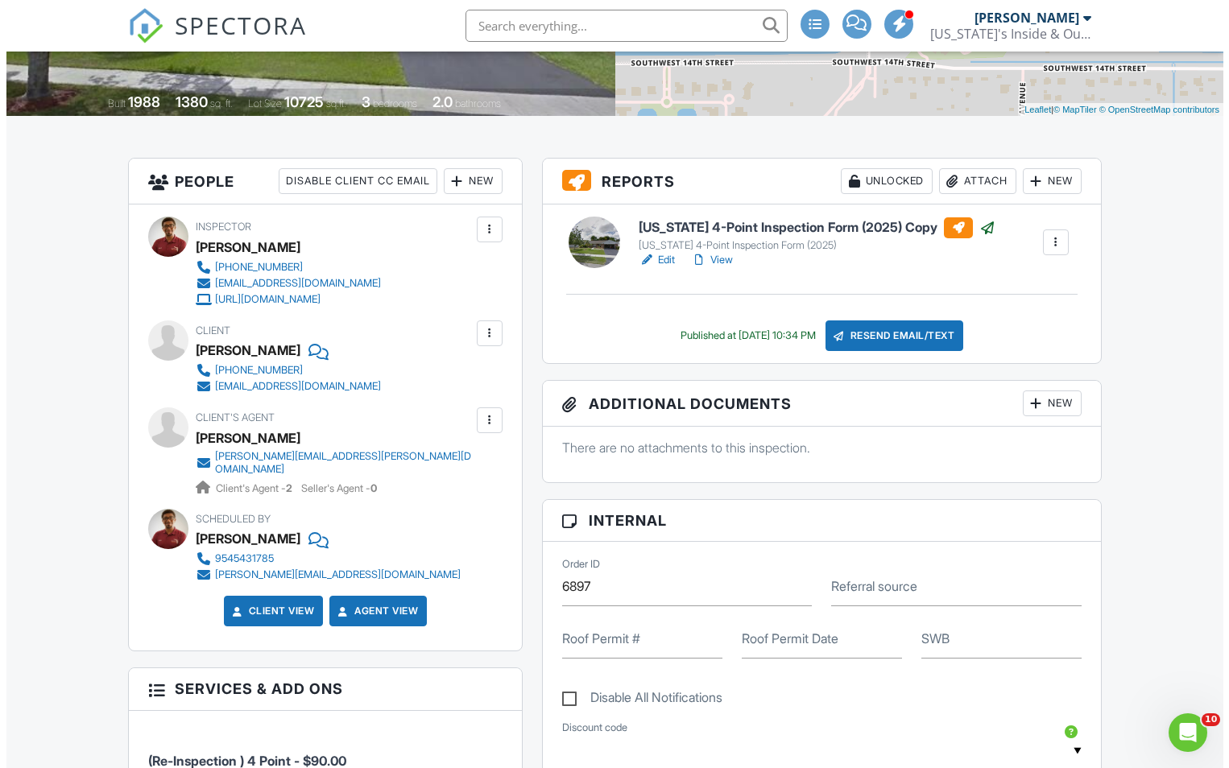
scroll to position [322, 0]
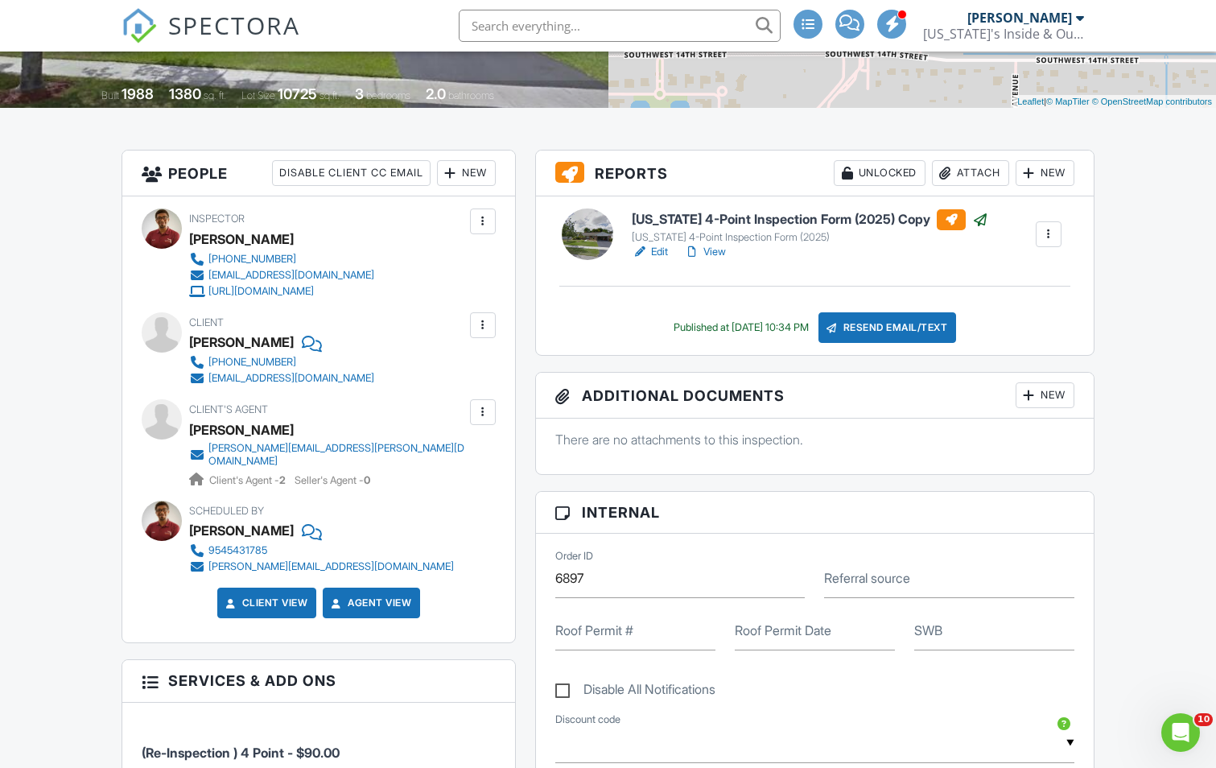
click at [904, 333] on div "Resend Email/Text" at bounding box center [888, 327] width 138 height 31
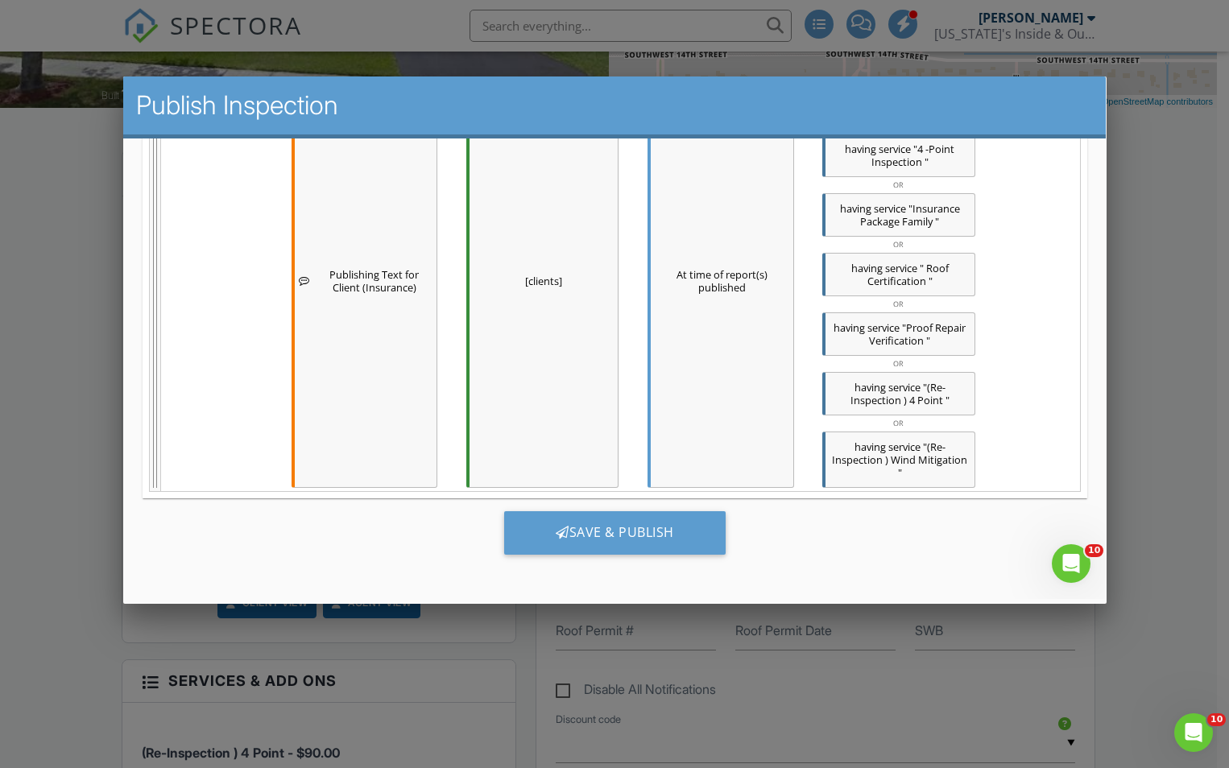
scroll to position [0, 0]
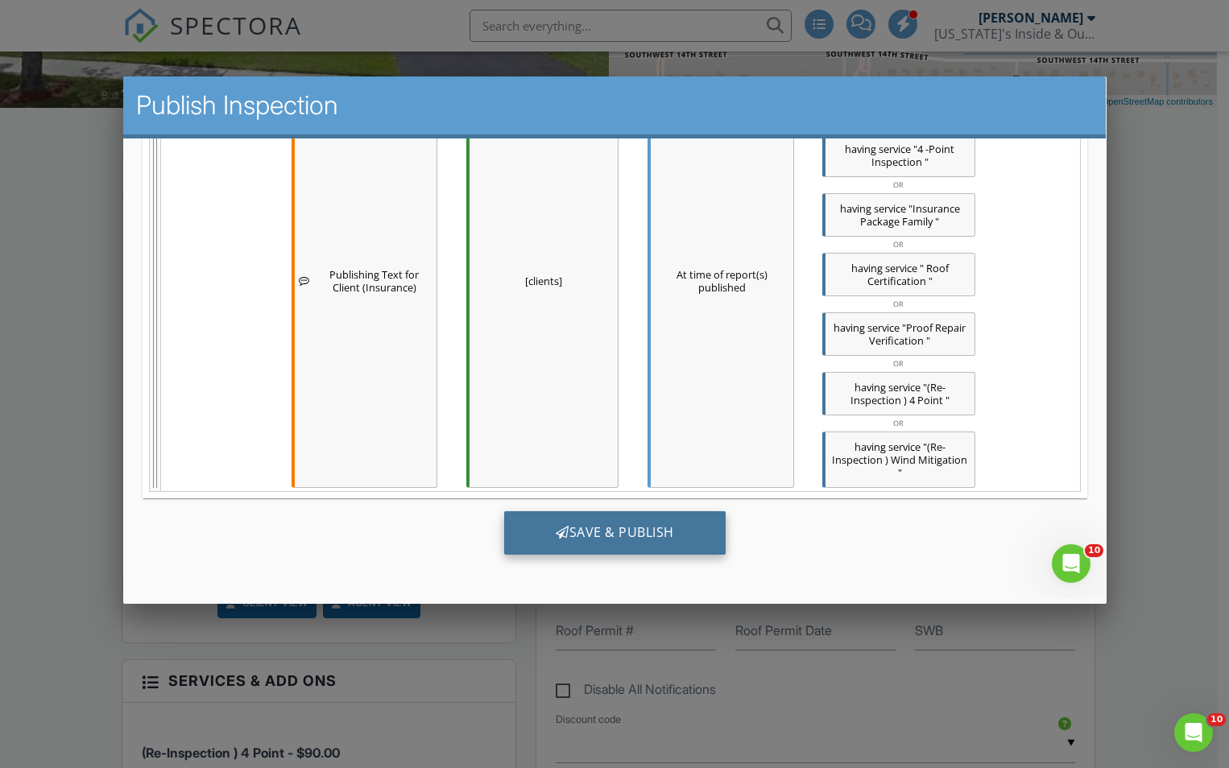
click at [677, 533] on div "Save & Publish" at bounding box center [613, 532] width 221 height 43
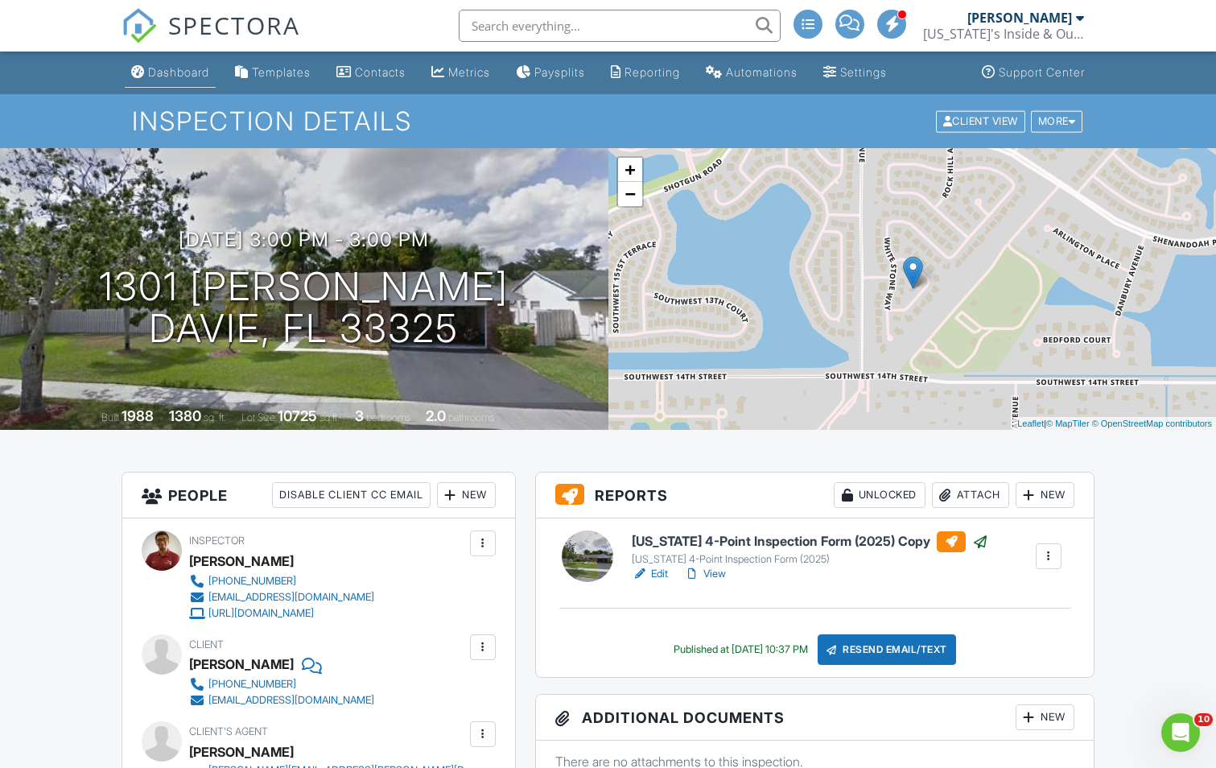
click at [204, 71] on div "Dashboard" at bounding box center [178, 72] width 61 height 14
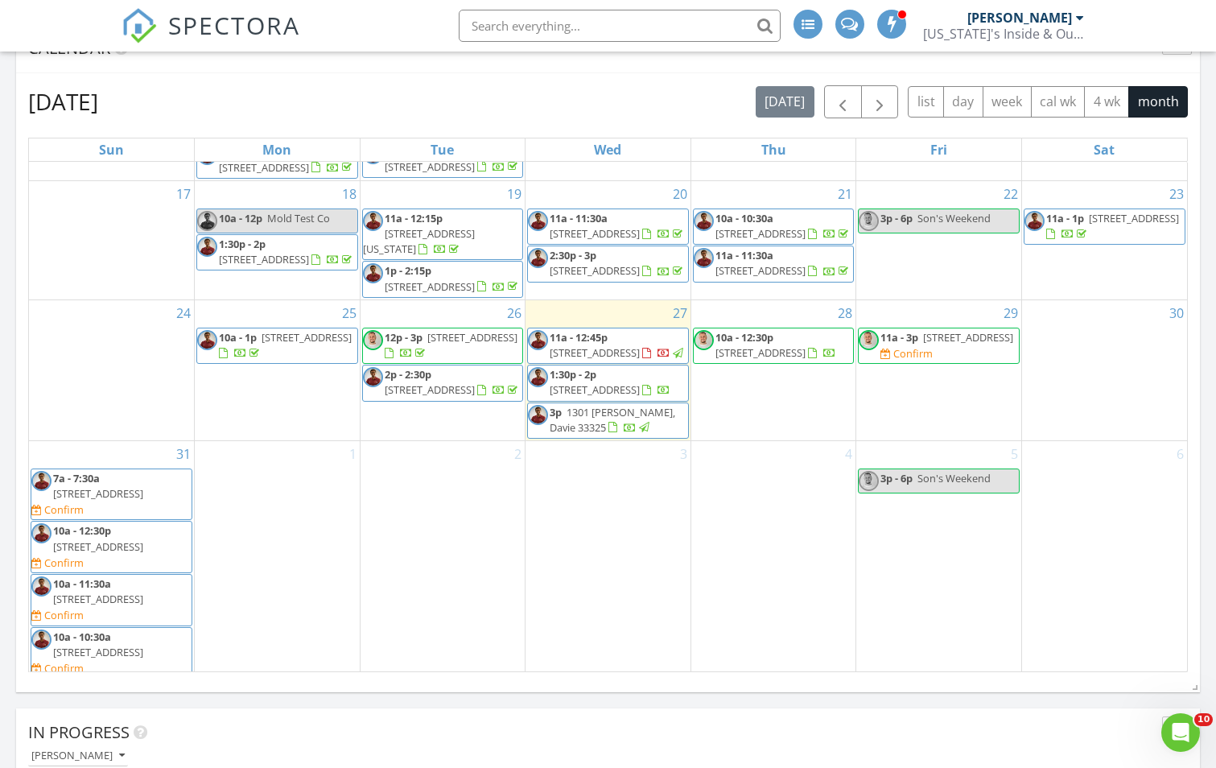
scroll to position [451, 0]
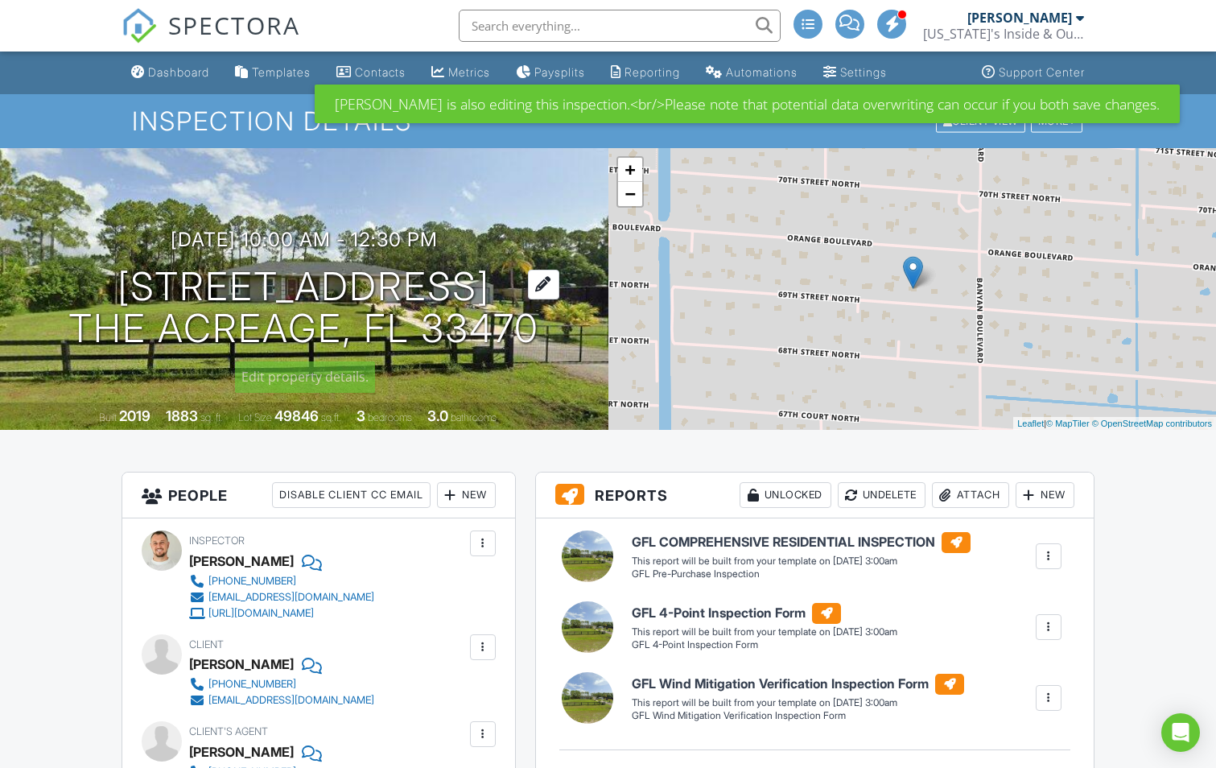
click at [166, 293] on div "[DATE] 10:00 am - 12:30 pm [STREET_ADDRESS] The Acreage, FL 33470" at bounding box center [304, 290] width 609 height 122
drag, startPoint x: 542, startPoint y: 330, endPoint x: 121, endPoint y: 286, distance: 423.4
click at [121, 286] on div "08/28/2025 10:00 am - 12:30 pm 16575 69th St N The Acreage, FL 33470" at bounding box center [304, 290] width 609 height 122
copy h1 "16575 69th St N The Acreage, FL 33470"
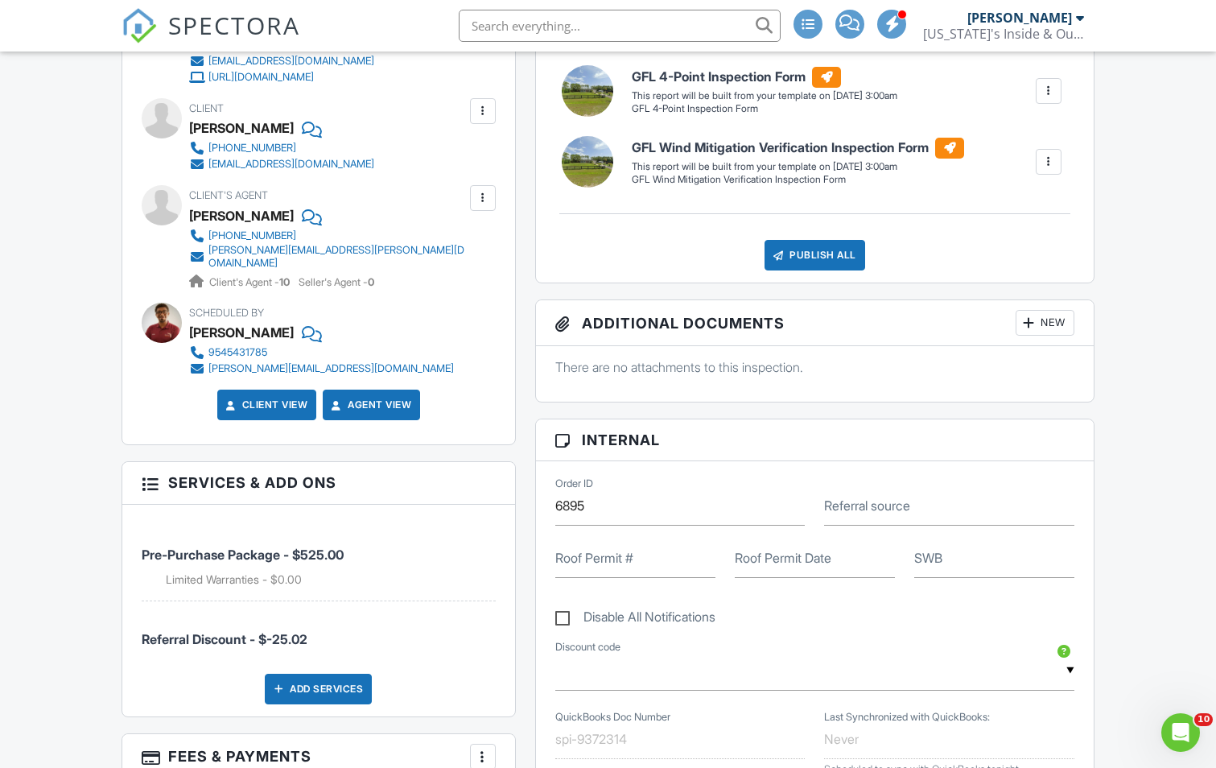
scroll to position [564, 0]
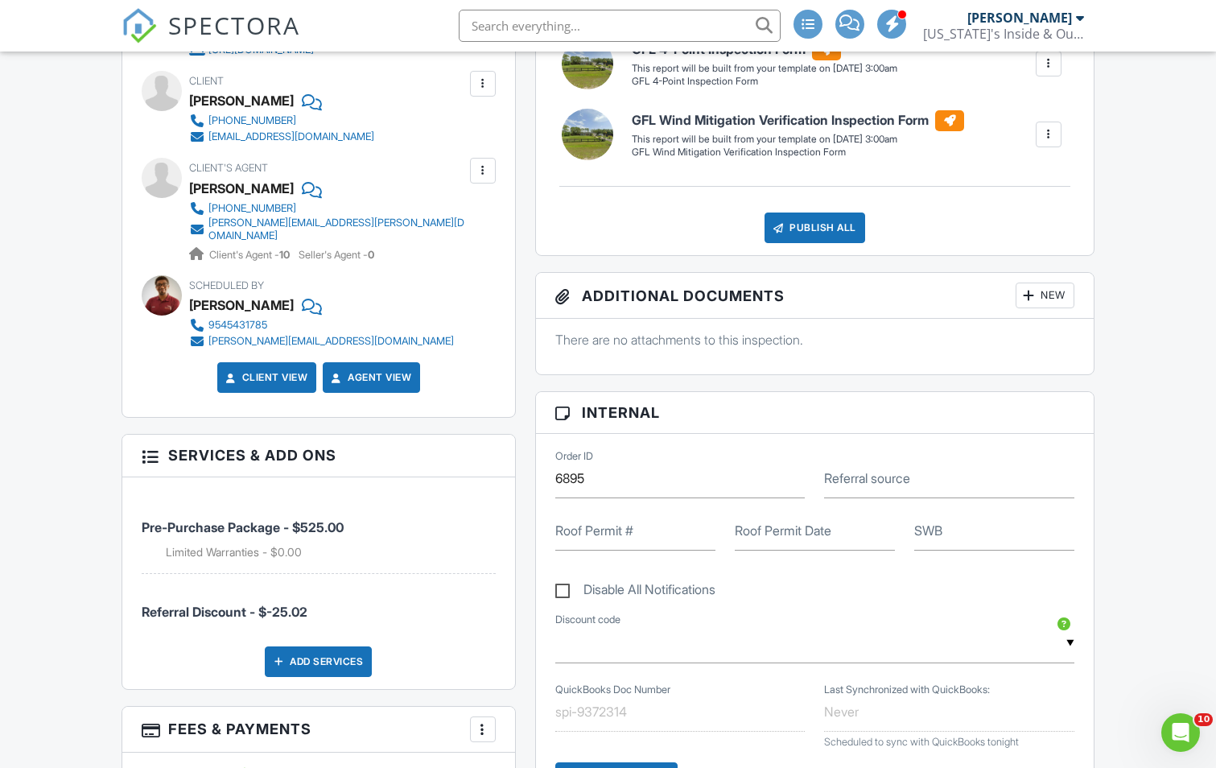
click at [594, 535] on label "Roof Permit #" at bounding box center [595, 531] width 78 height 18
click at [594, 535] on input "Roof Permit #" at bounding box center [636, 530] width 160 height 39
type input "NA"
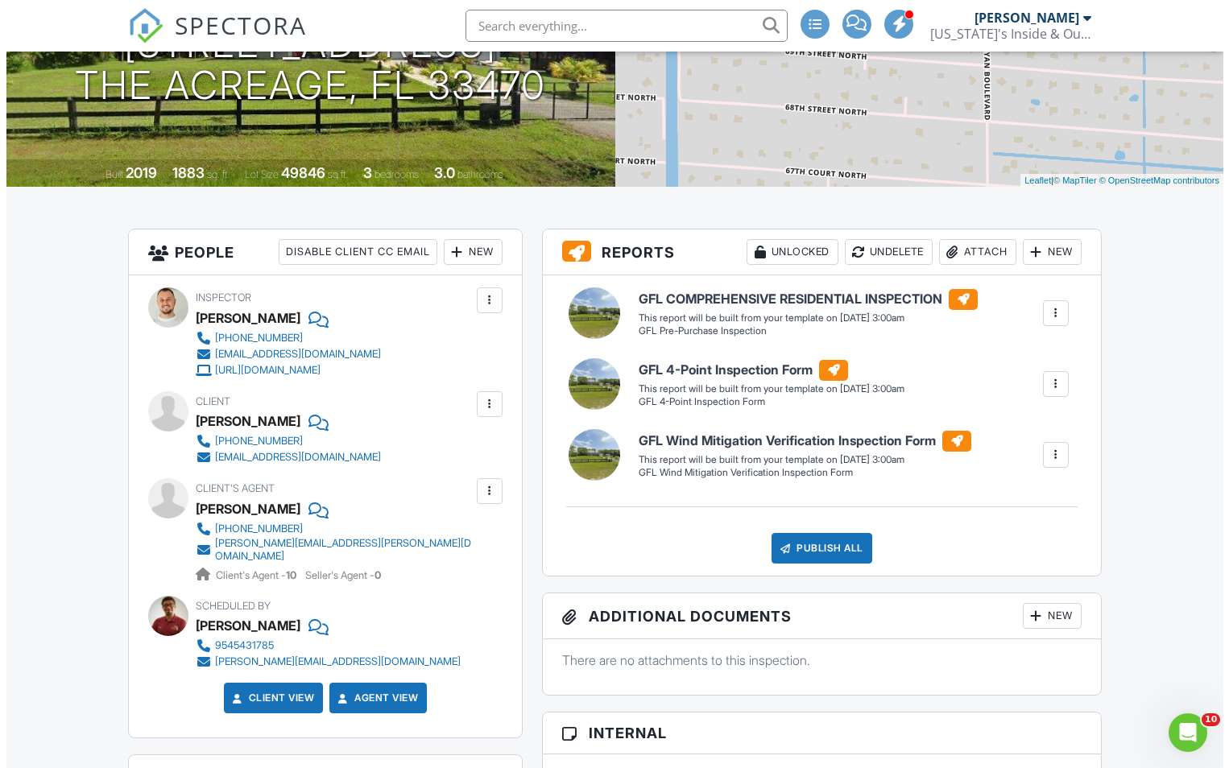
scroll to position [242, 0]
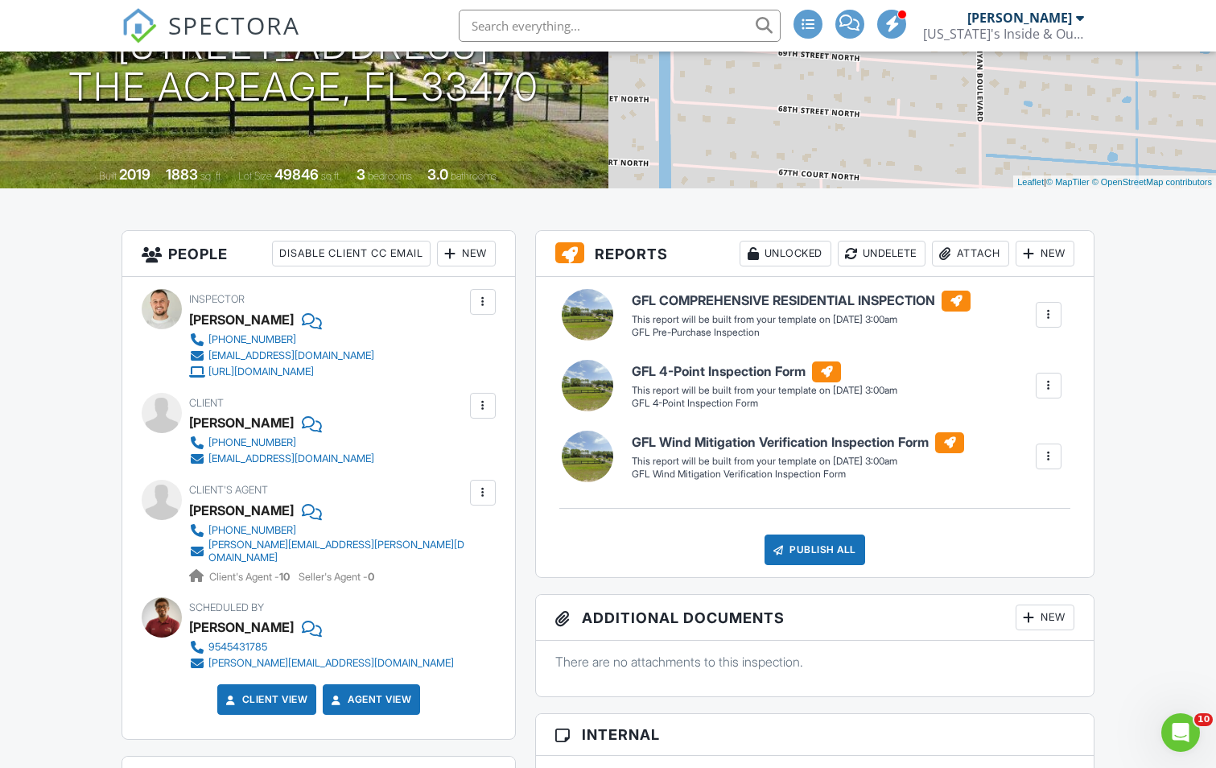
type input "NA"
click at [967, 254] on div "Attach" at bounding box center [970, 254] width 77 height 26
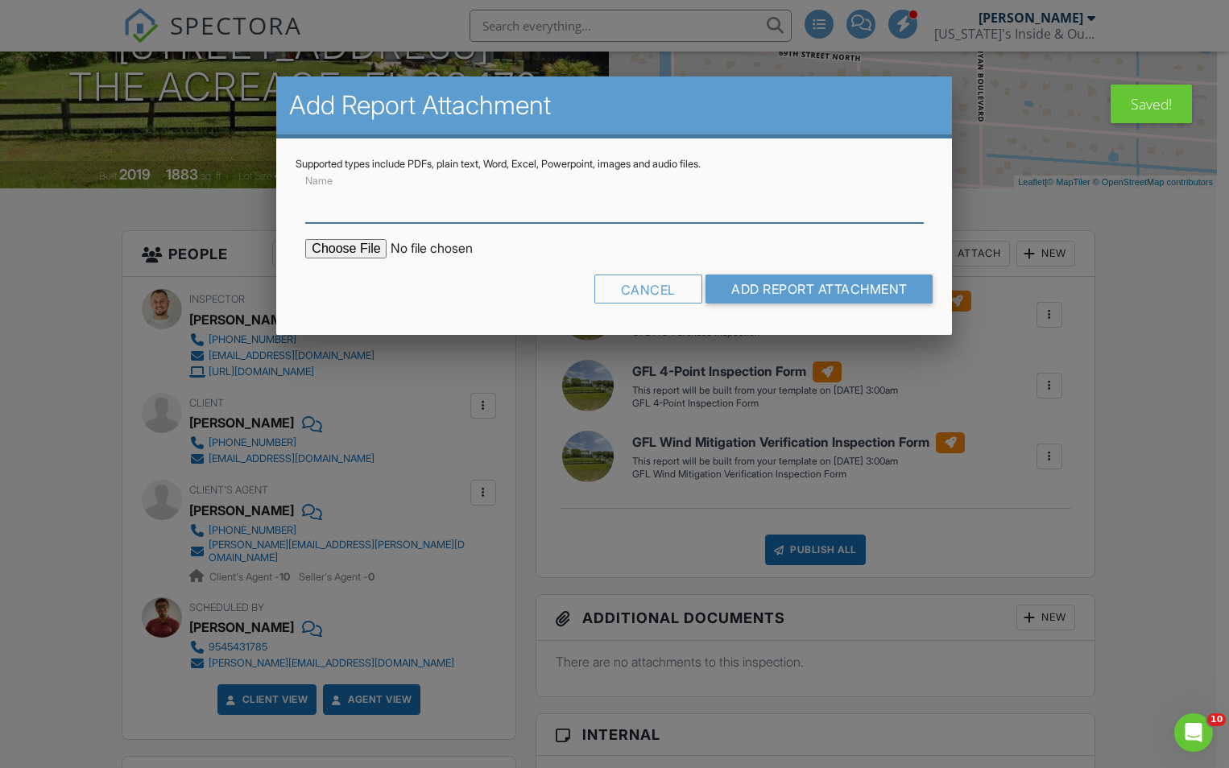
click at [496, 209] on input "Name" at bounding box center [614, 203] width 618 height 39
type input "Permit info"
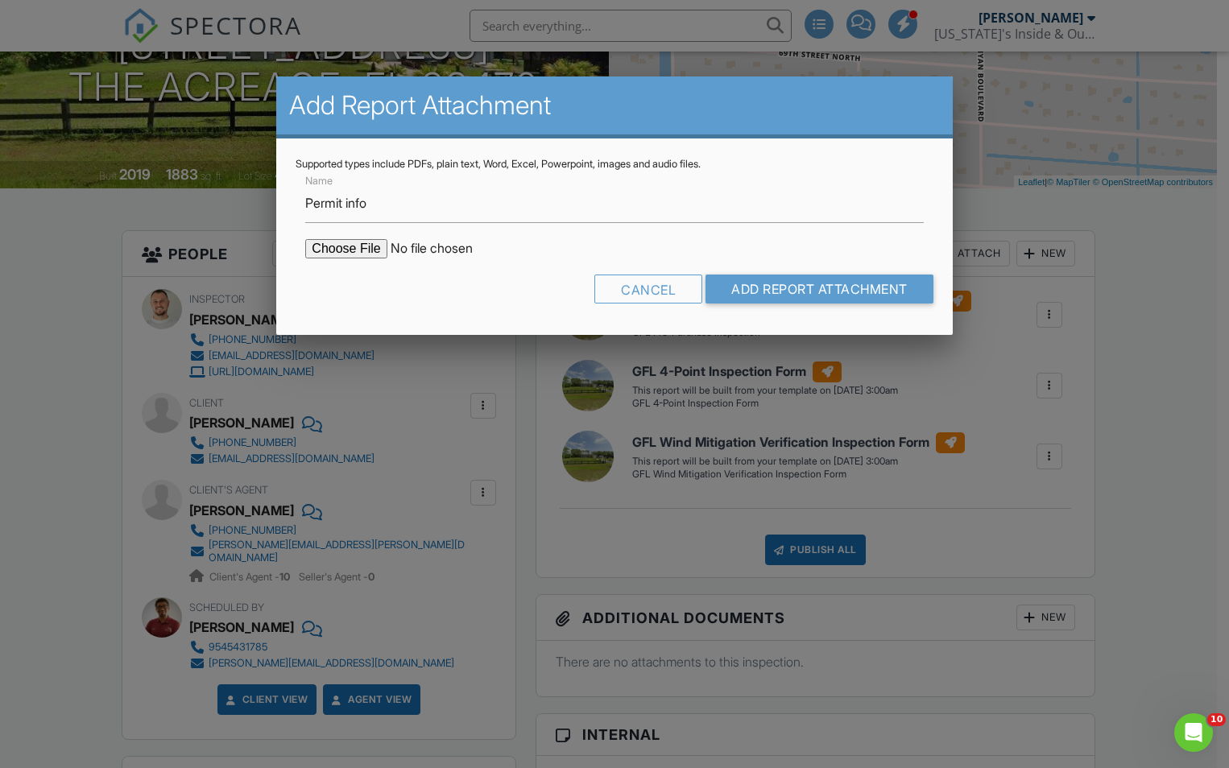
click at [335, 250] on input "file" at bounding box center [442, 248] width 274 height 19
type input "C:\fakepath\BuildFaxReport_20250827223750767785-39DJ07-766165846.pdf"
click at [833, 296] on input "Add Report Attachment" at bounding box center [819, 289] width 228 height 29
